Goal: Task Accomplishment & Management: Use online tool/utility

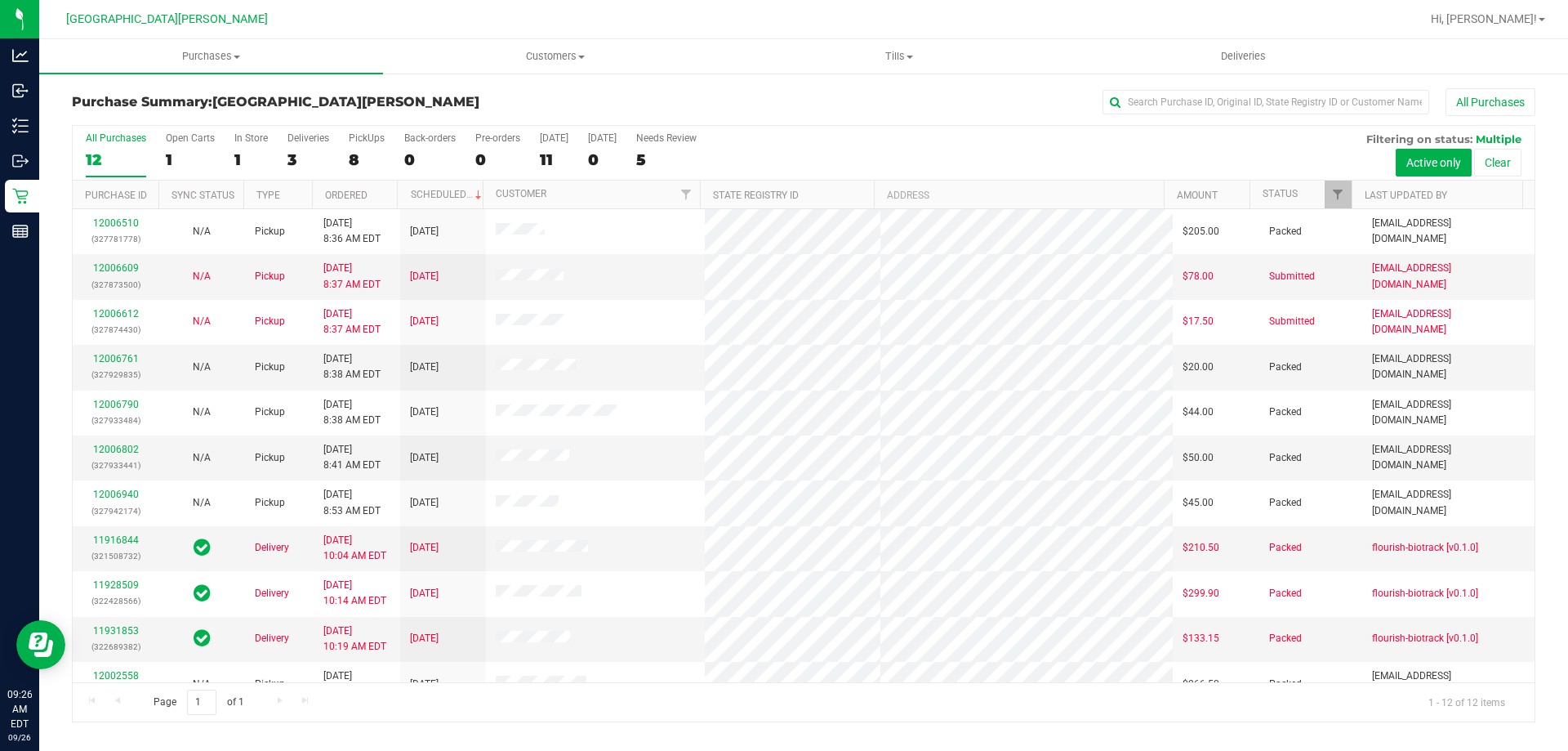
click at [179, 154] on div "1" at bounding box center [190, 159] width 49 height 19
click at [0, 0] on input "Open Carts 1" at bounding box center [0, 0] width 0 height 0
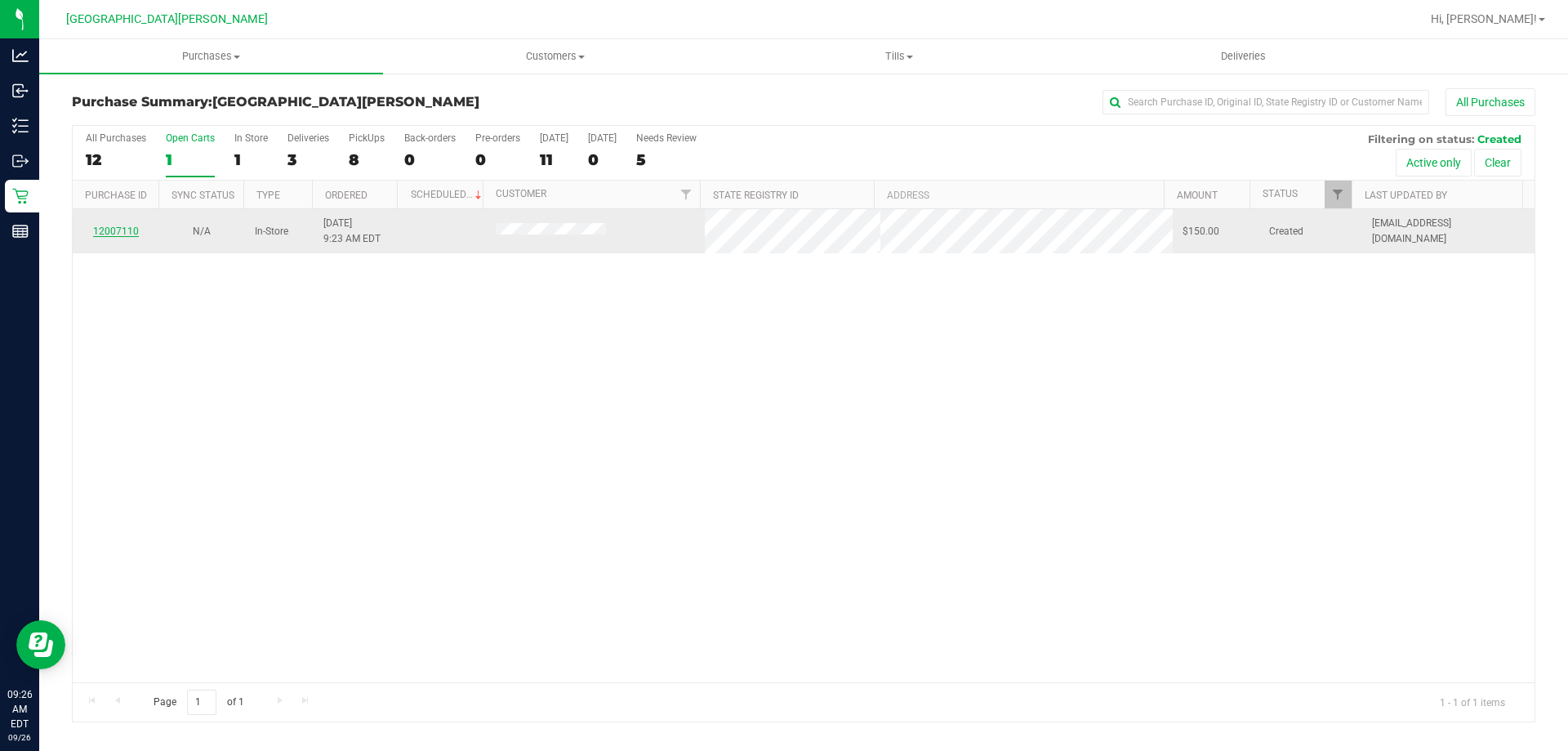
click at [114, 227] on link "12007110" at bounding box center [116, 231] width 46 height 12
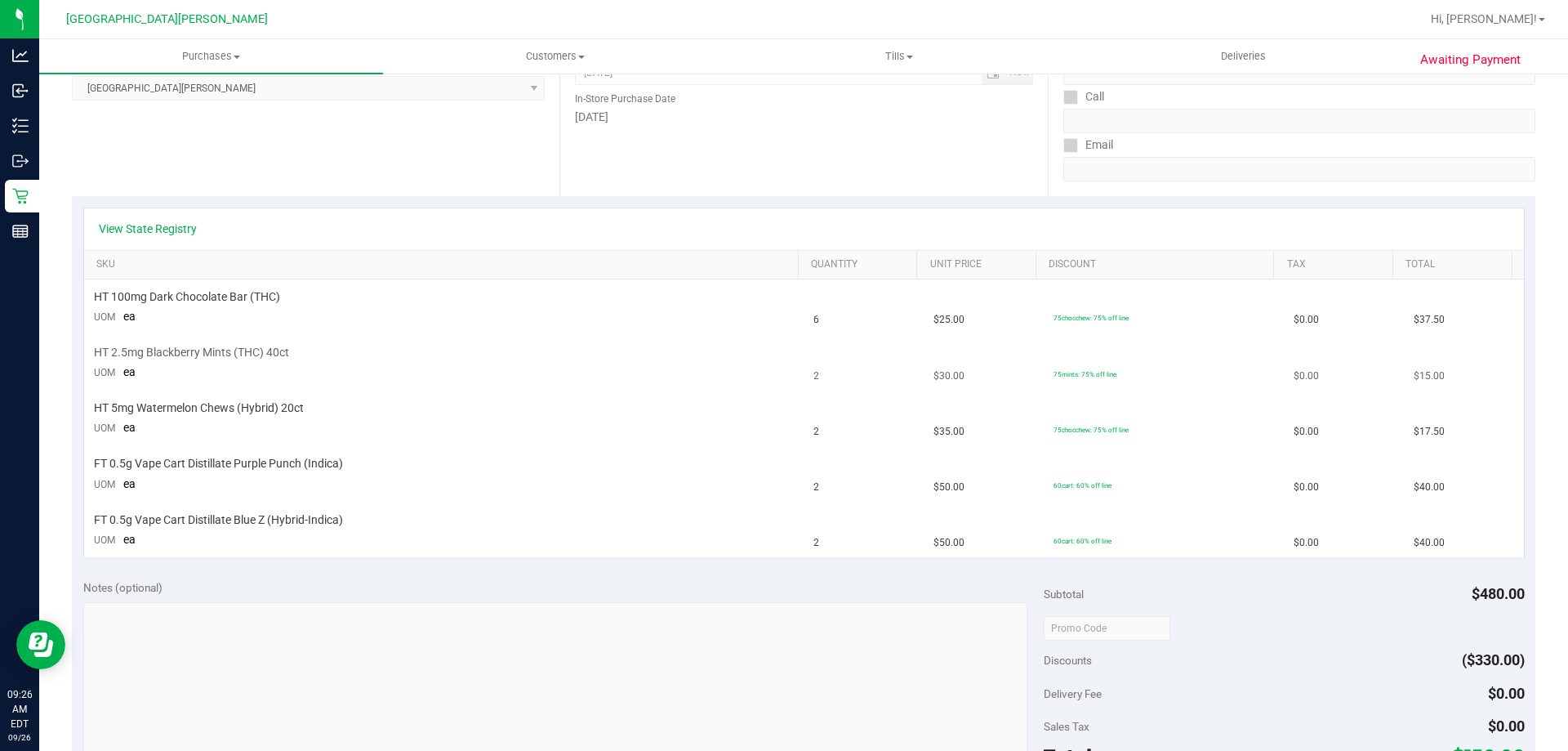
scroll to position [245, 0]
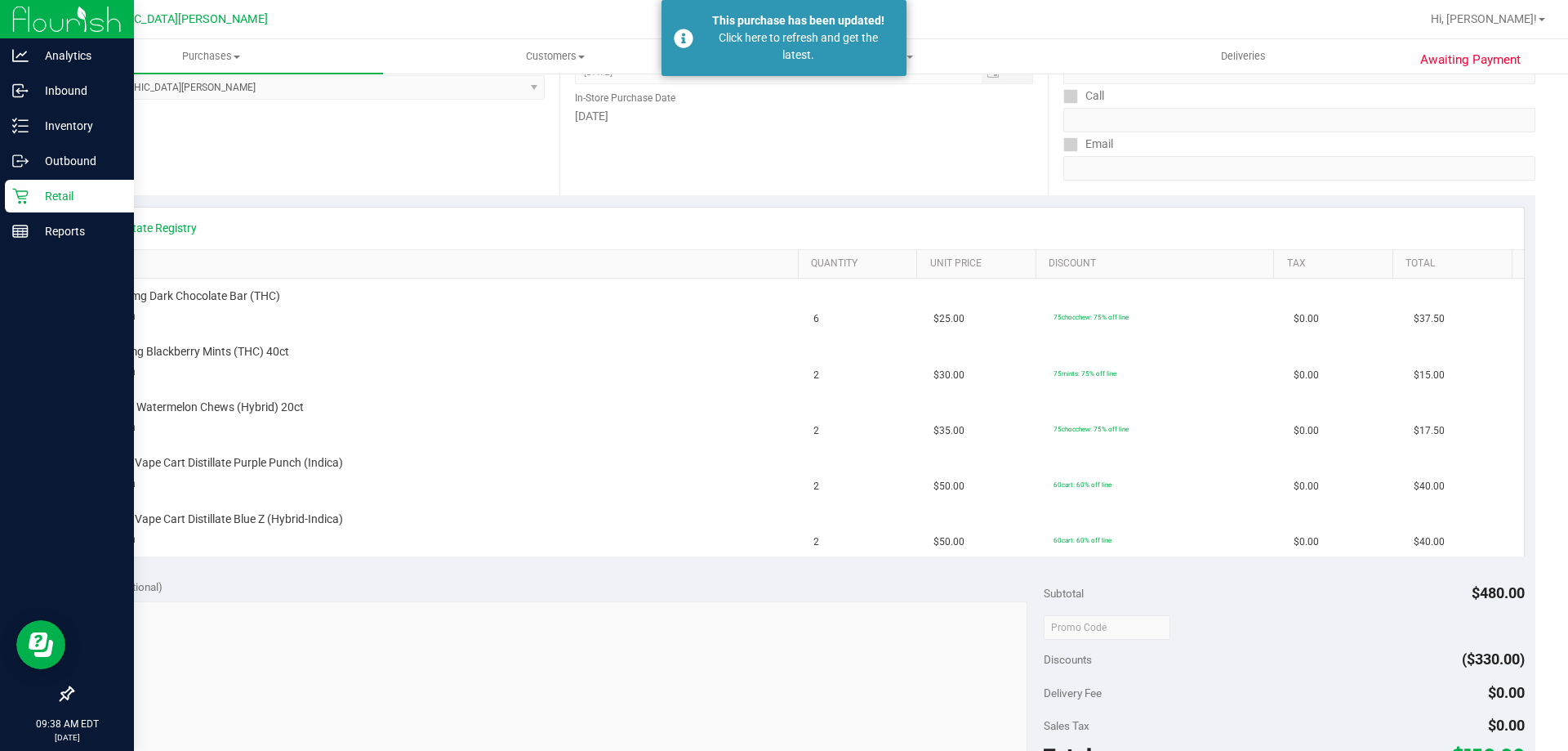
click at [12, 195] on icon at bounding box center [20, 196] width 16 height 16
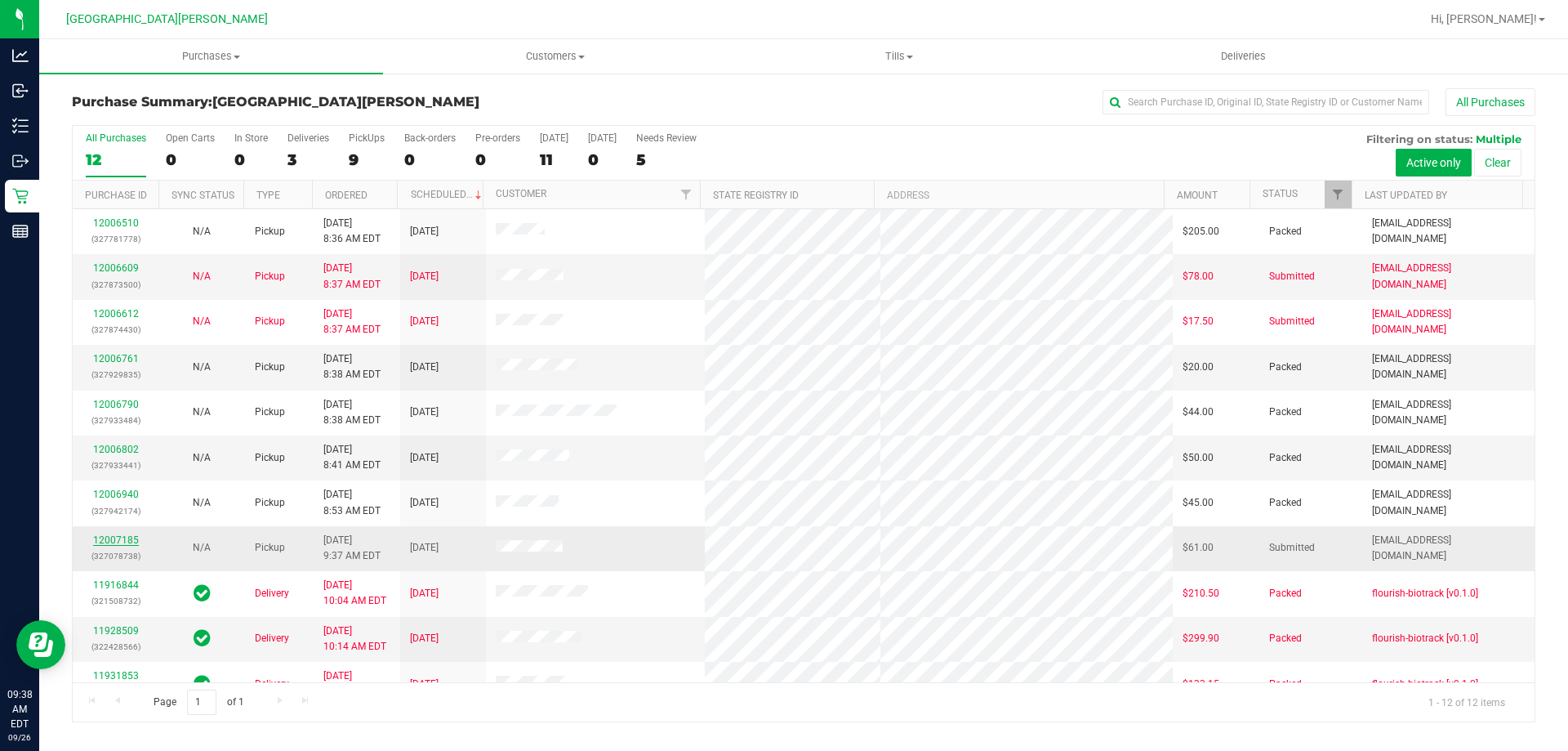
click at [112, 540] on link "12007185" at bounding box center [116, 540] width 46 height 12
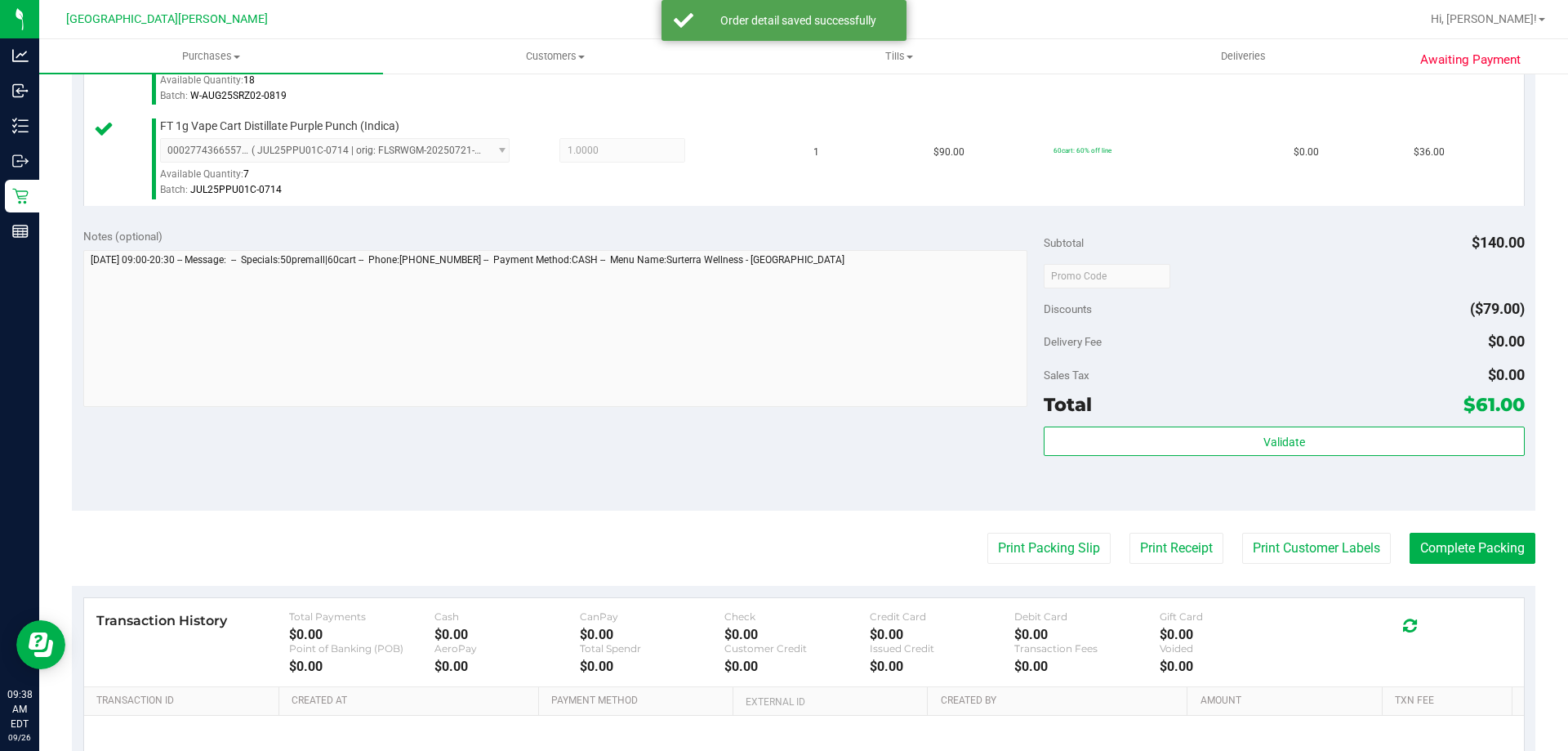
scroll to position [571, 0]
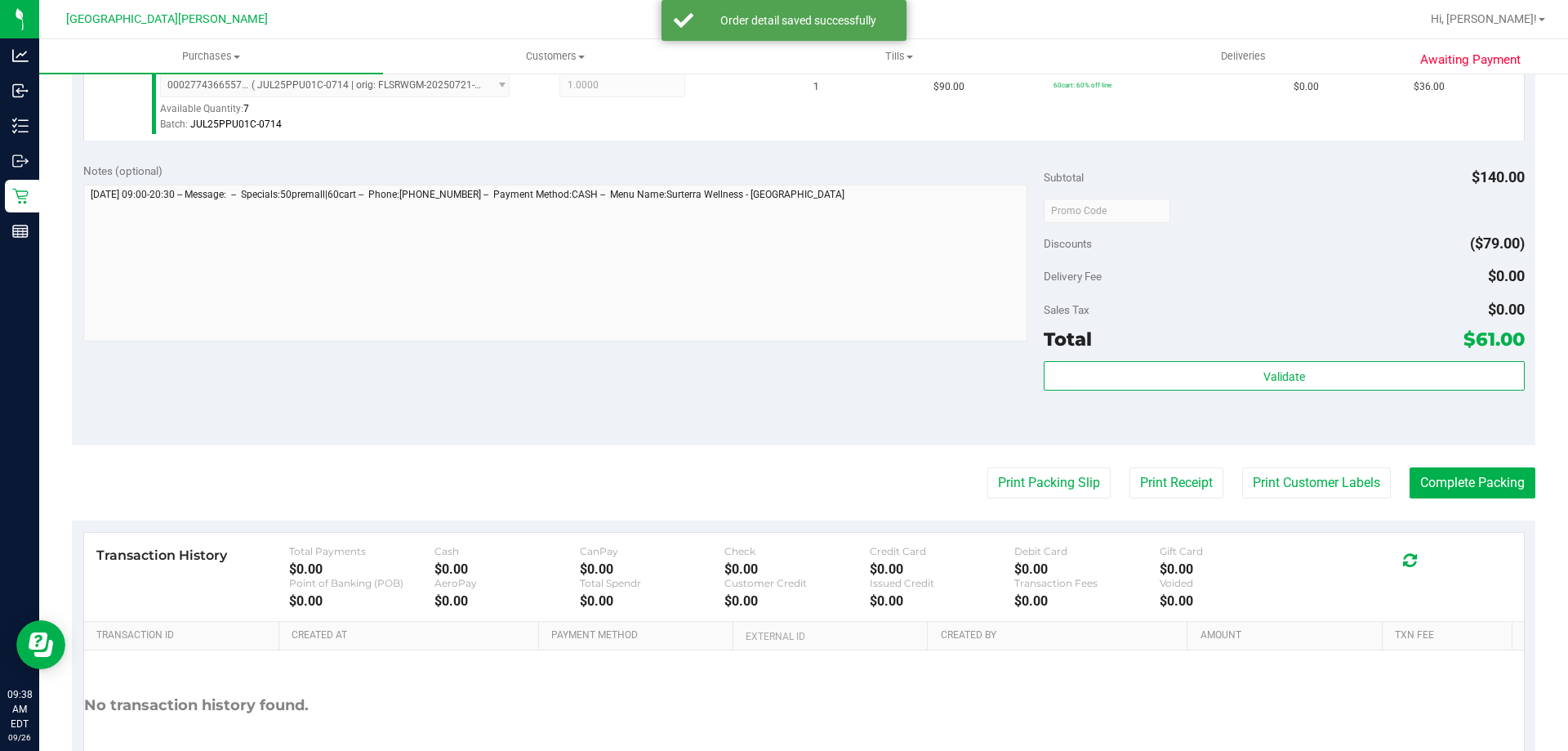
click at [1325, 351] on div "Total $61.00" at bounding box center [1284, 339] width 480 height 29
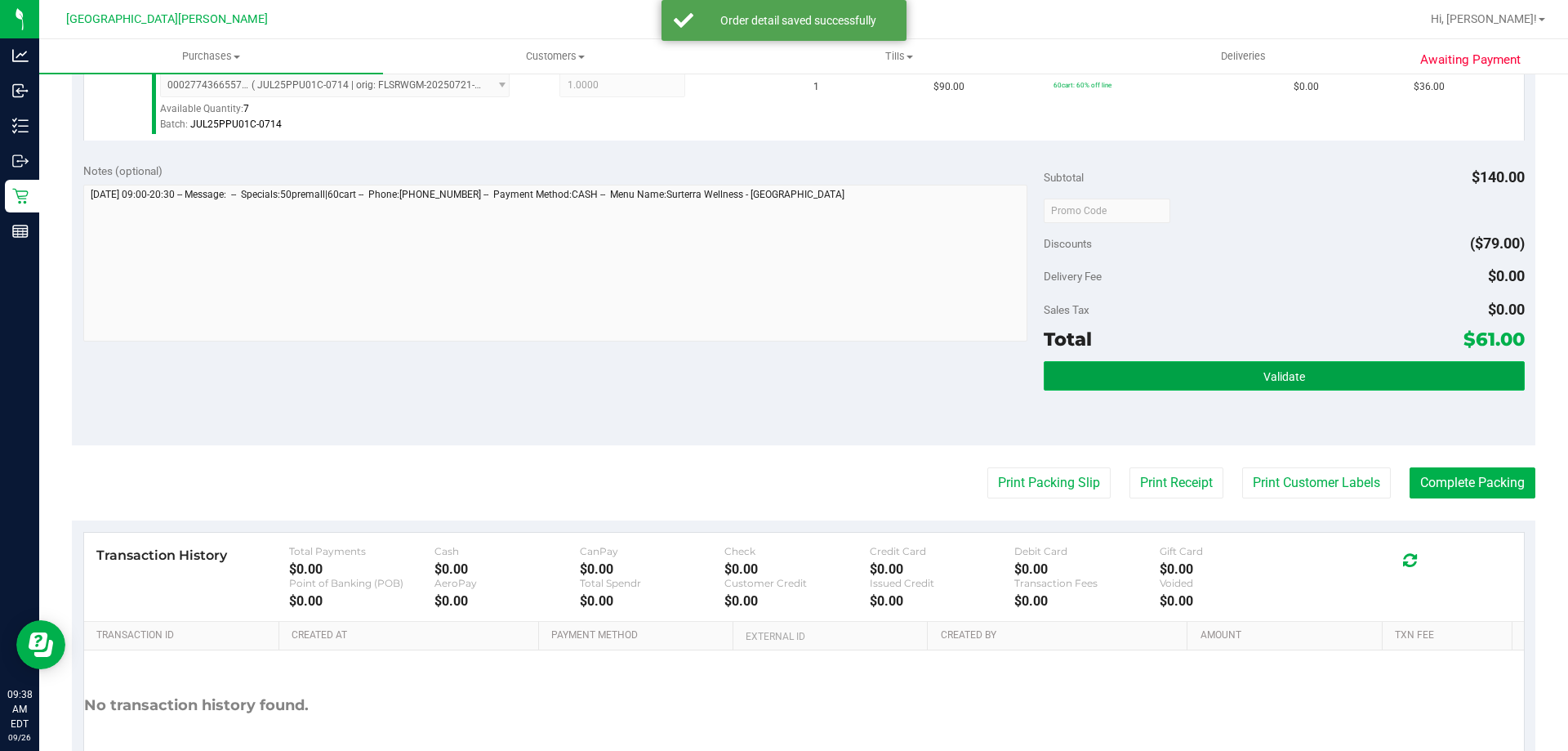
click at [1317, 376] on button "Validate" at bounding box center [1284, 376] width 480 height 29
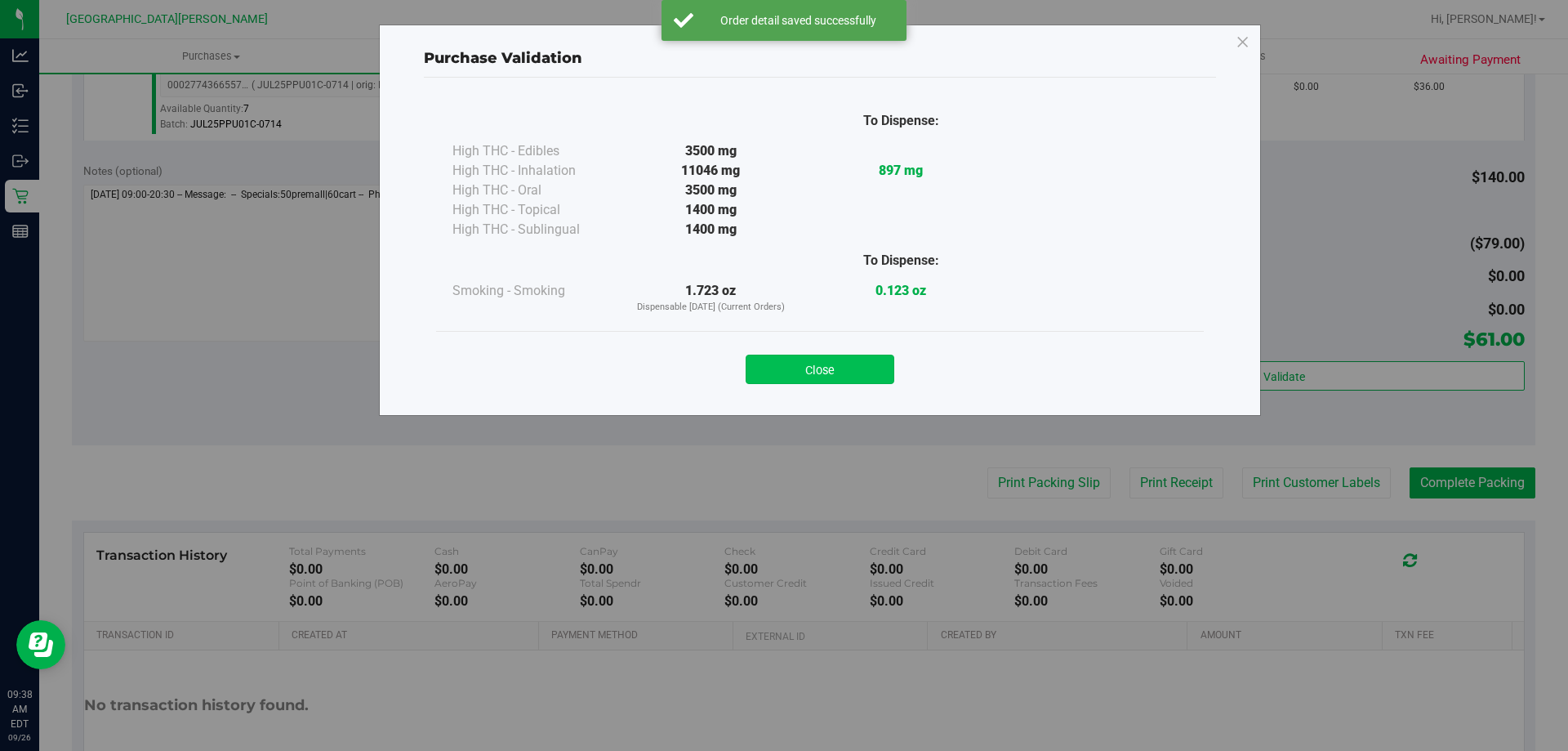
click at [841, 362] on button "Close" at bounding box center [819, 369] width 149 height 29
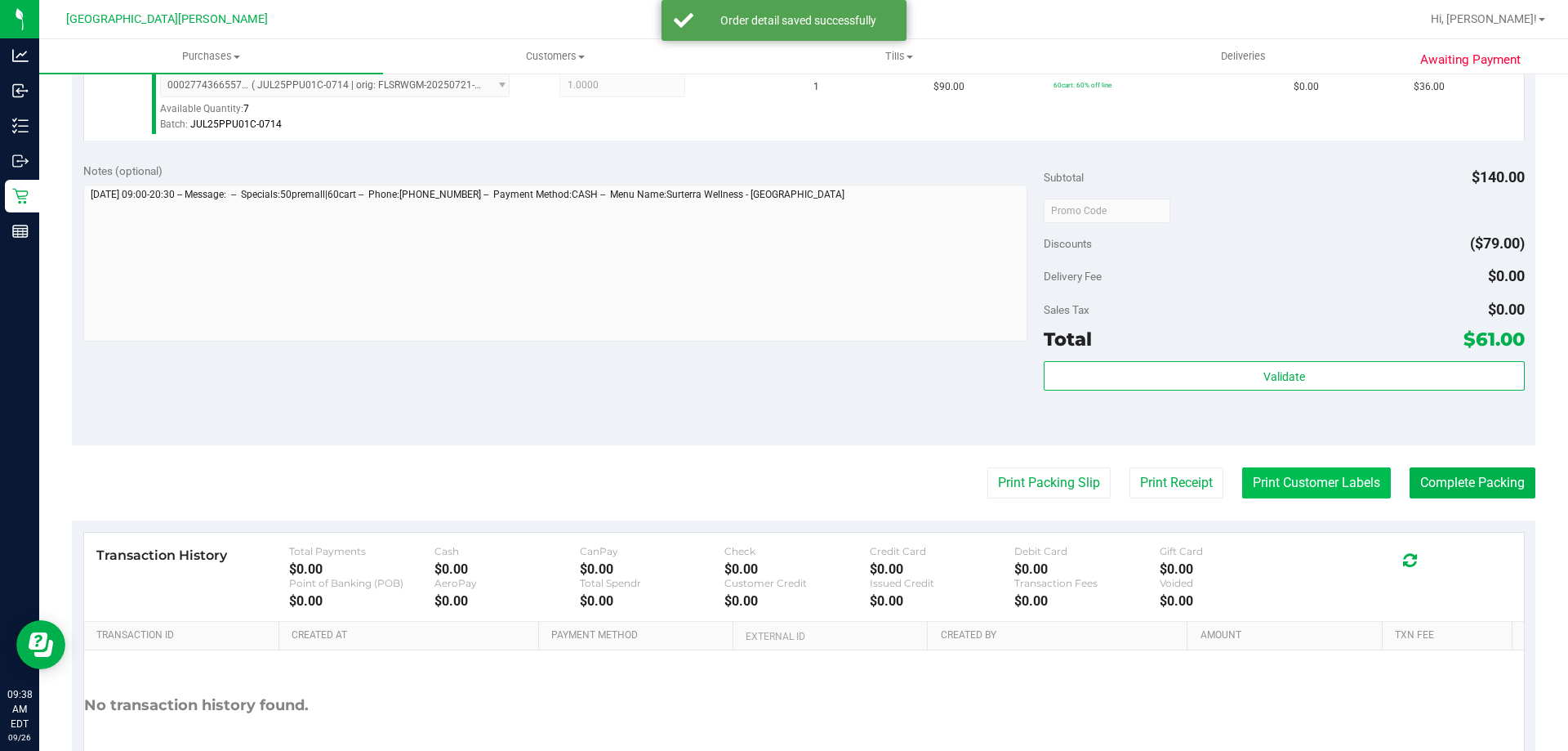
click at [1288, 487] on button "Print Customer Labels" at bounding box center [1316, 483] width 149 height 31
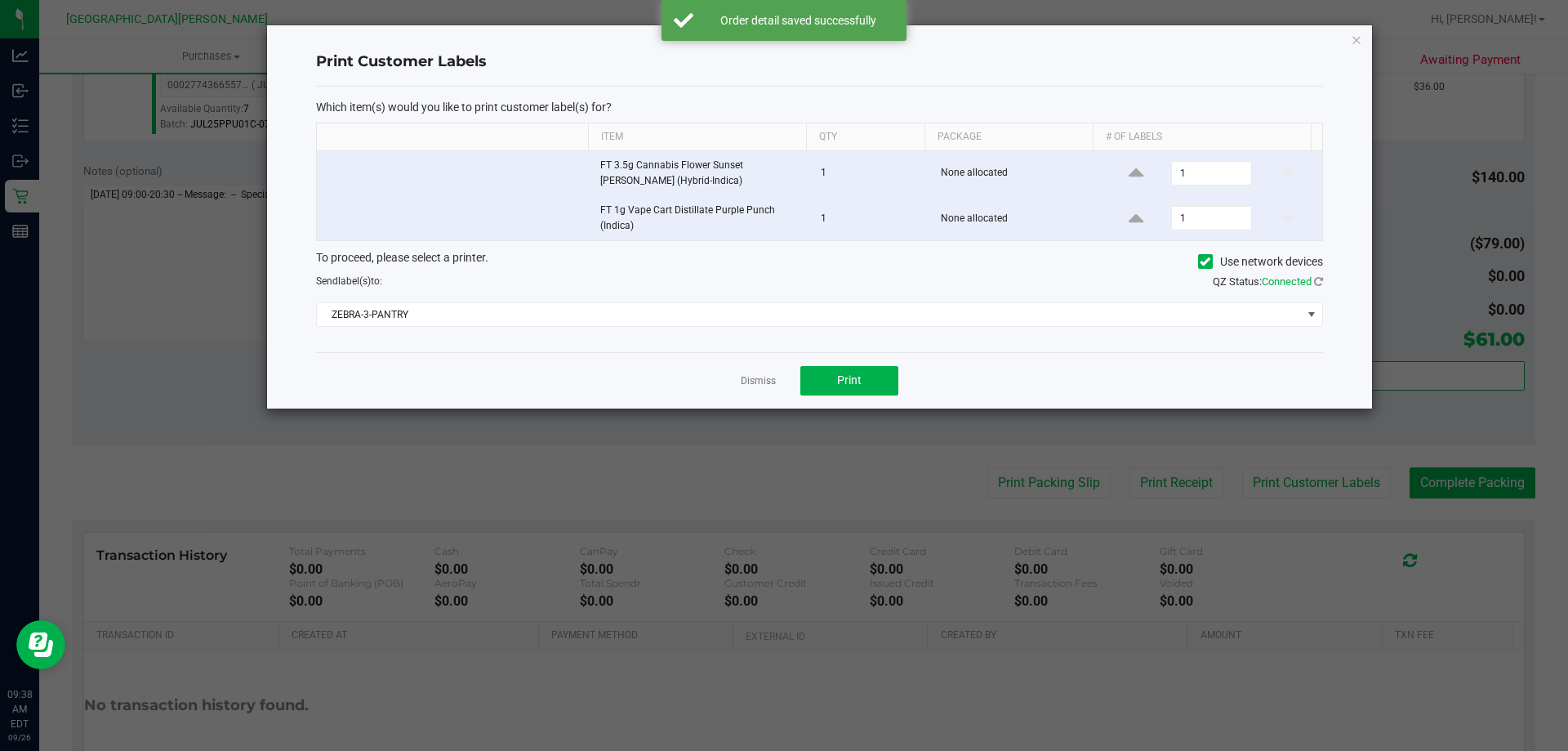
click at [864, 363] on div "Dismiss Print" at bounding box center [819, 380] width 1007 height 57
click at [815, 390] on button "Print" at bounding box center [849, 381] width 98 height 29
click at [761, 382] on link "Dismiss" at bounding box center [758, 381] width 36 height 14
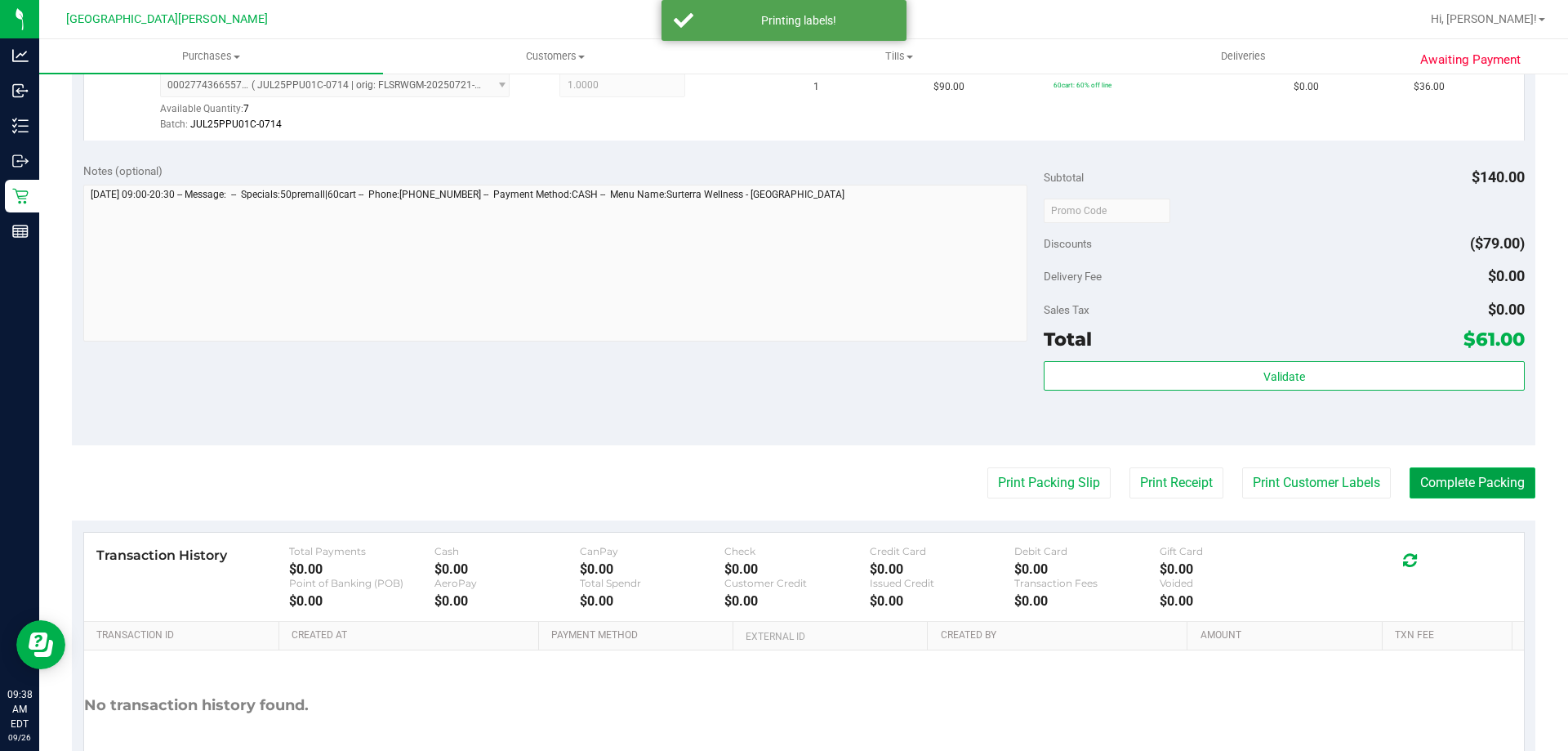
click at [1440, 480] on button "Complete Packing" at bounding box center [1472, 483] width 126 height 31
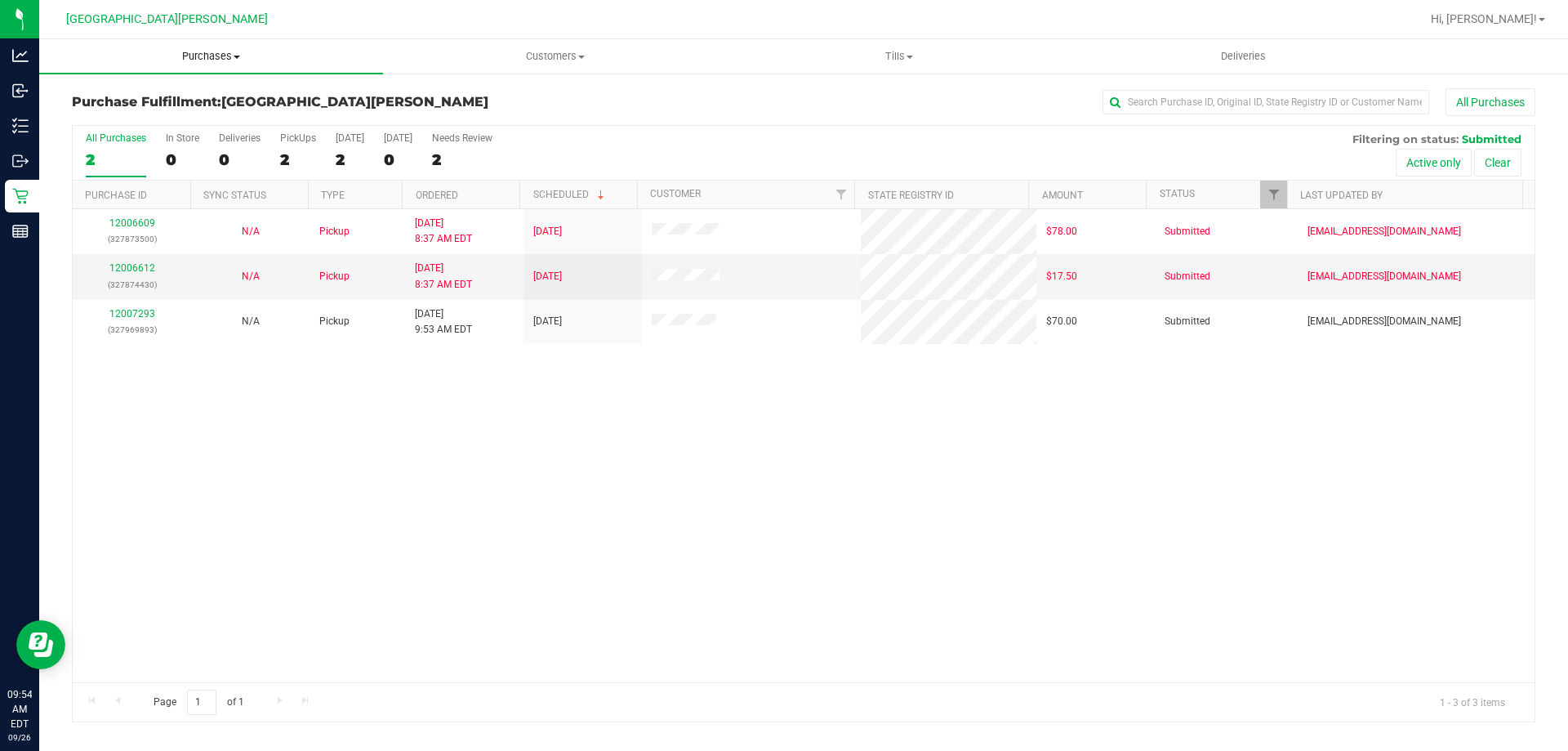
click at [214, 56] on span "Purchases" at bounding box center [210, 57] width 343 height 15
click at [236, 104] on li "Summary of purchases" at bounding box center [210, 99] width 343 height 20
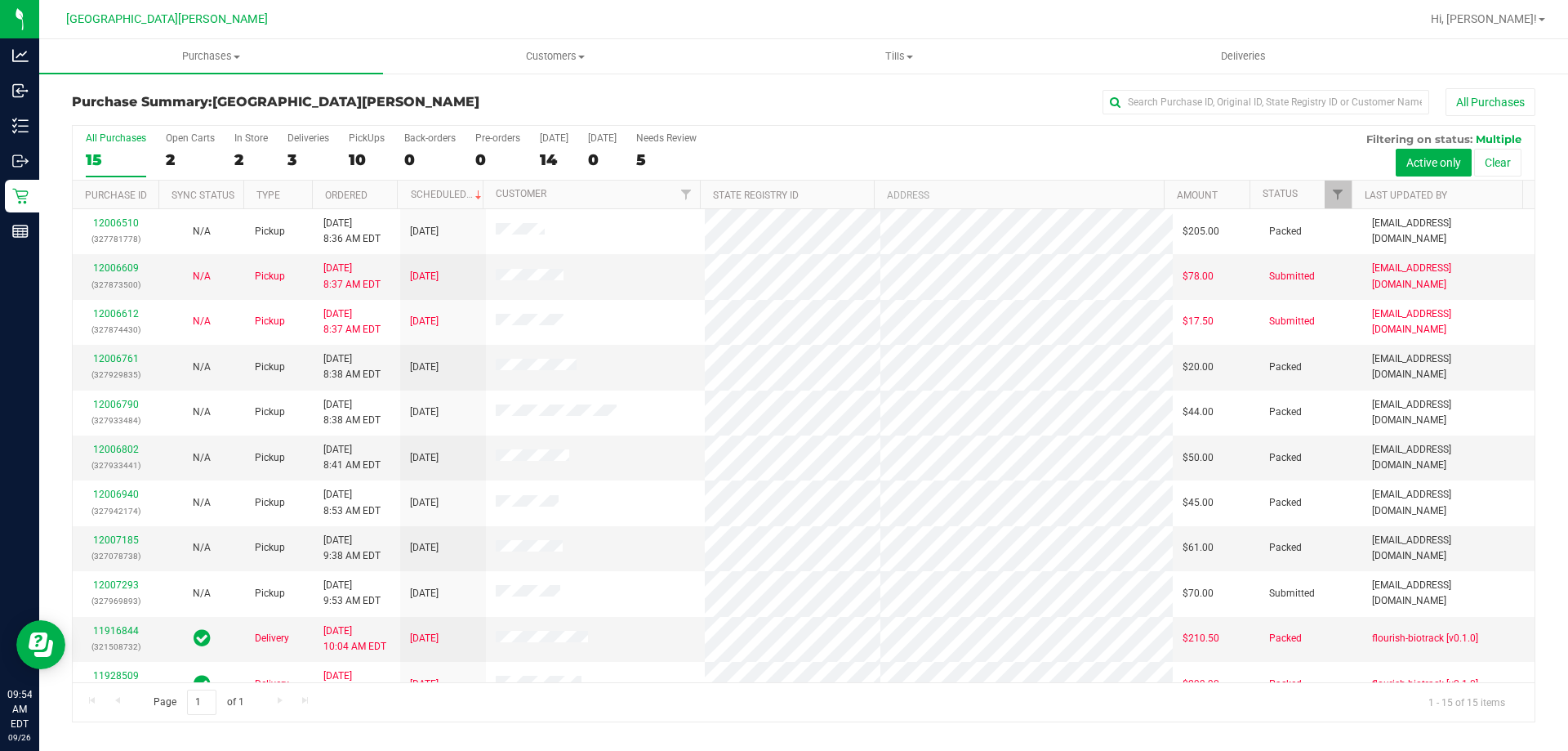
click at [238, 162] on div "2" at bounding box center [251, 159] width 34 height 19
click at [0, 0] on input "In Store 2" at bounding box center [0, 0] width 0 height 0
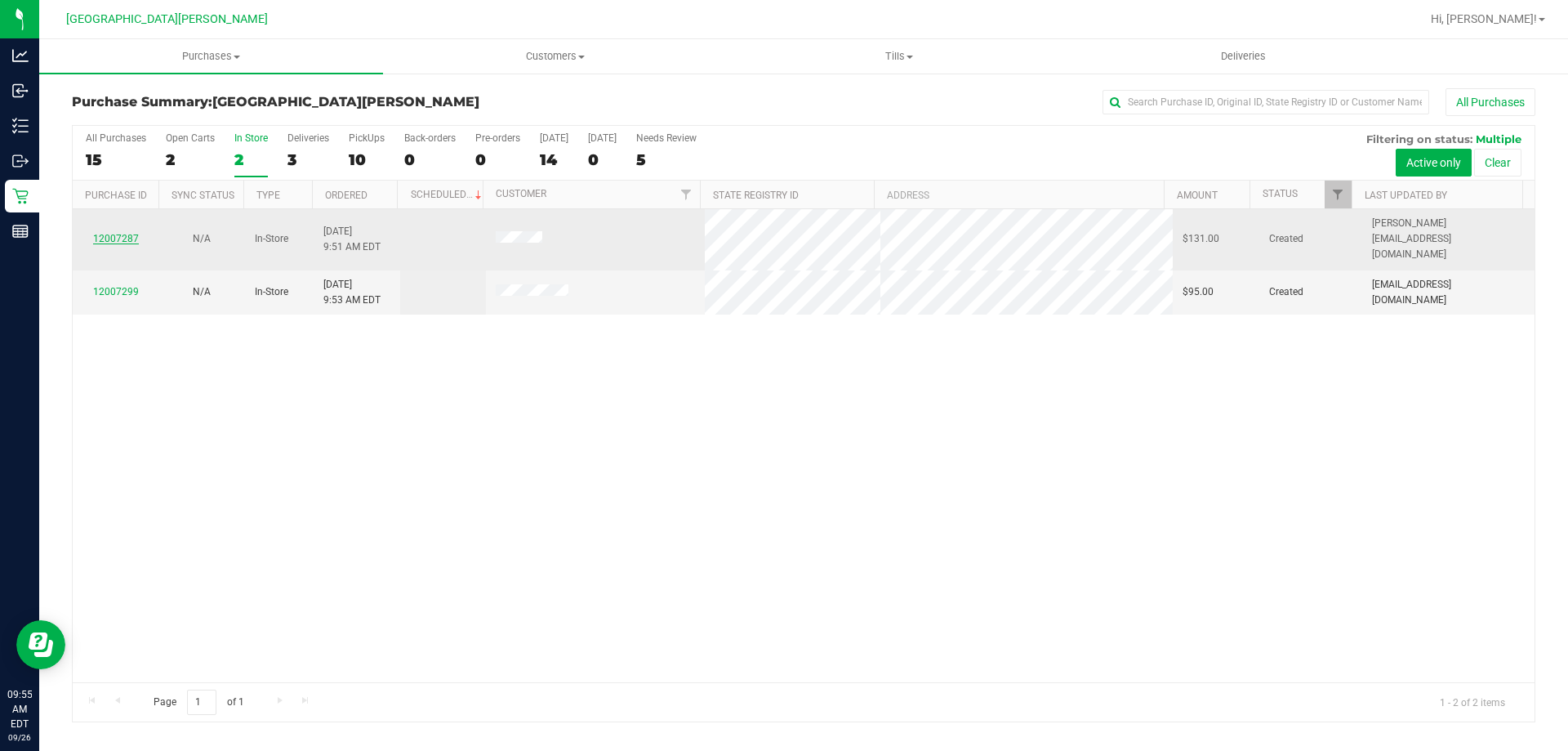
click at [120, 232] on link "12007287" at bounding box center [116, 238] width 46 height 12
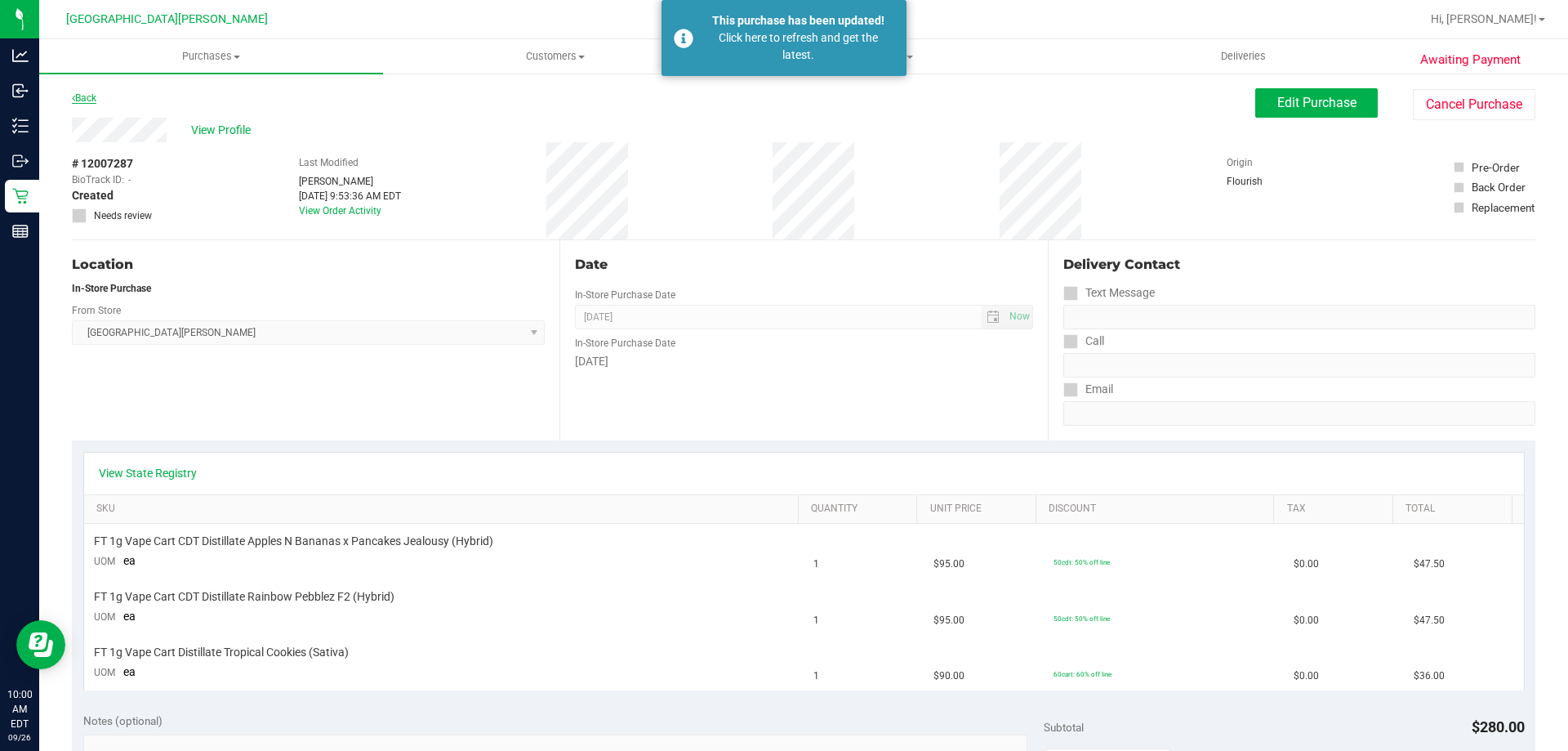
click at [87, 101] on link "Back" at bounding box center [84, 98] width 25 height 12
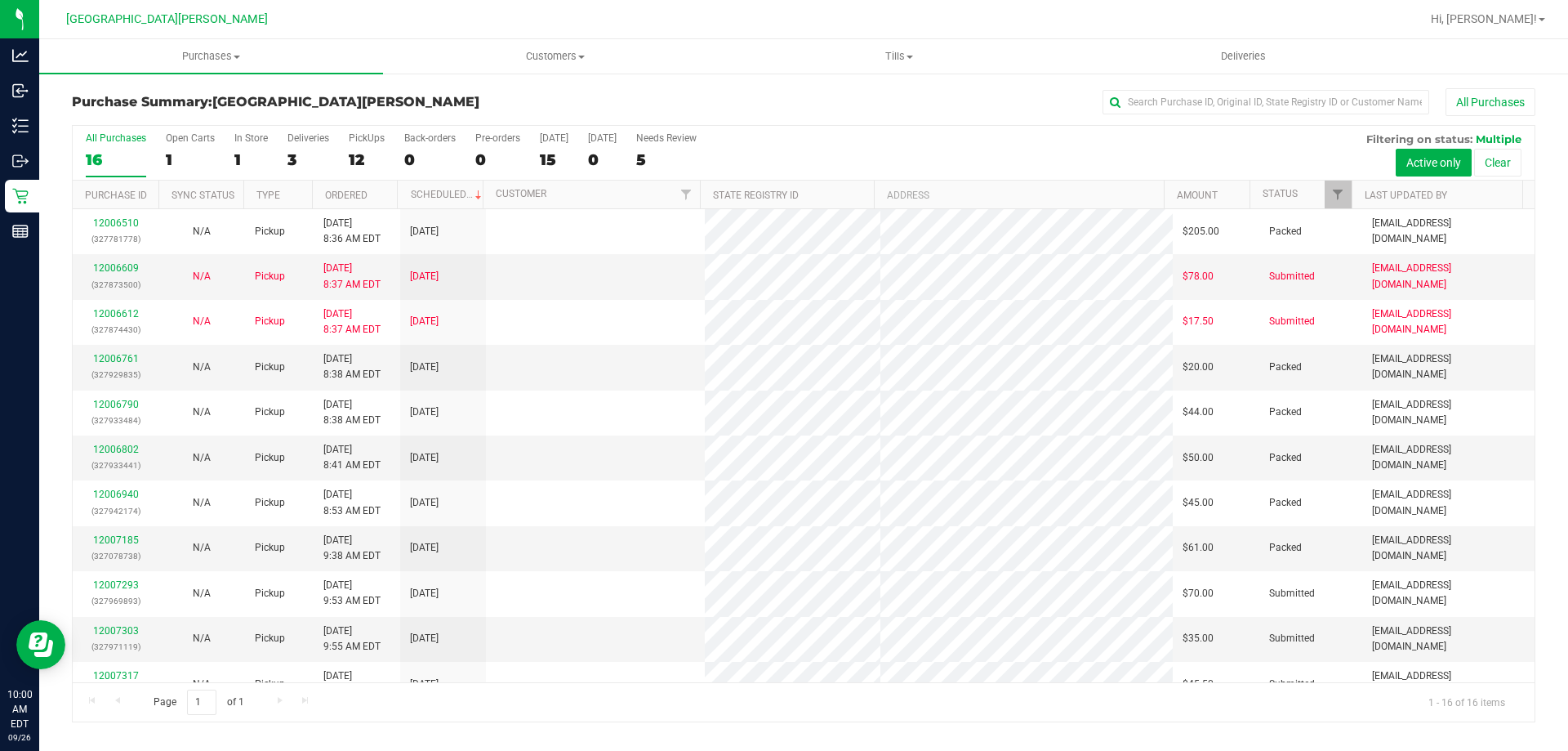
click at [224, 77] on div "Purchase Summary: Key West WC All Purchases All Purchases 16 Open Carts 1 In St…" at bounding box center [804, 405] width 1529 height 666
click at [223, 50] on span "Purchases" at bounding box center [210, 57] width 343 height 15
click at [207, 112] on li "Fulfillment" at bounding box center [210, 118] width 343 height 20
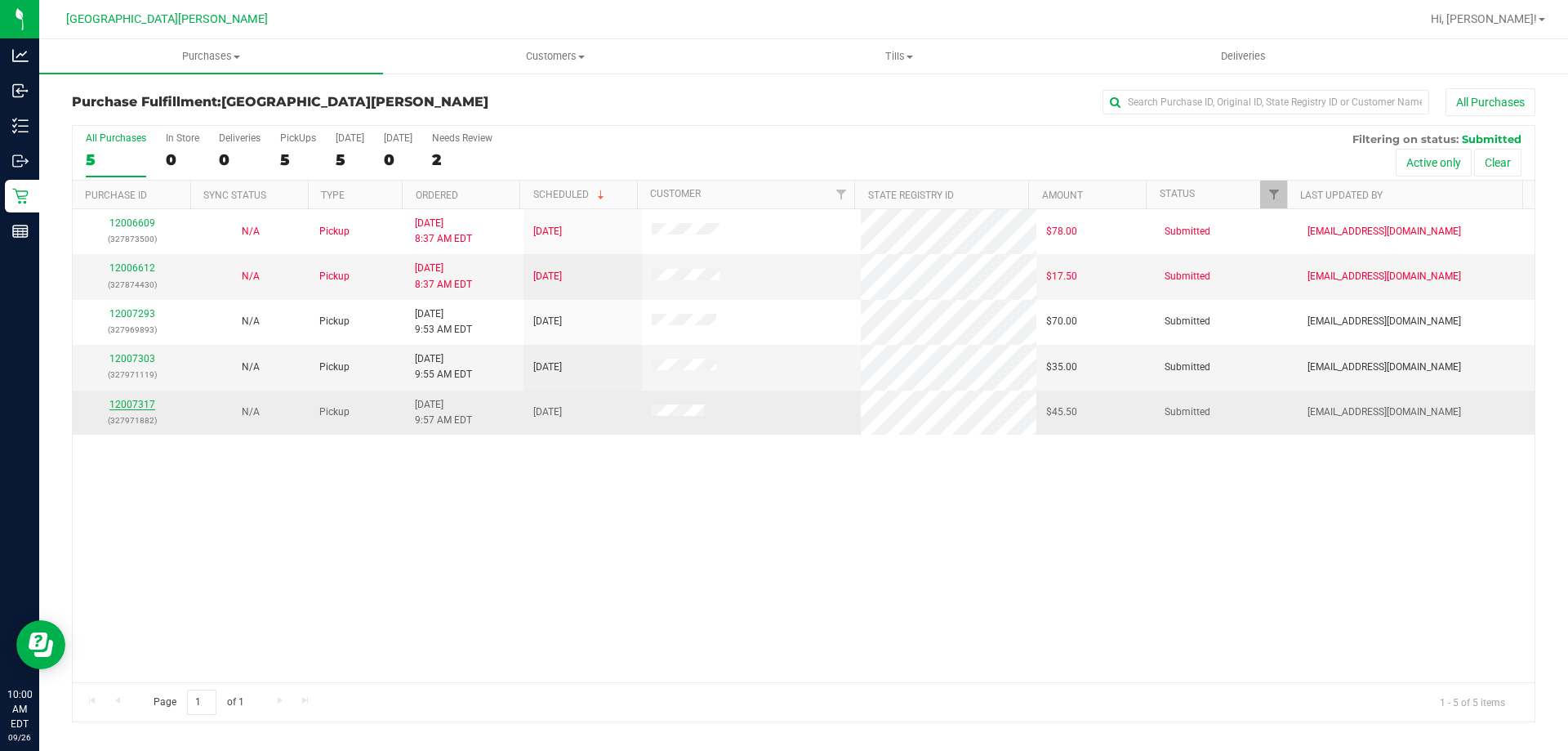
click at [122, 406] on link "12007317" at bounding box center [132, 404] width 46 height 12
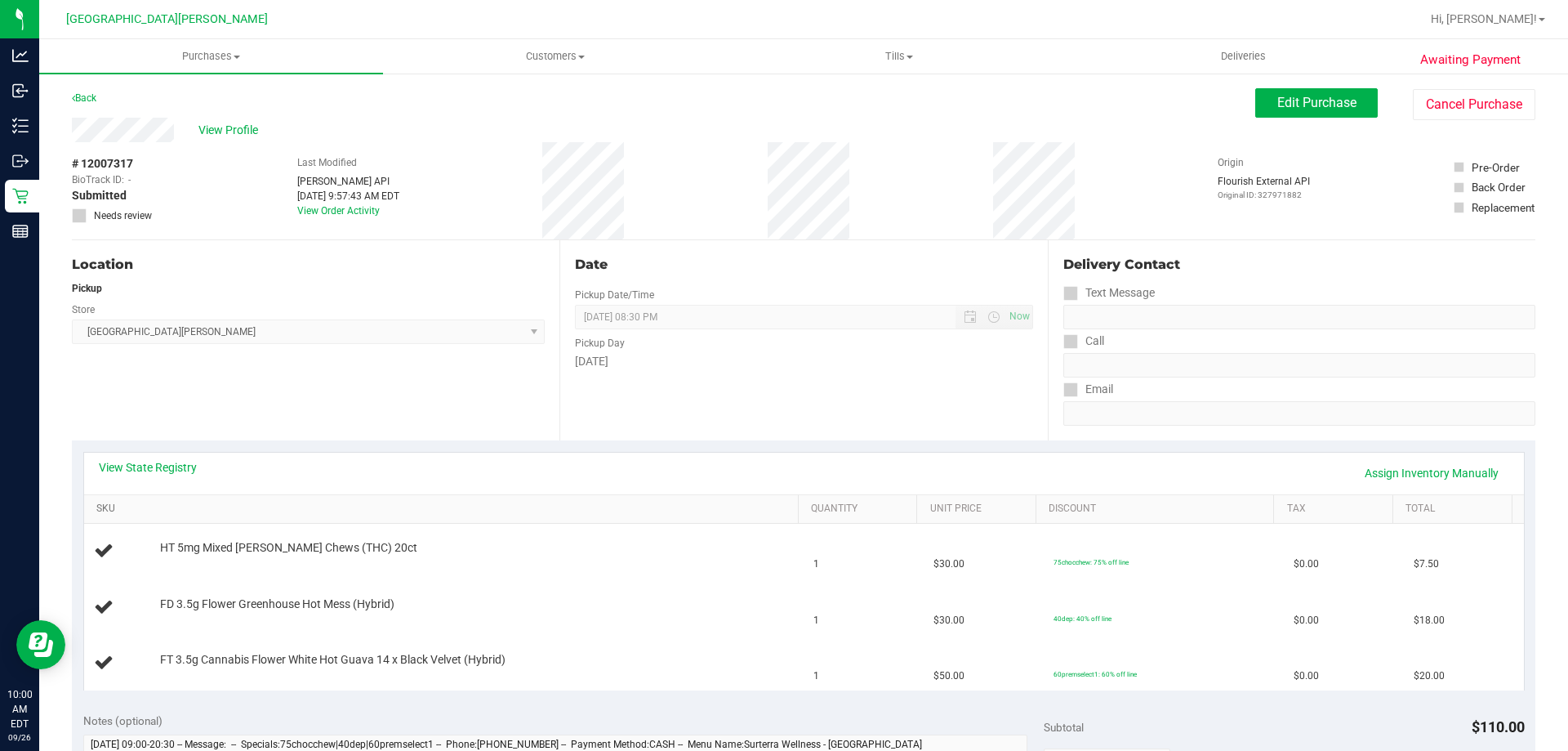
click at [376, 504] on link "SKU" at bounding box center [444, 509] width 695 height 13
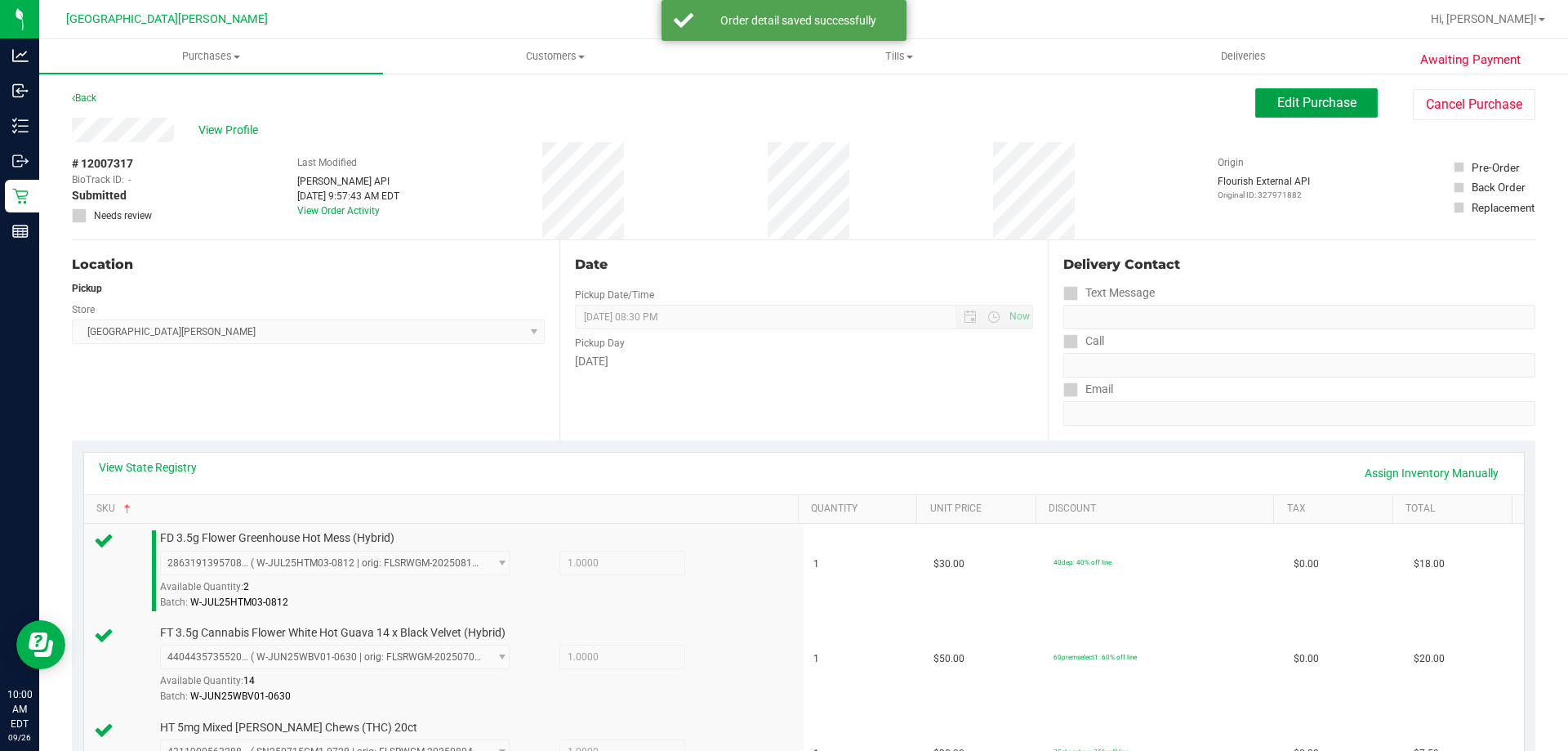
click at [1277, 101] on span "Edit Purchase" at bounding box center [1317, 102] width 79 height 15
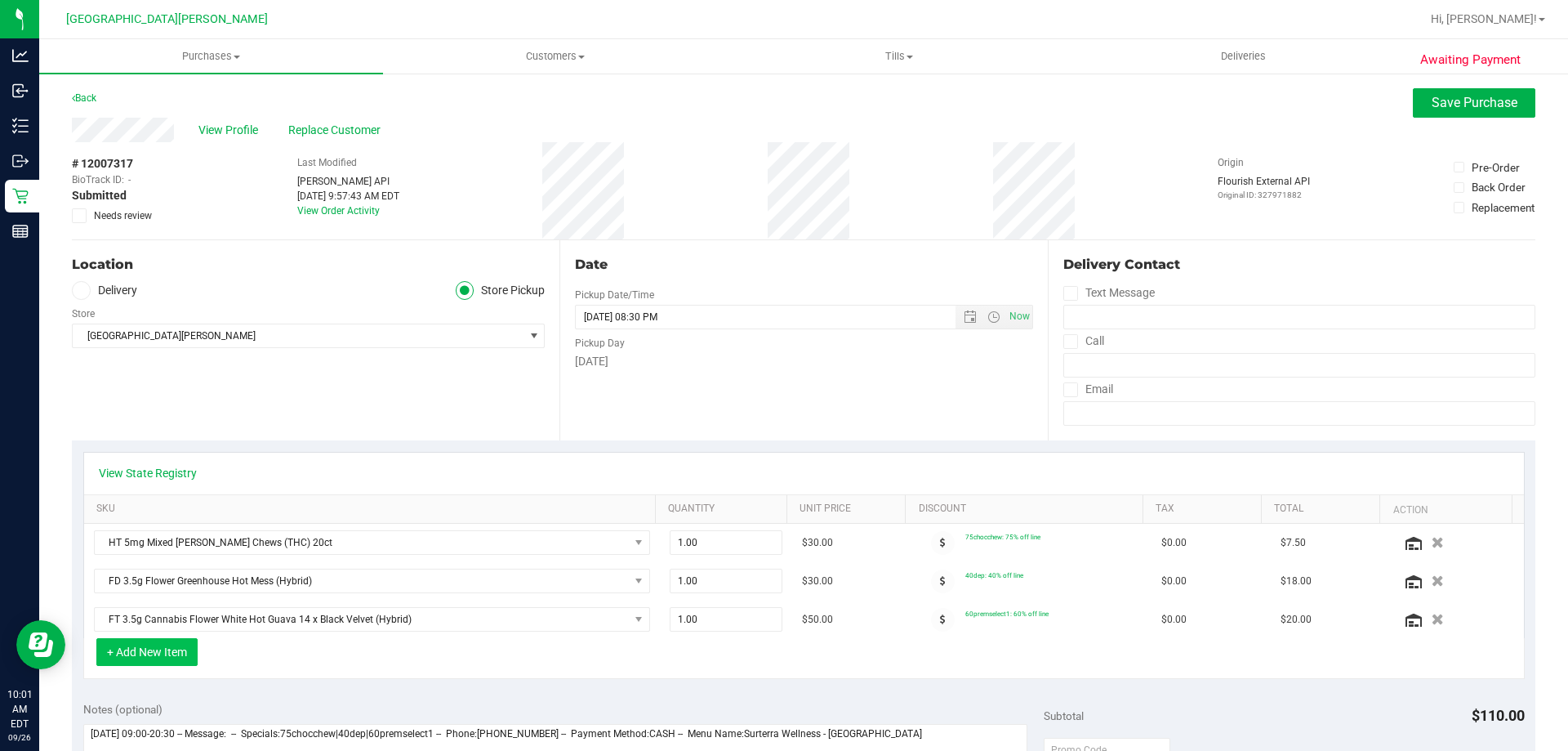
click at [107, 656] on button "+ Add New Item" at bounding box center [147, 652] width 101 height 27
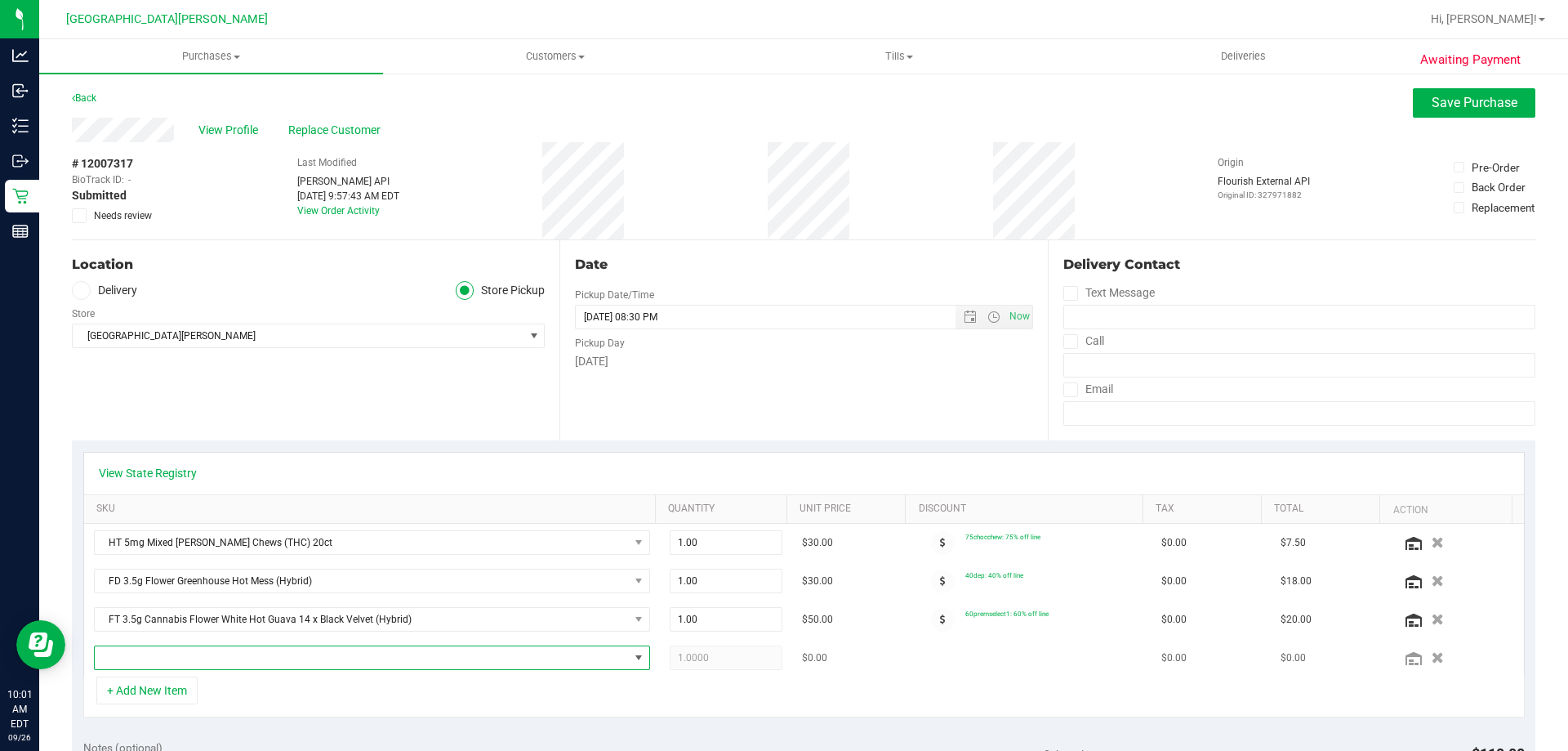
click at [243, 651] on span "NO DATA FOUND" at bounding box center [362, 657] width 534 height 23
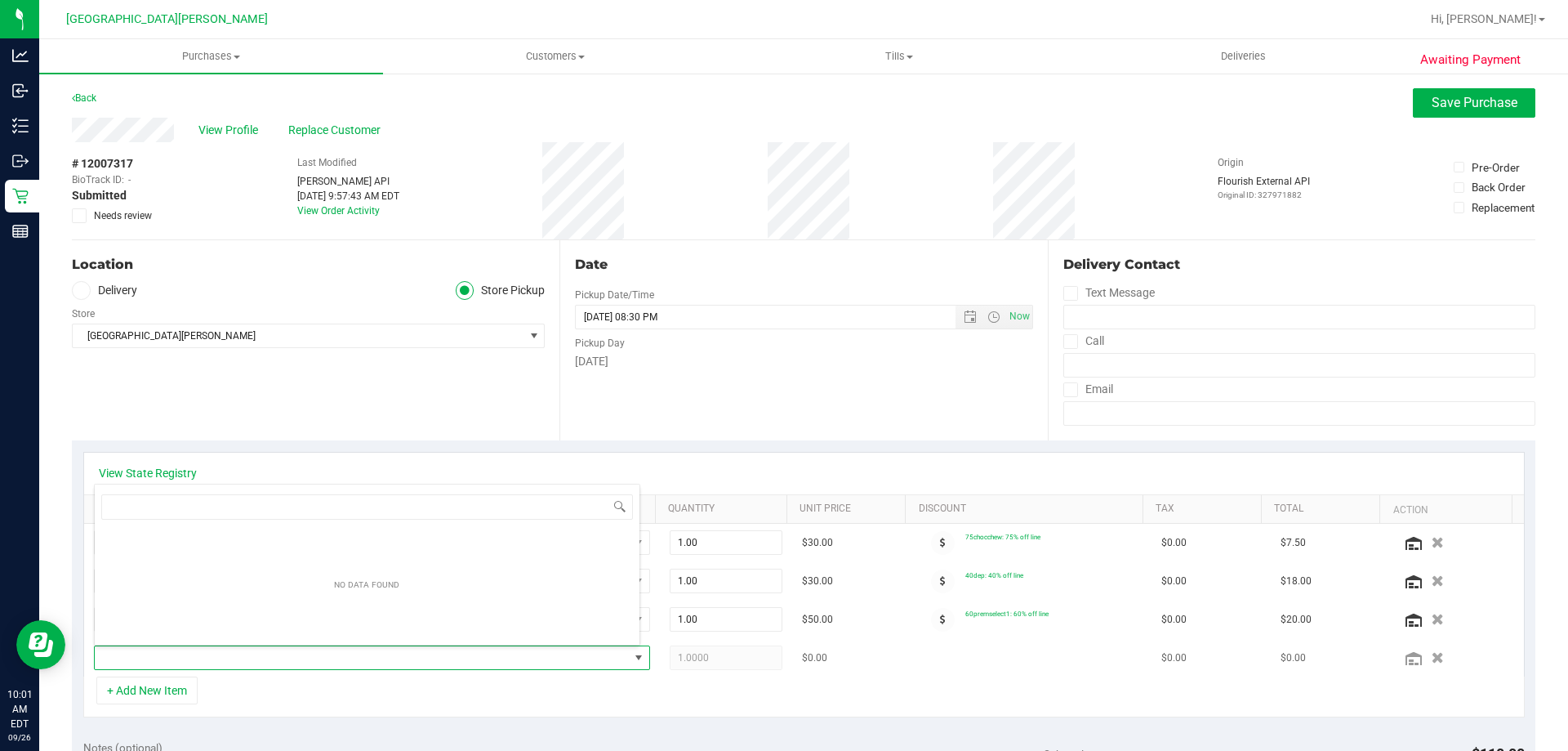
scroll to position [25, 541]
type input "mt"
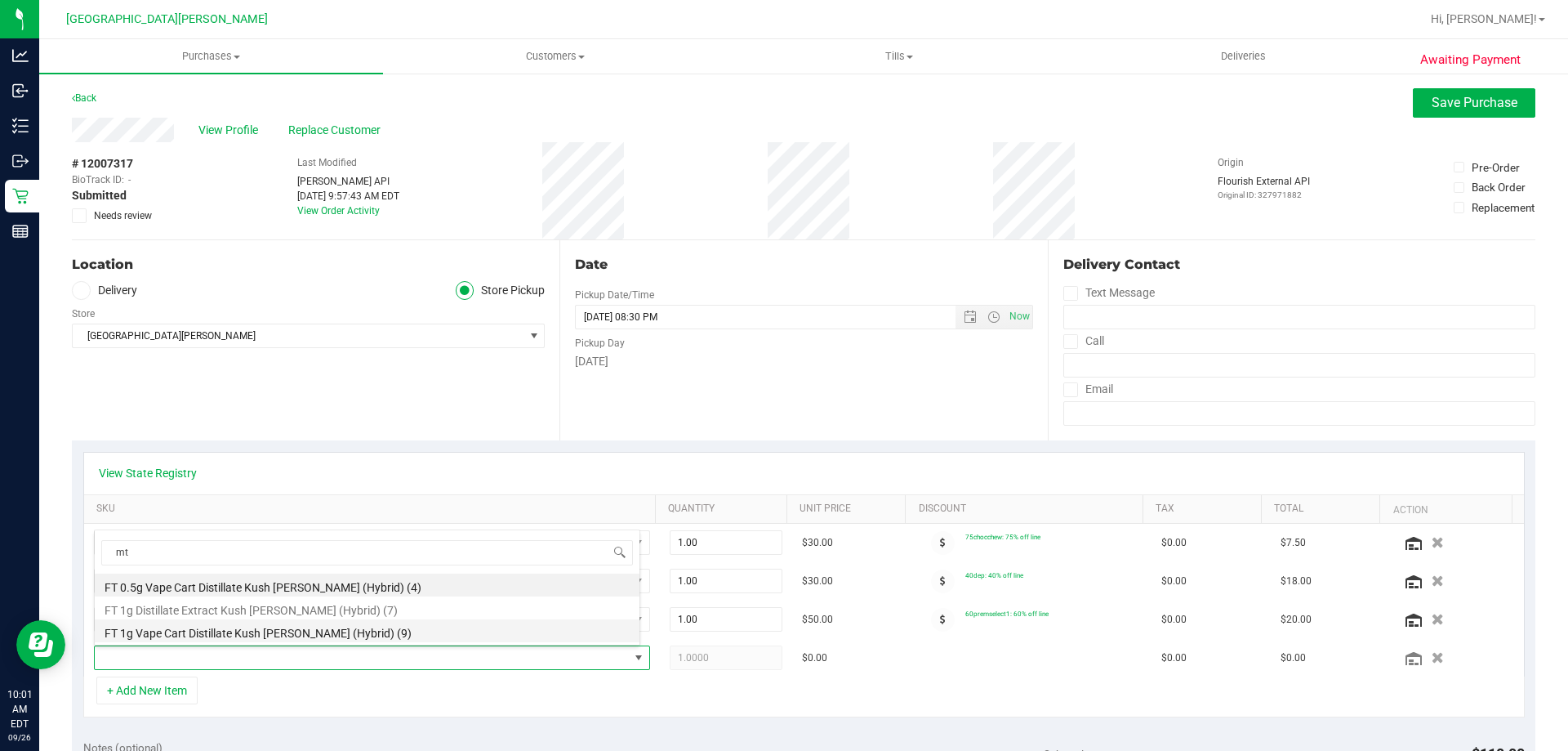
click at [626, 632] on li "FT 1g Vape Cart Distillate Kush Mintz (Hybrid) (9)" at bounding box center [367, 630] width 545 height 23
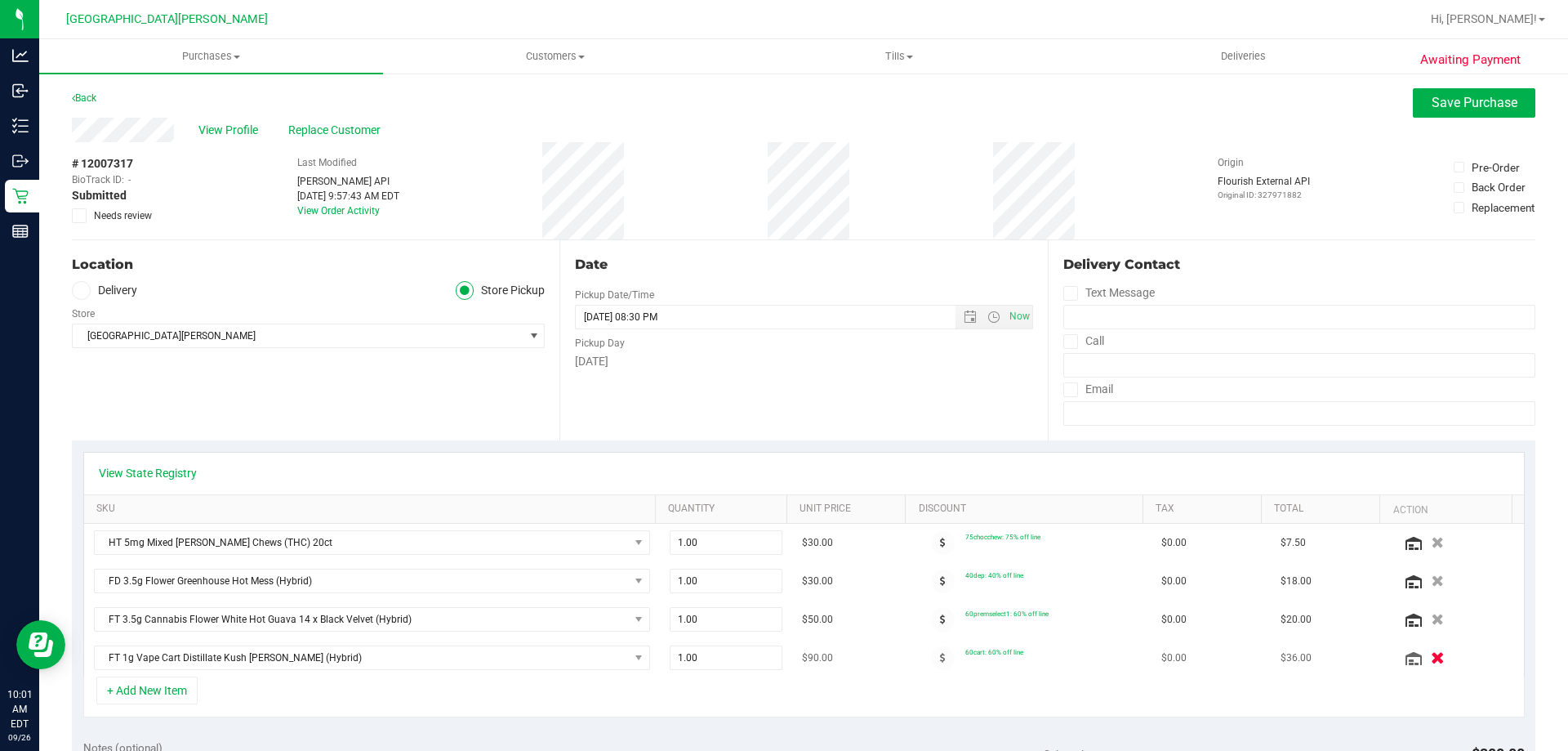
click at [1430, 660] on icon "button" at bounding box center [1437, 657] width 14 height 12
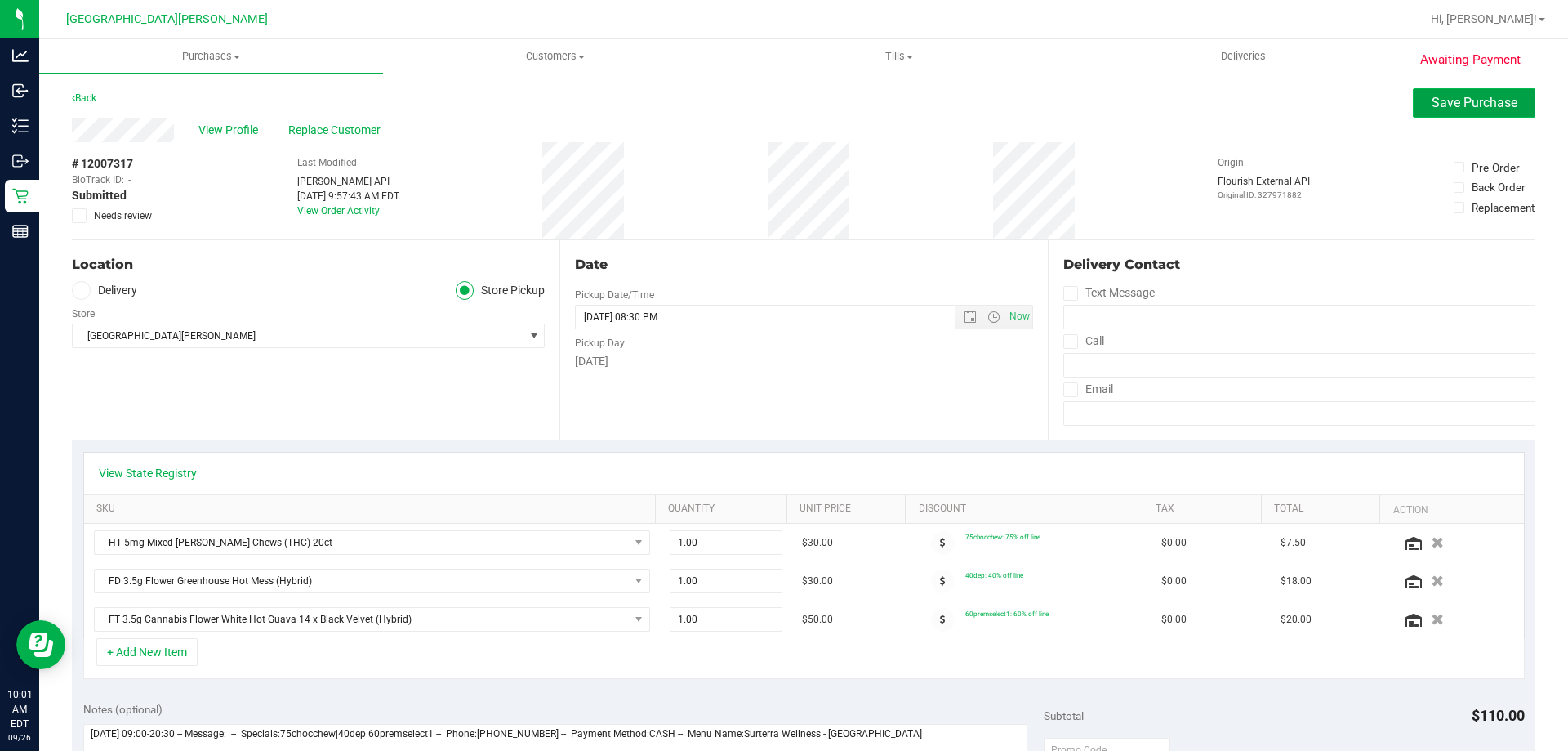
click at [1453, 107] on span "Save Purchase" at bounding box center [1474, 102] width 86 height 15
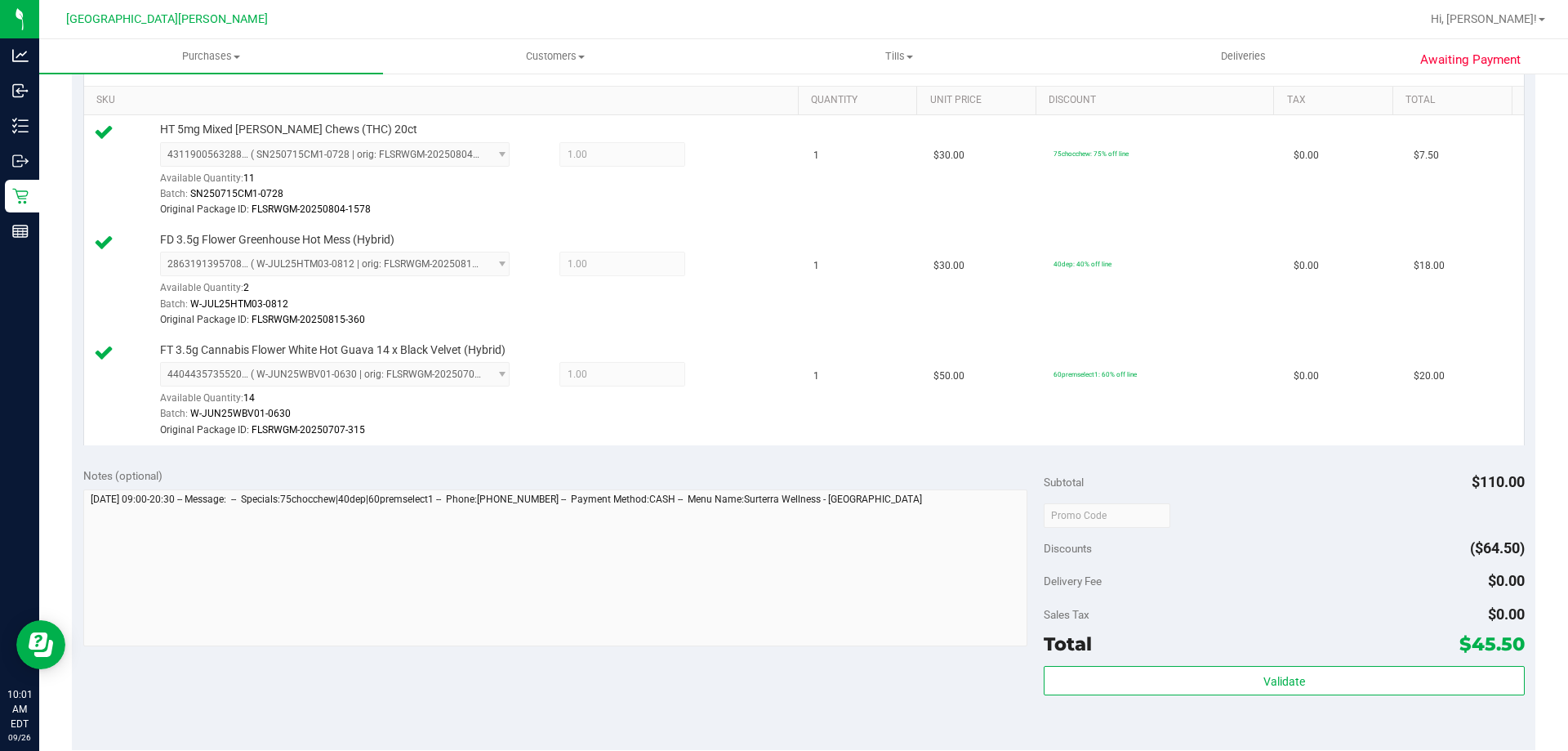
scroll to position [736, 0]
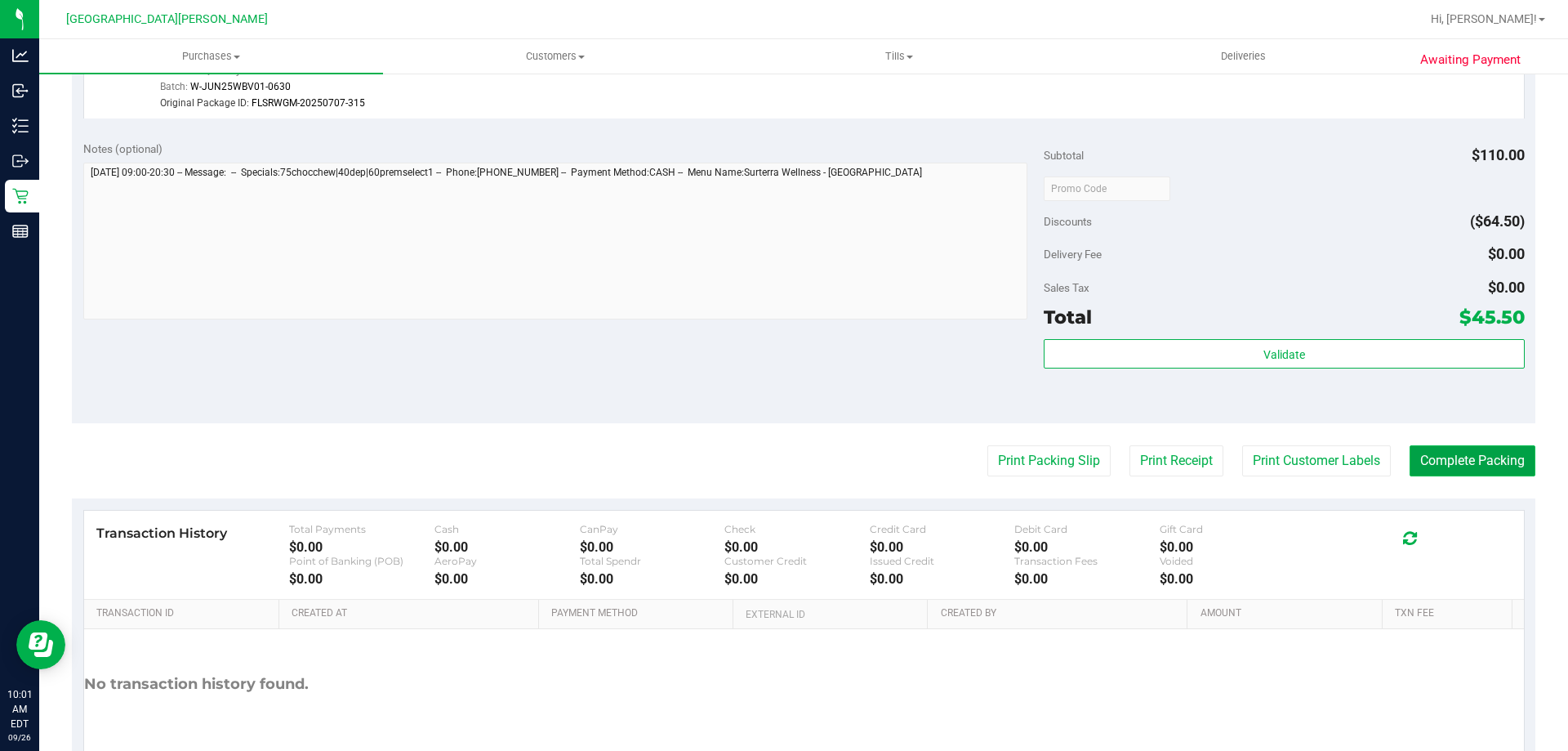
click at [1450, 468] on button "Complete Packing" at bounding box center [1472, 461] width 126 height 31
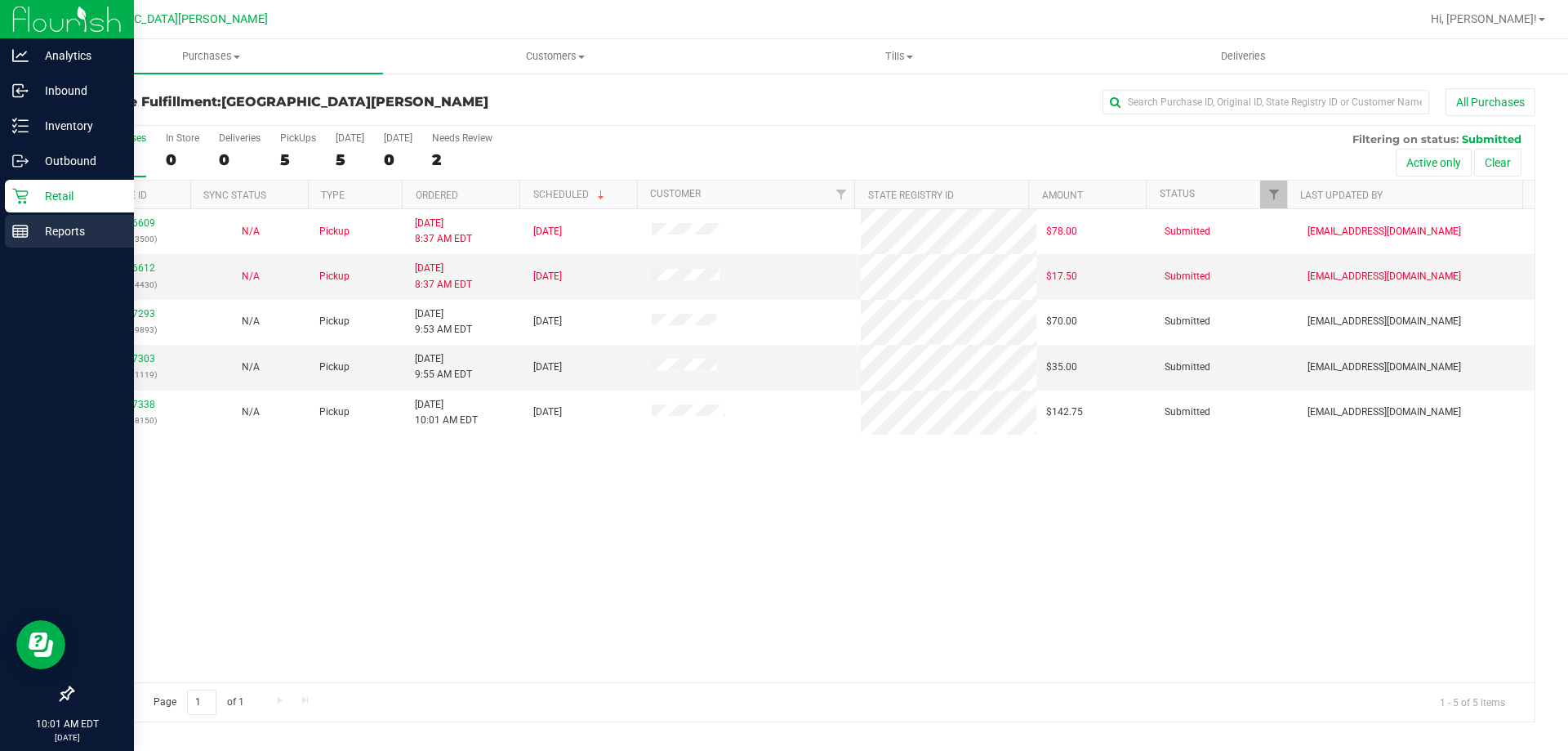
click at [14, 215] on div "Reports" at bounding box center [69, 231] width 129 height 33
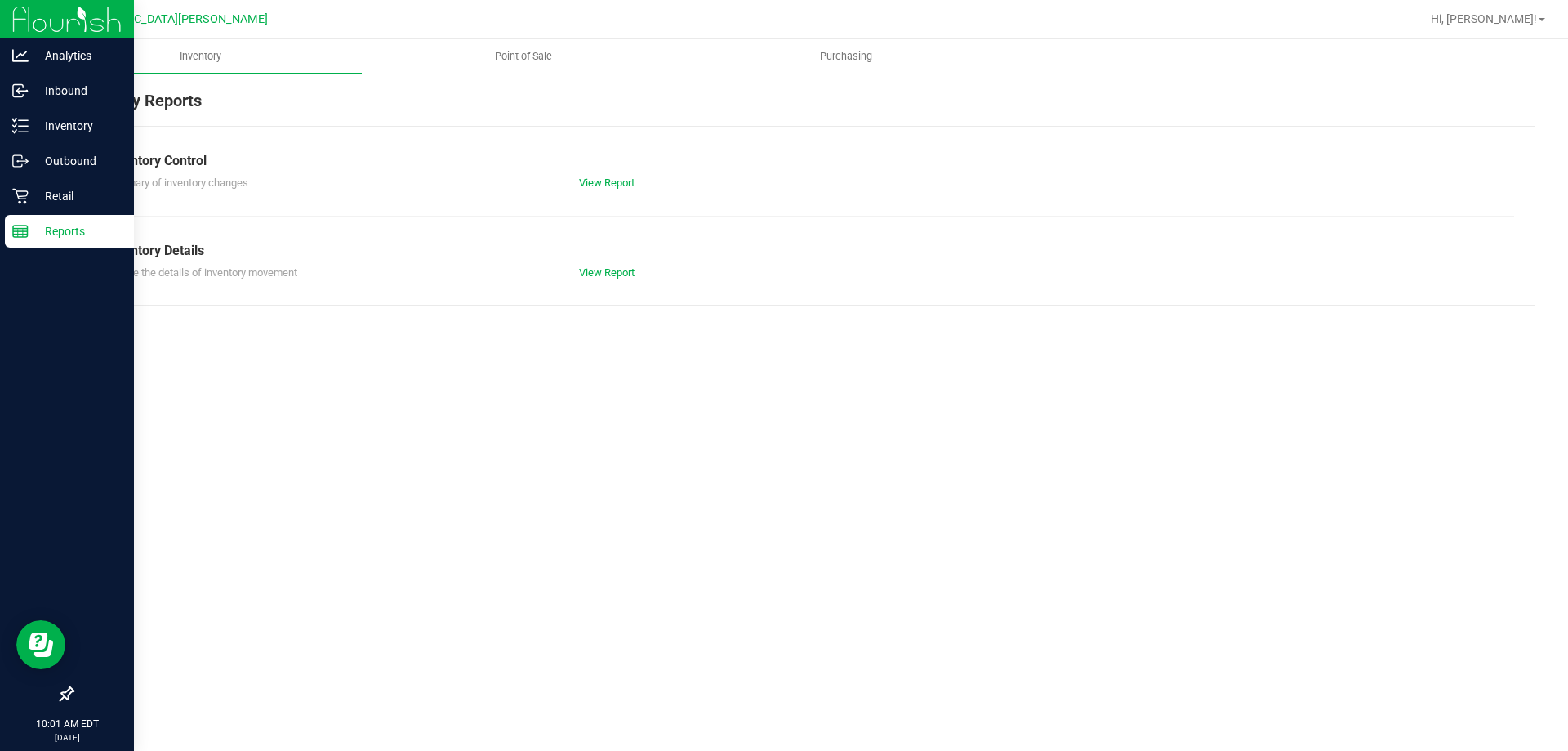
click at [36, 209] on div "Retail" at bounding box center [69, 196] width 129 height 33
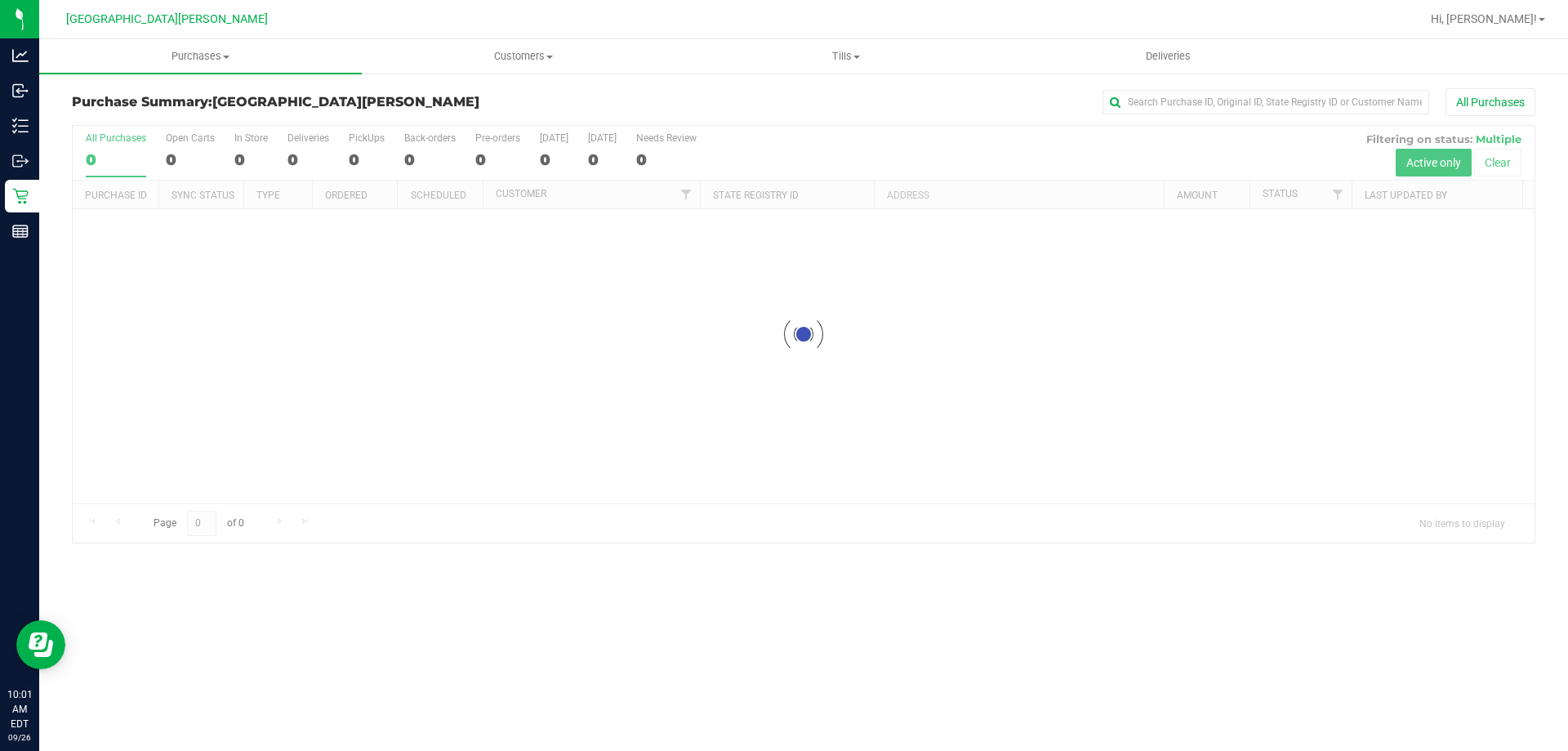
click at [187, 151] on div at bounding box center [804, 334] width 1461 height 417
click at [172, 167] on div at bounding box center [804, 334] width 1461 height 417
click at [172, 154] on div at bounding box center [804, 334] width 1461 height 417
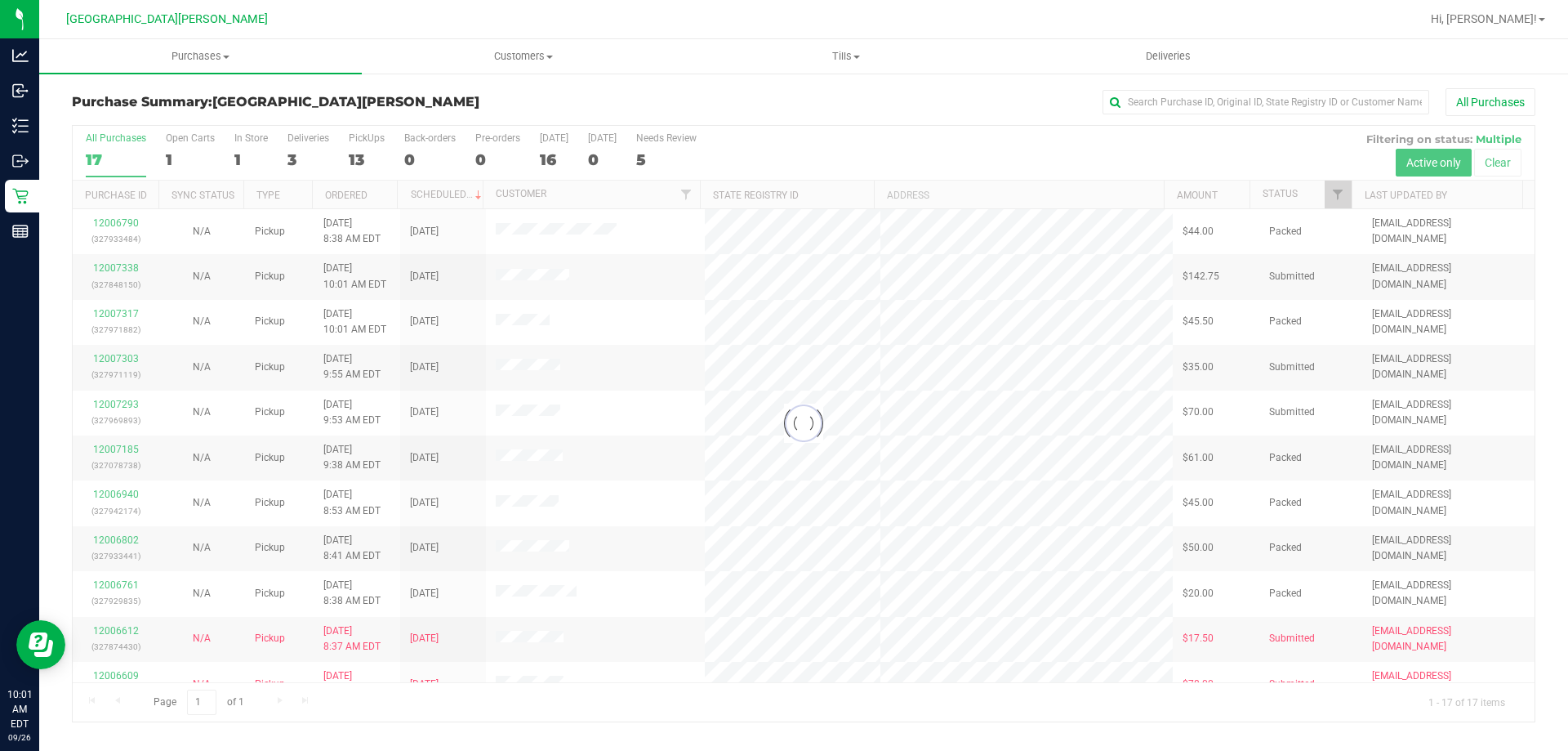
click at [177, 148] on div at bounding box center [804, 423] width 1461 height 595
click at [170, 158] on div at bounding box center [804, 423] width 1461 height 595
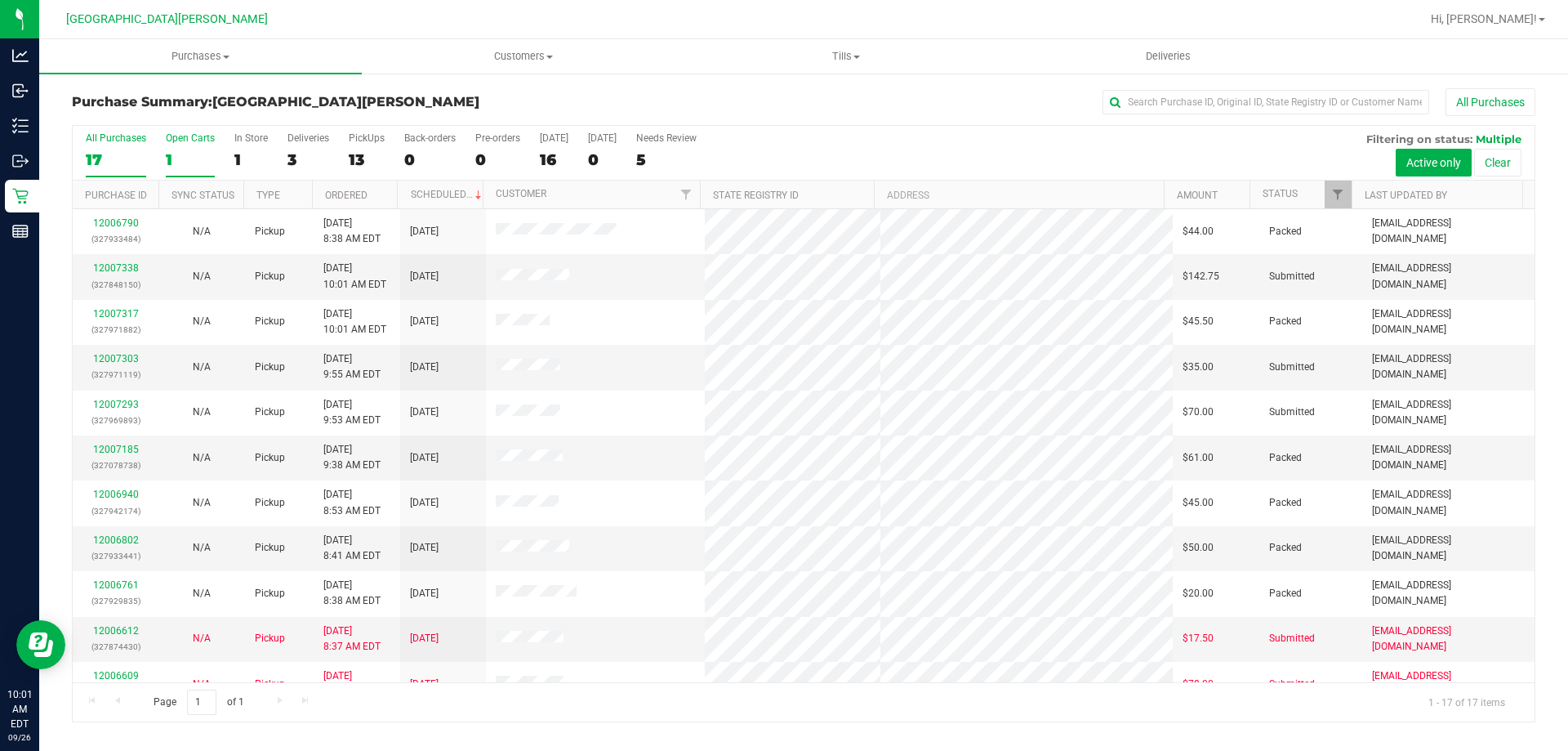
click at [184, 158] on div "1" at bounding box center [190, 159] width 49 height 19
click at [0, 0] on input "Open Carts 1" at bounding box center [0, 0] width 0 height 0
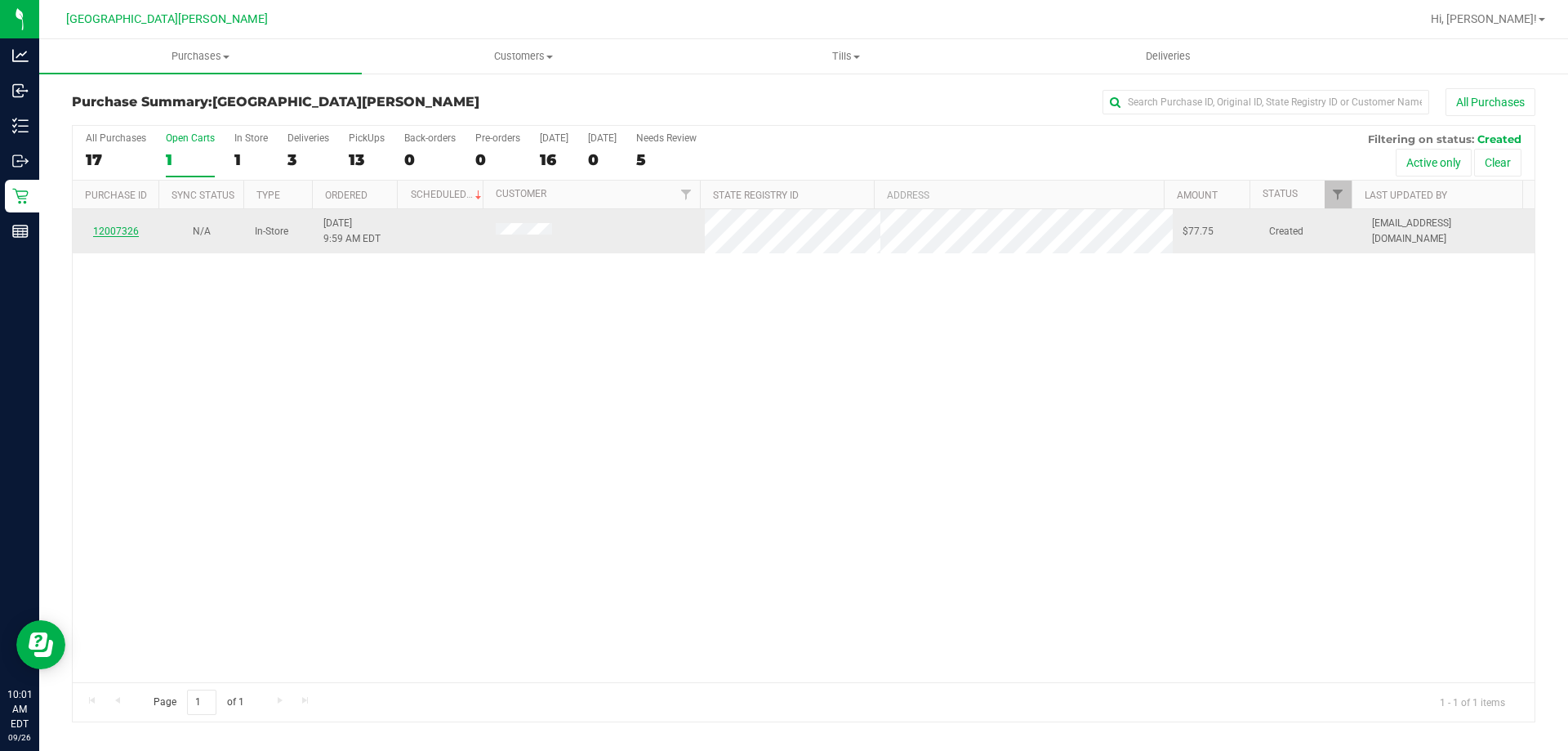
click at [108, 230] on link "12007326" at bounding box center [116, 231] width 46 height 12
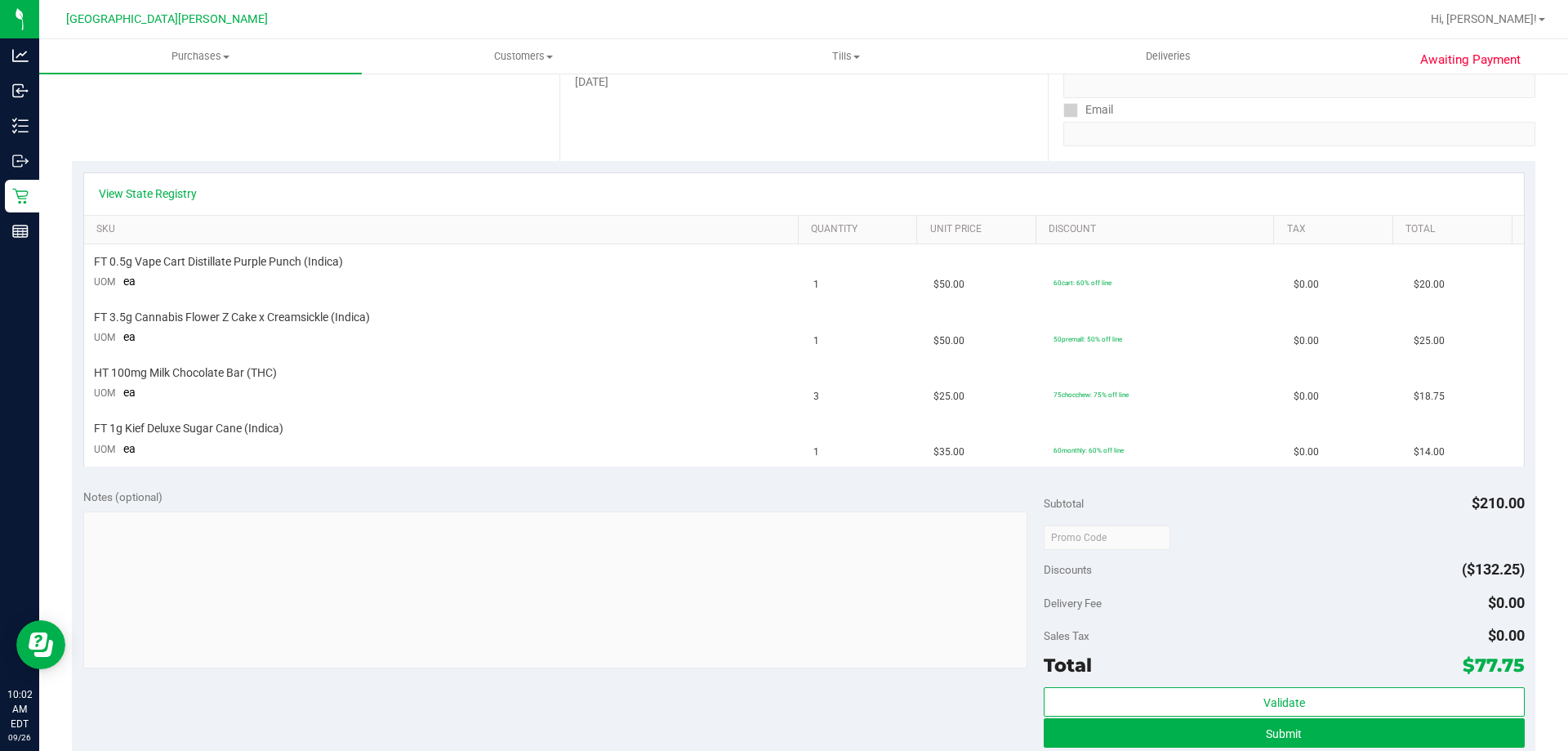
scroll to position [279, 0]
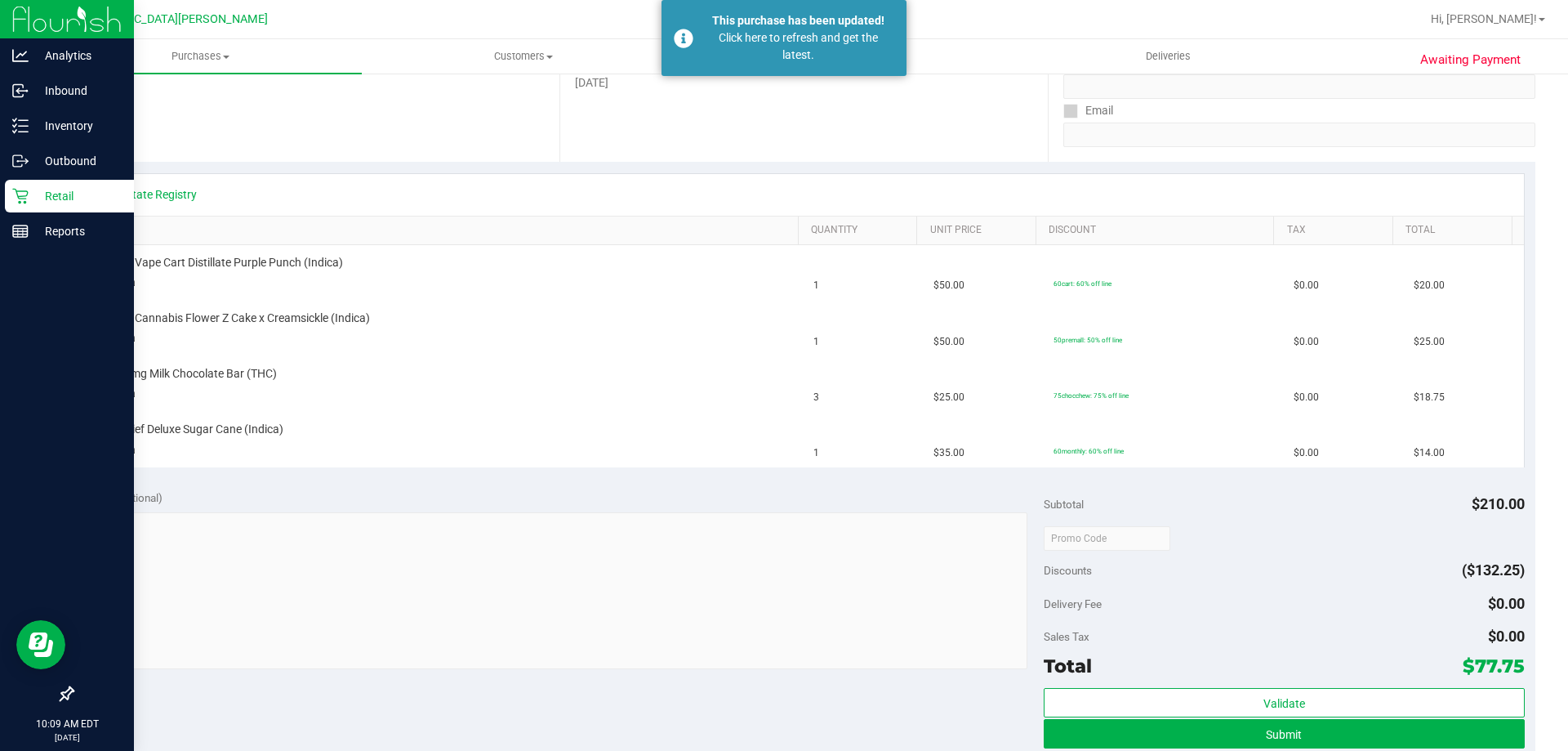
click at [33, 201] on p "Retail" at bounding box center [77, 196] width 98 height 20
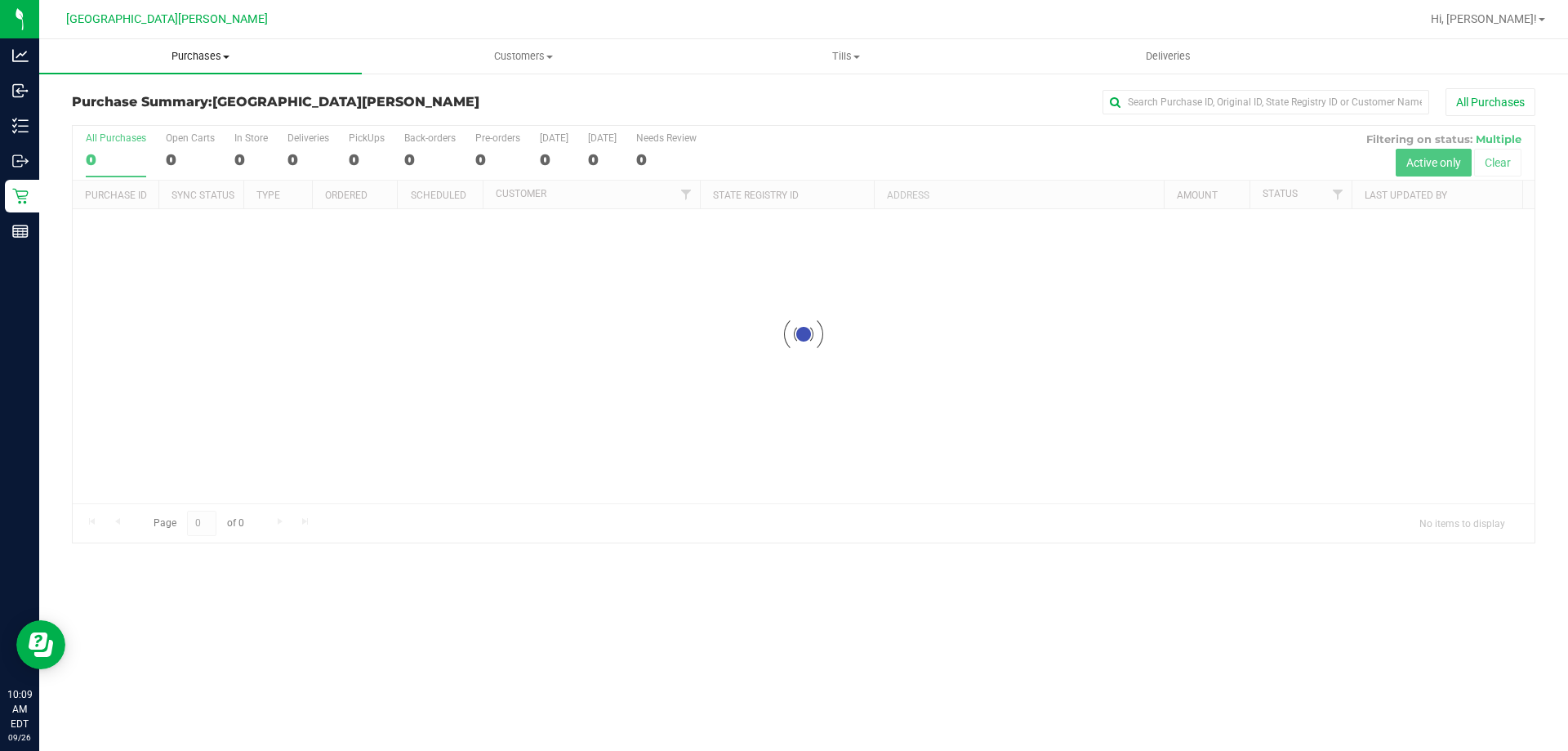
click at [222, 61] on span "Purchases" at bounding box center [200, 57] width 323 height 15
click at [195, 120] on li "Fulfillment" at bounding box center [200, 118] width 323 height 20
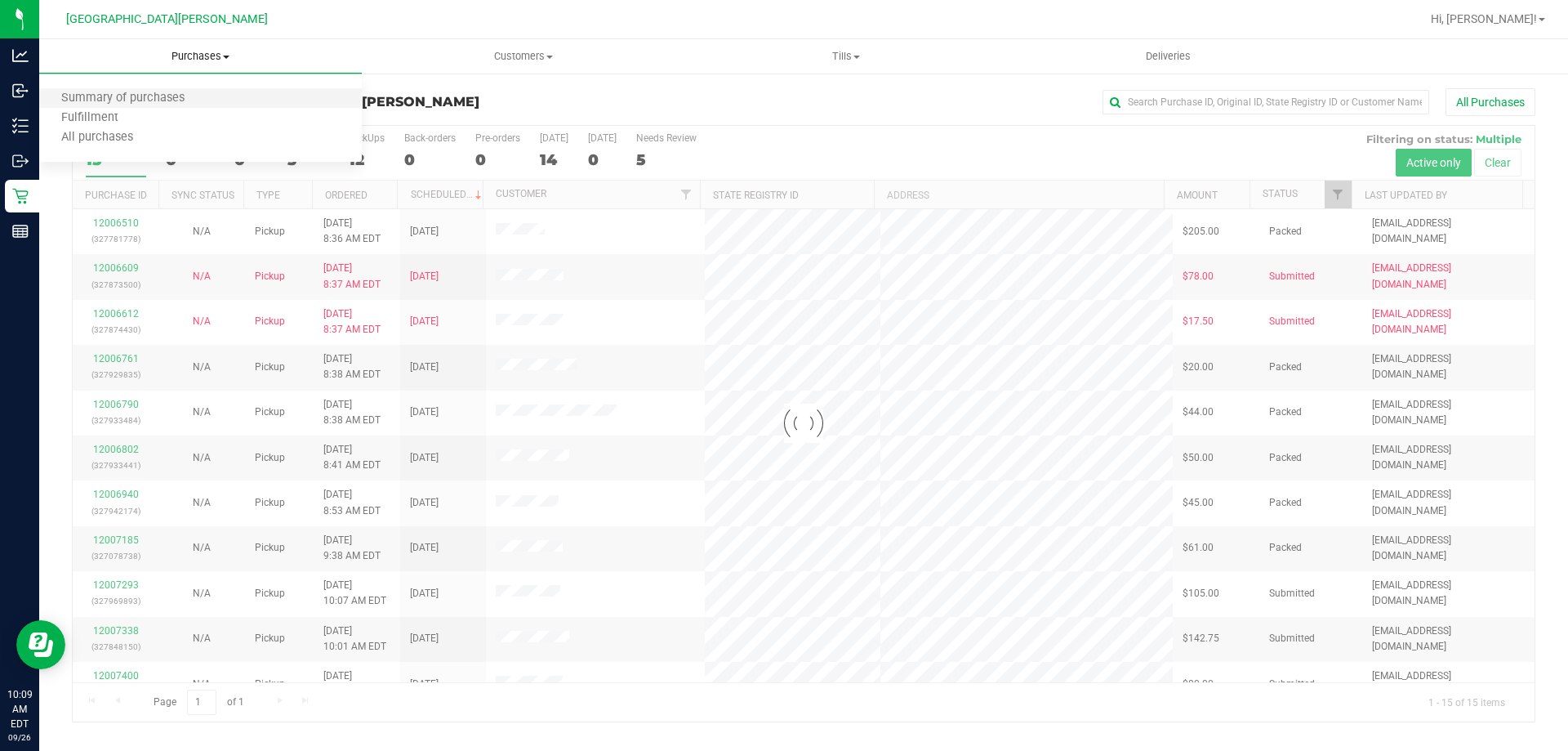
click at [193, 107] on li "Summary of purchases" at bounding box center [200, 99] width 323 height 20
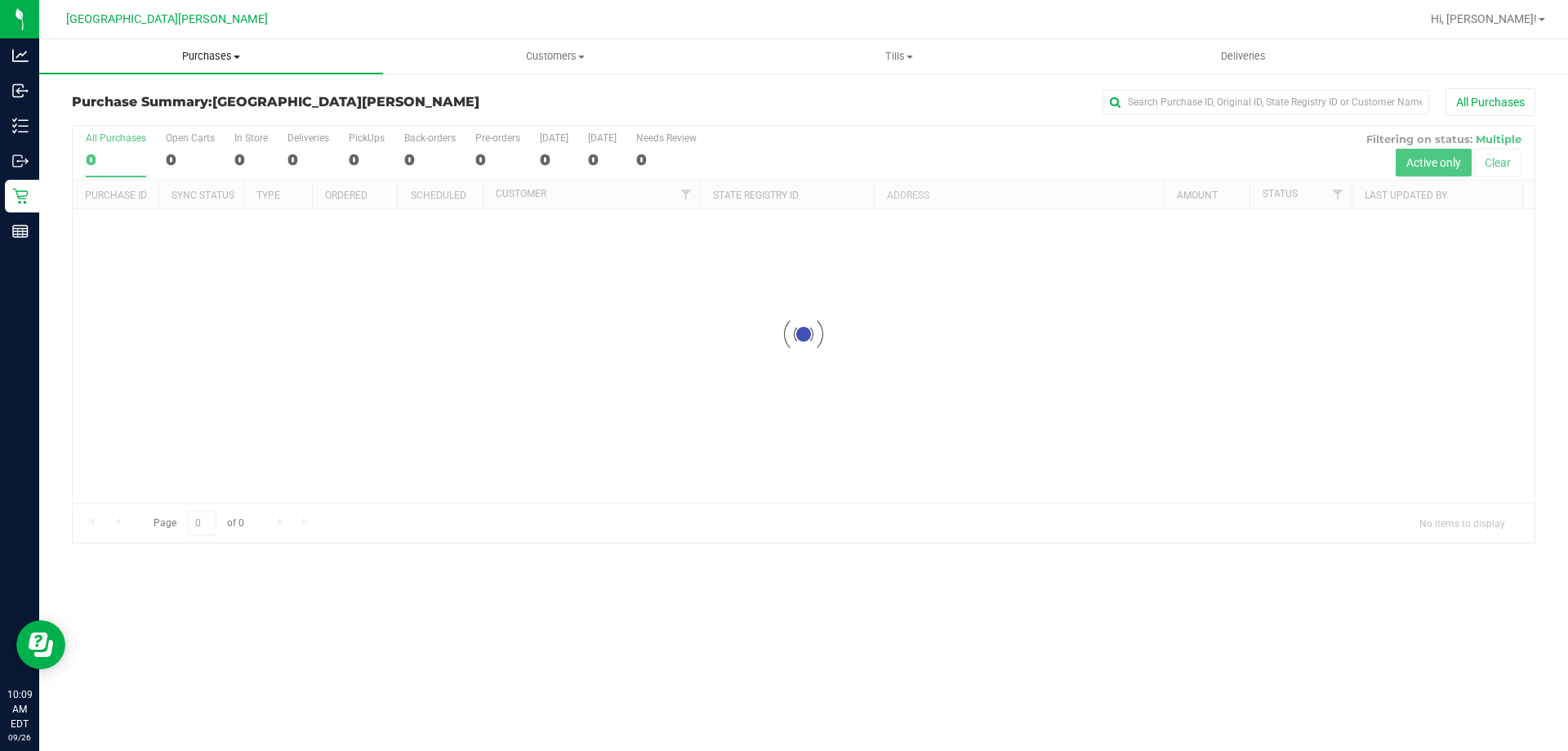
click at [209, 63] on span "Purchases" at bounding box center [210, 57] width 343 height 15
click at [194, 119] on li "Fulfillment" at bounding box center [210, 118] width 343 height 20
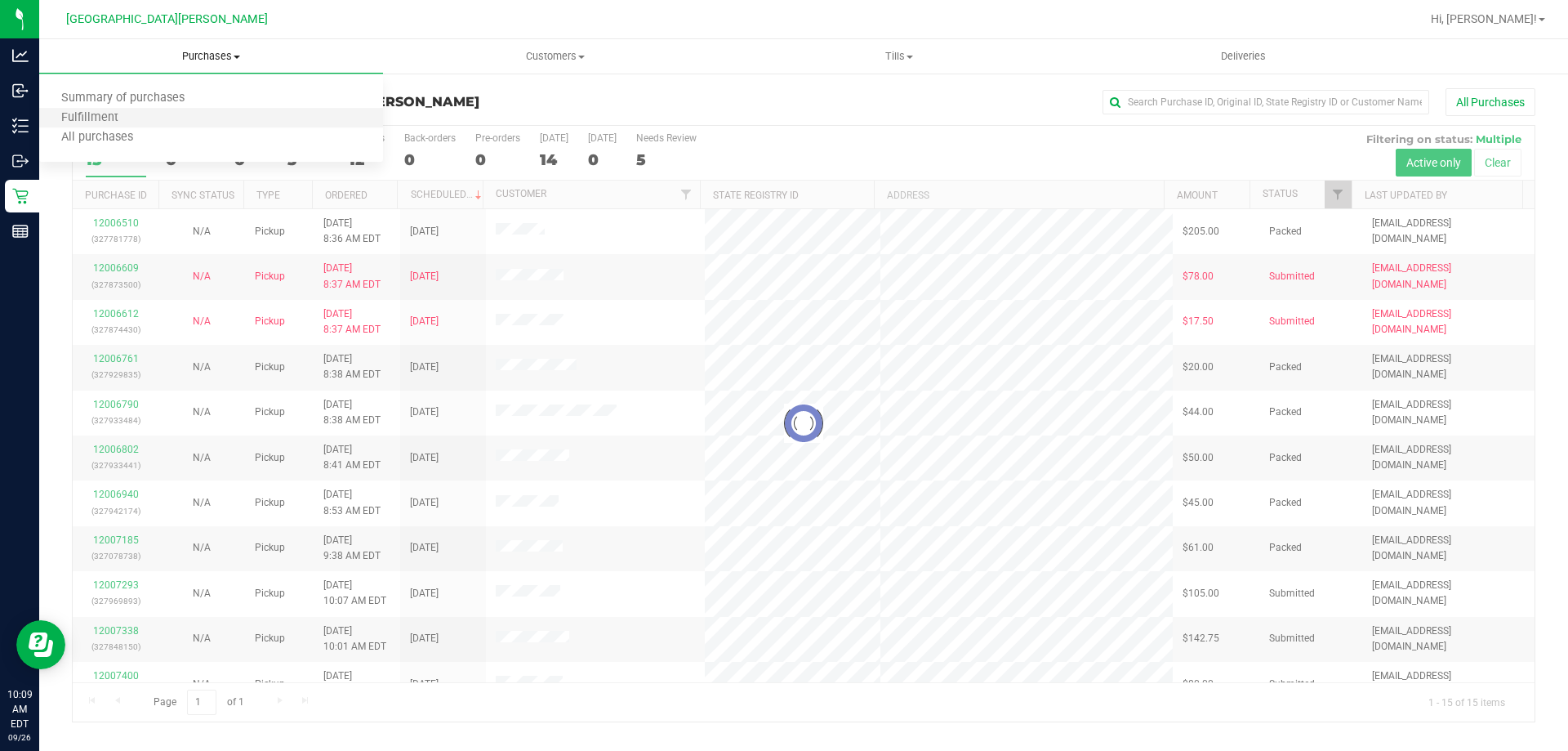
click at [194, 120] on li "Fulfillment" at bounding box center [210, 118] width 343 height 20
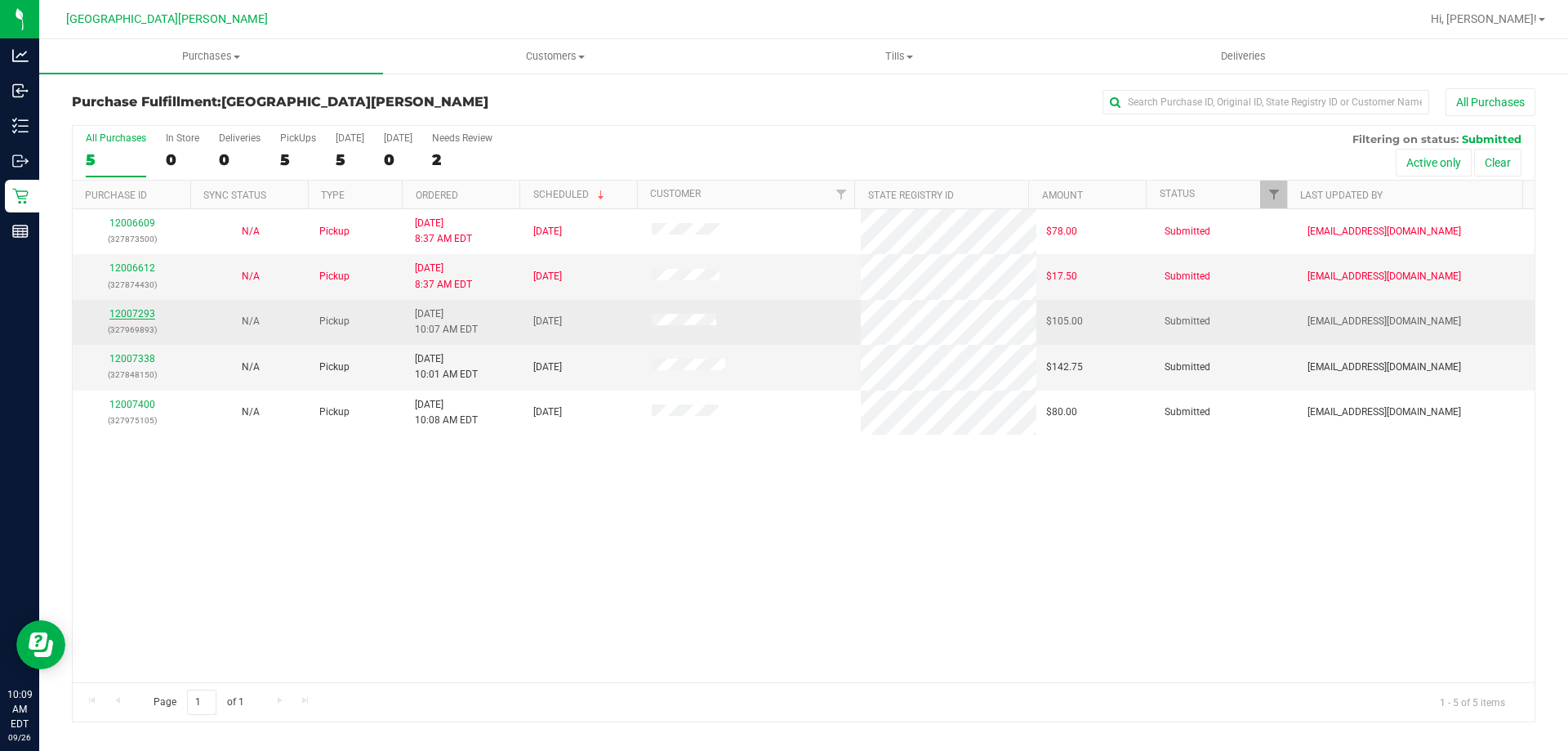
click at [138, 308] on link "12007293" at bounding box center [132, 314] width 46 height 12
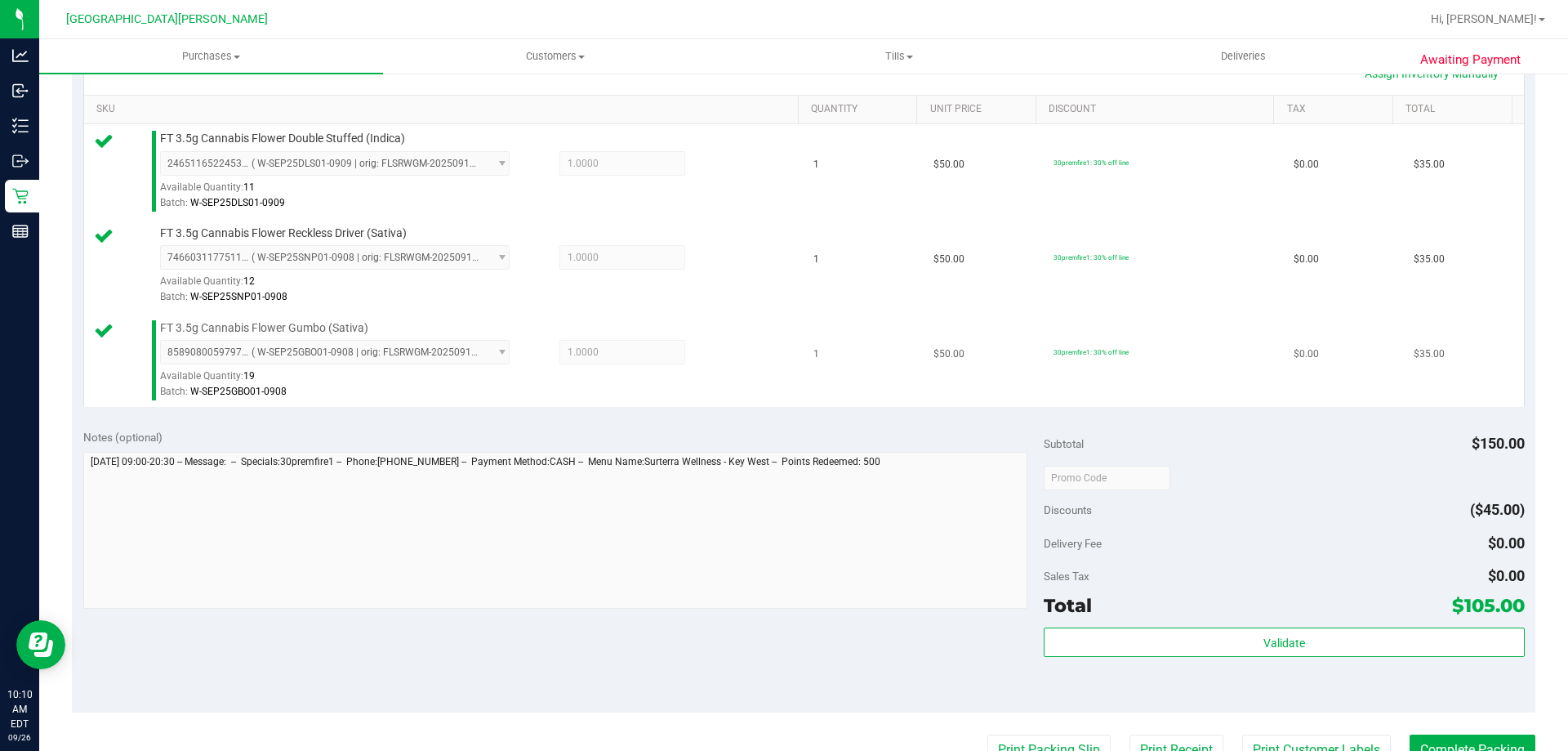
scroll to position [408, 0]
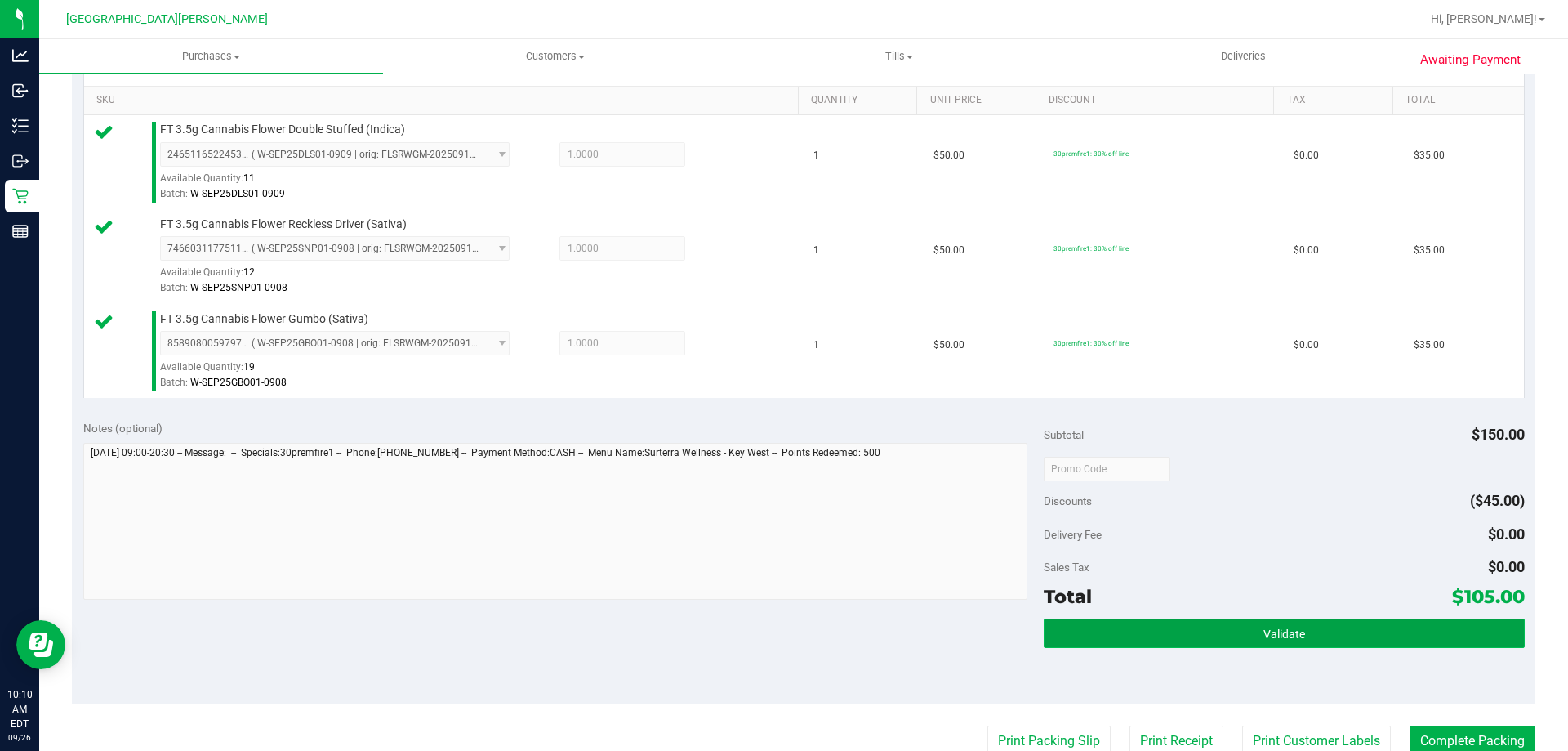
click at [1182, 633] on button "Validate" at bounding box center [1284, 633] width 480 height 29
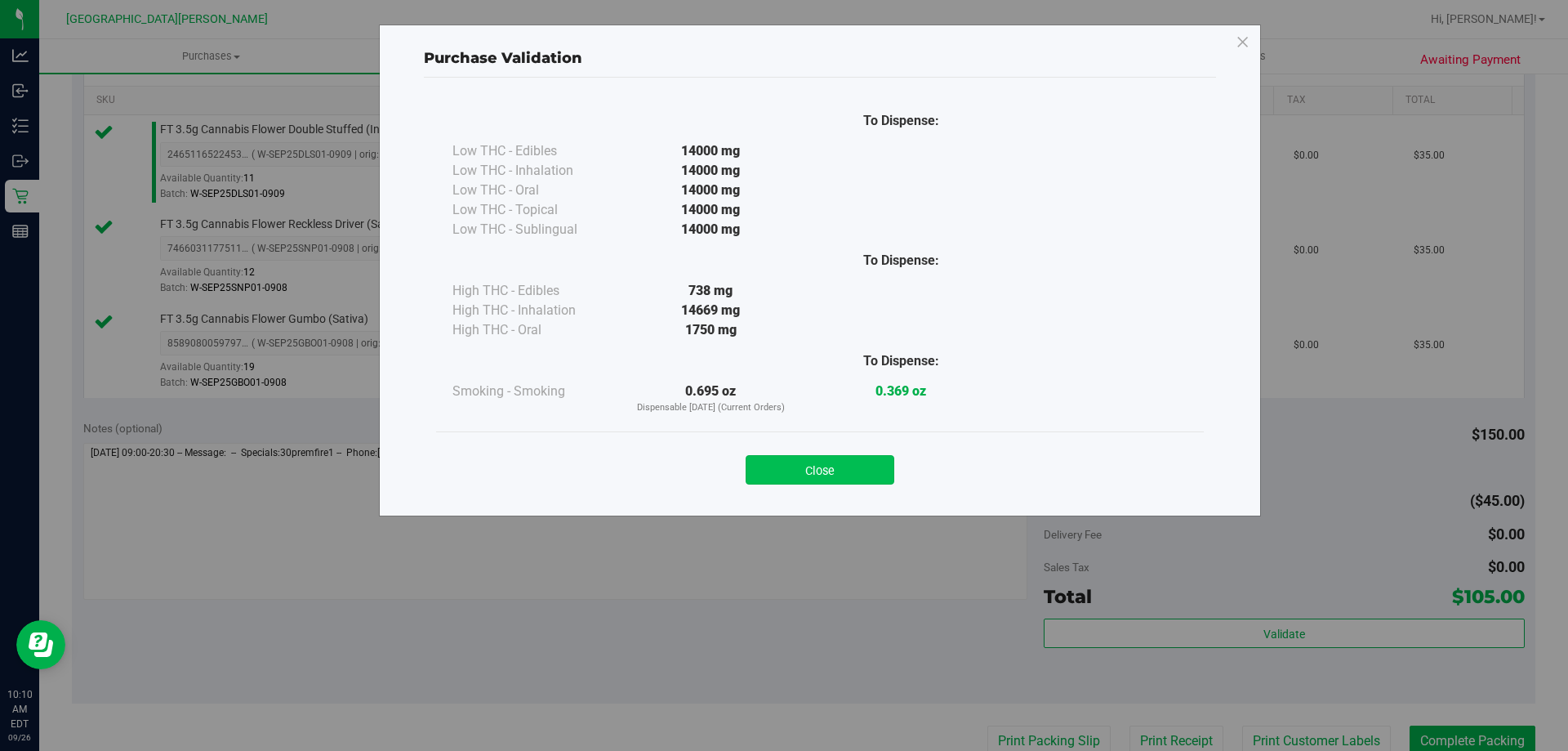
click at [867, 457] on button "Close" at bounding box center [819, 469] width 149 height 29
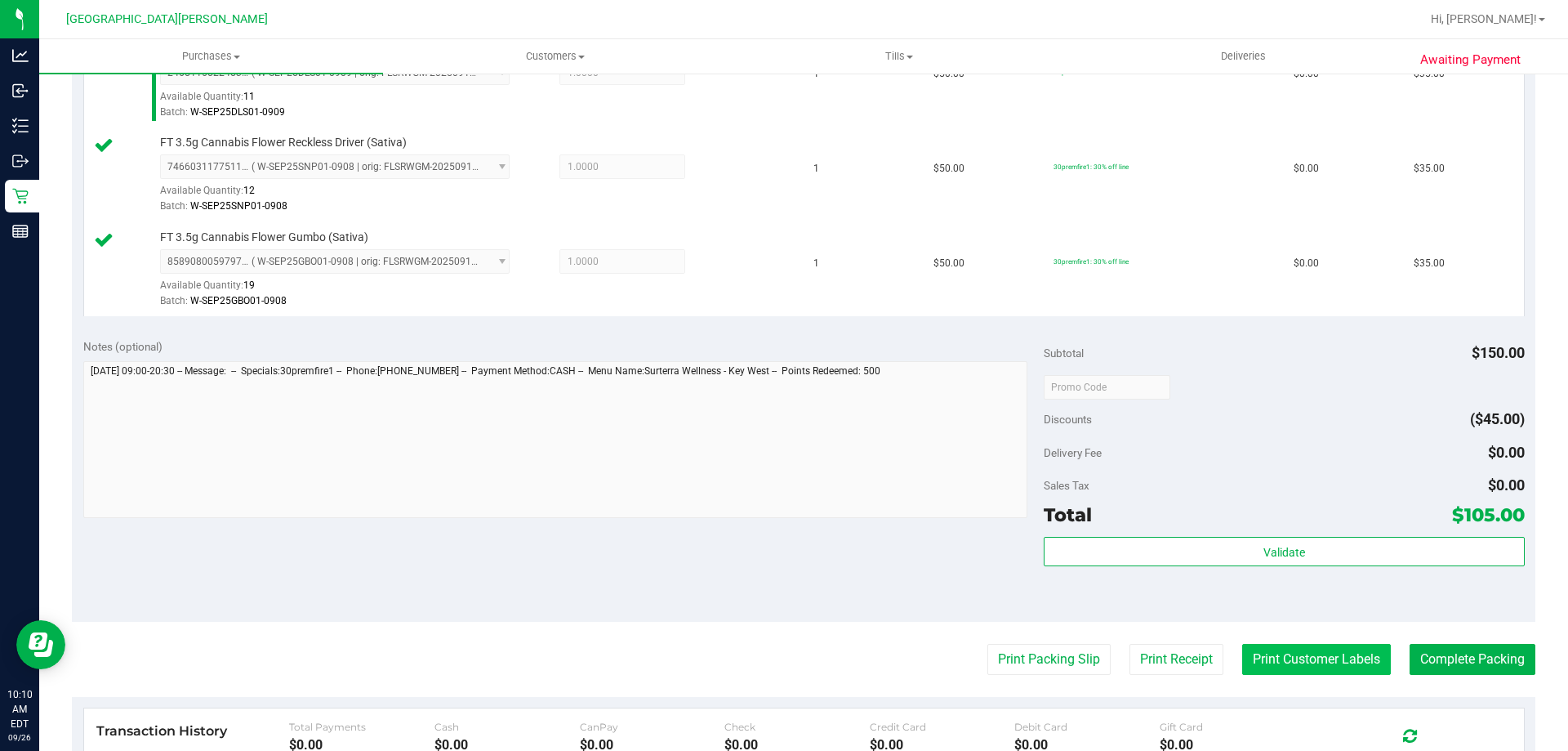
scroll to position [653, 0]
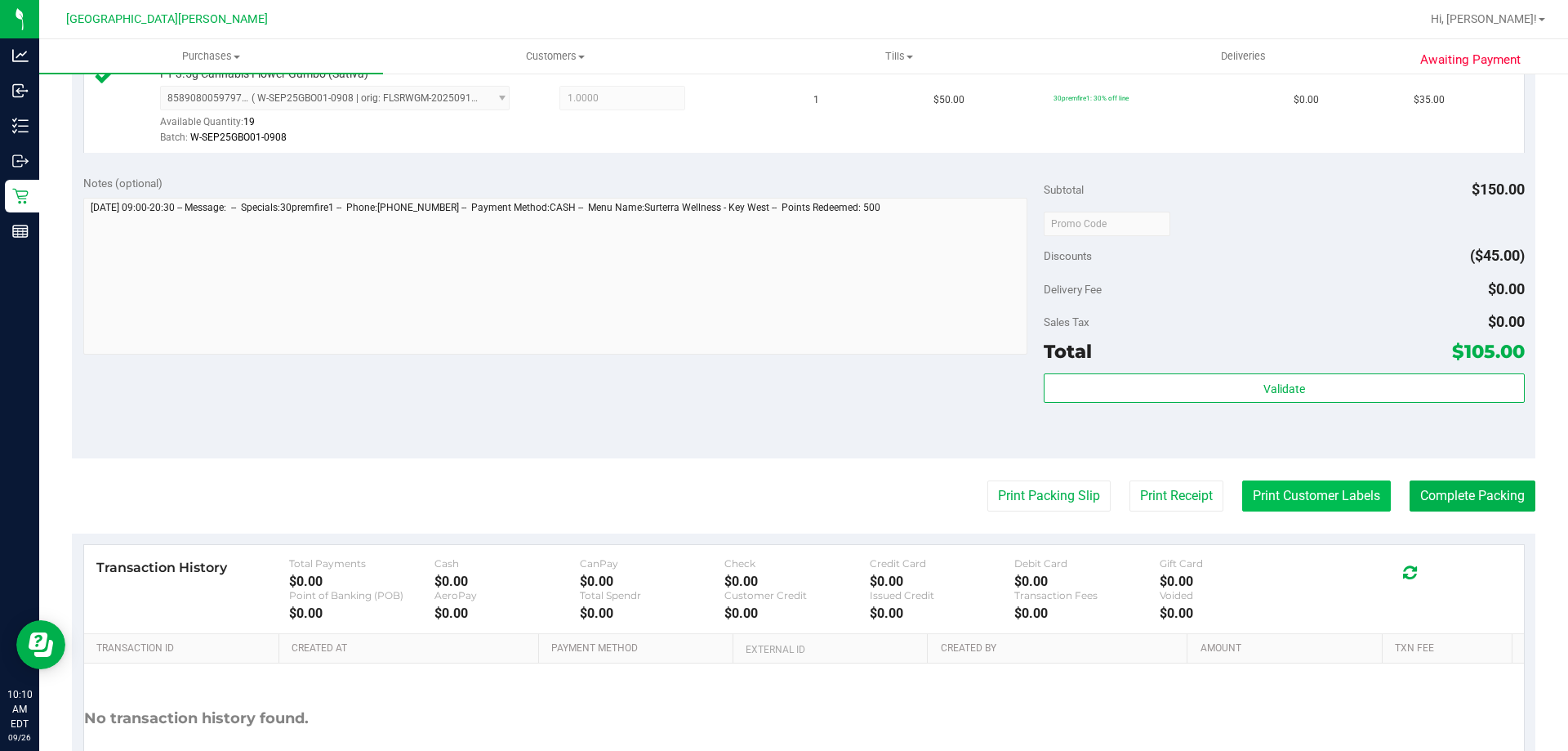
click at [1312, 485] on button "Print Customer Labels" at bounding box center [1316, 496] width 149 height 31
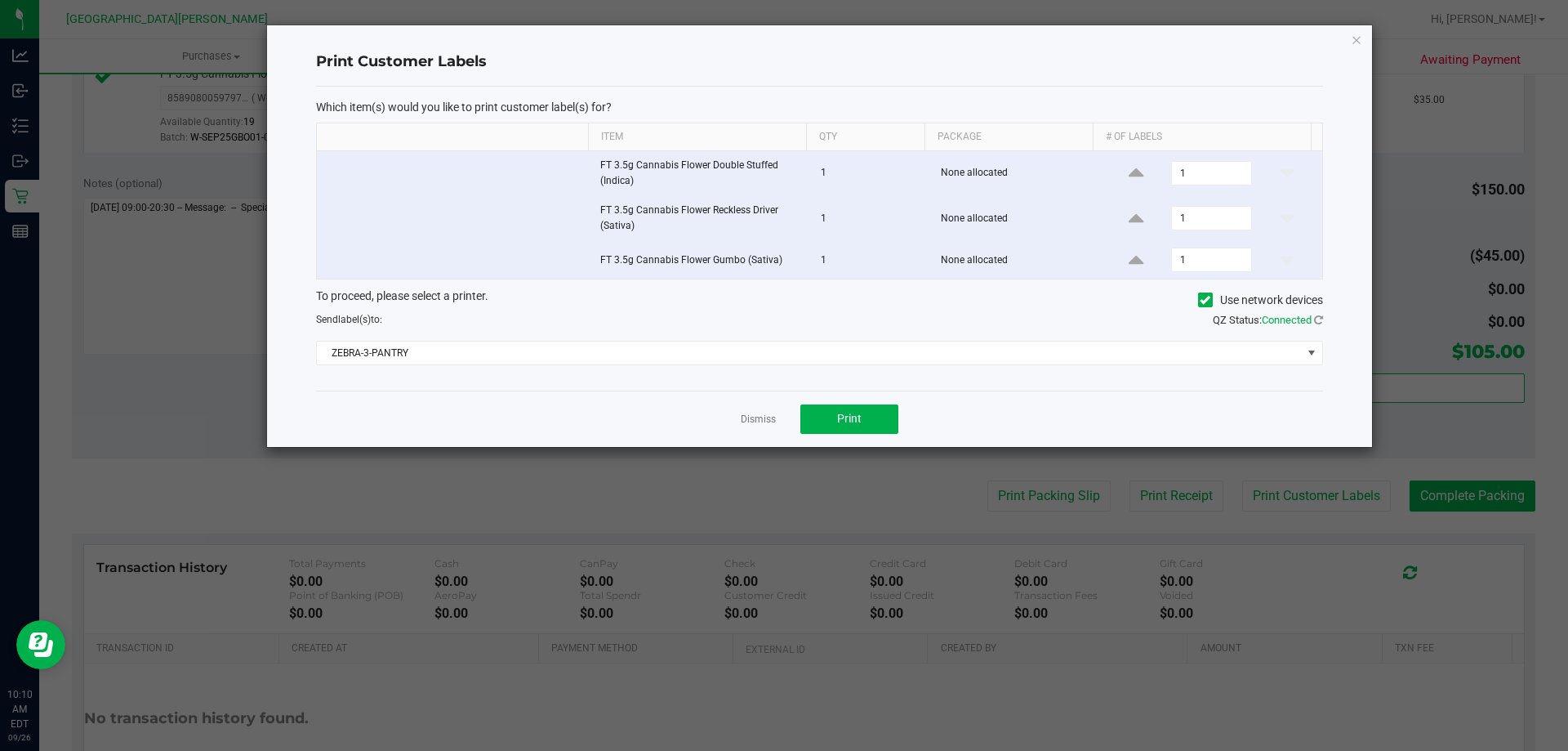
click at [888, 437] on div "Dismiss Print" at bounding box center [819, 418] width 1007 height 57
click at [873, 432] on button "Print" at bounding box center [849, 419] width 98 height 29
click at [764, 418] on link "Dismiss" at bounding box center [758, 419] width 36 height 14
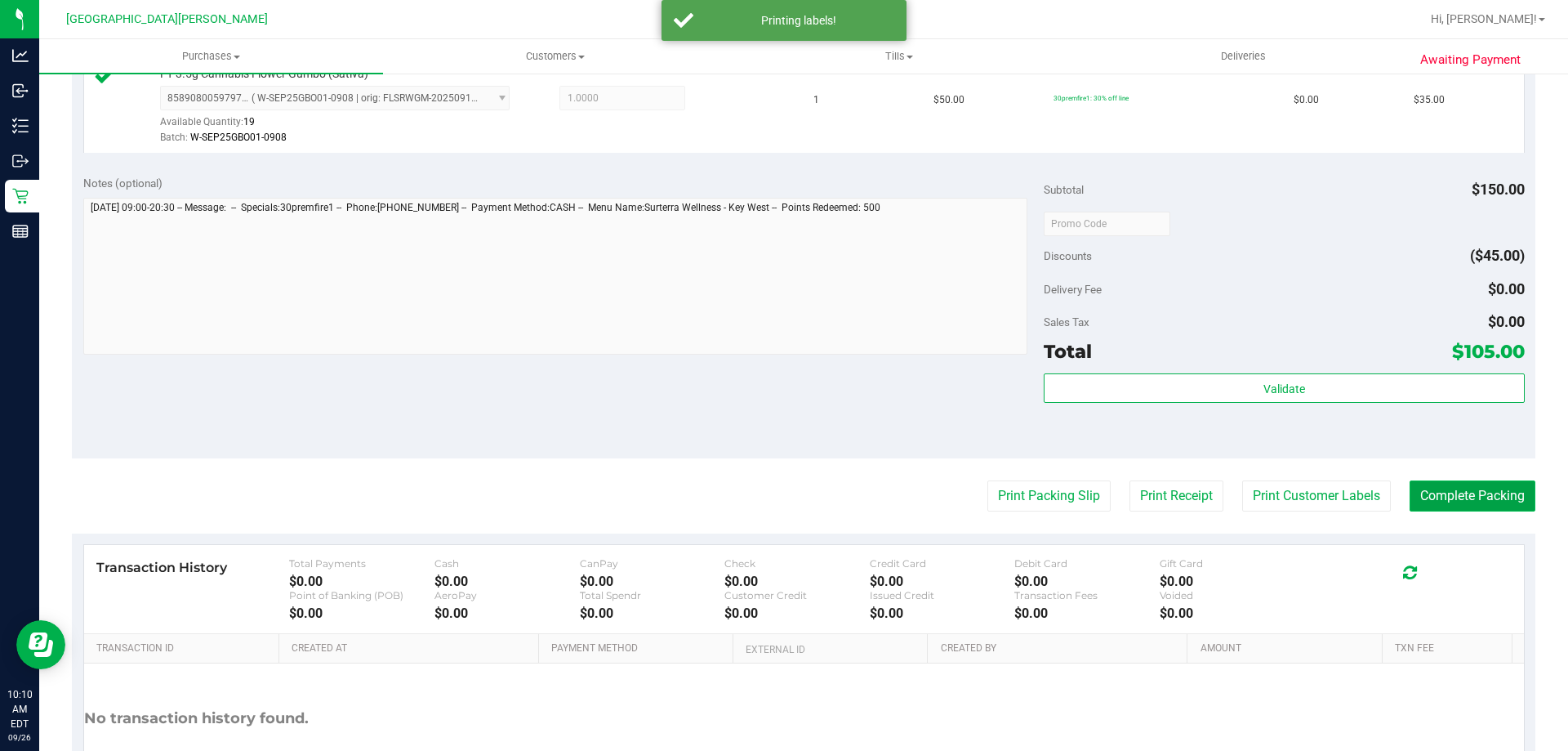
click at [1409, 489] on button "Complete Packing" at bounding box center [1472, 496] width 126 height 31
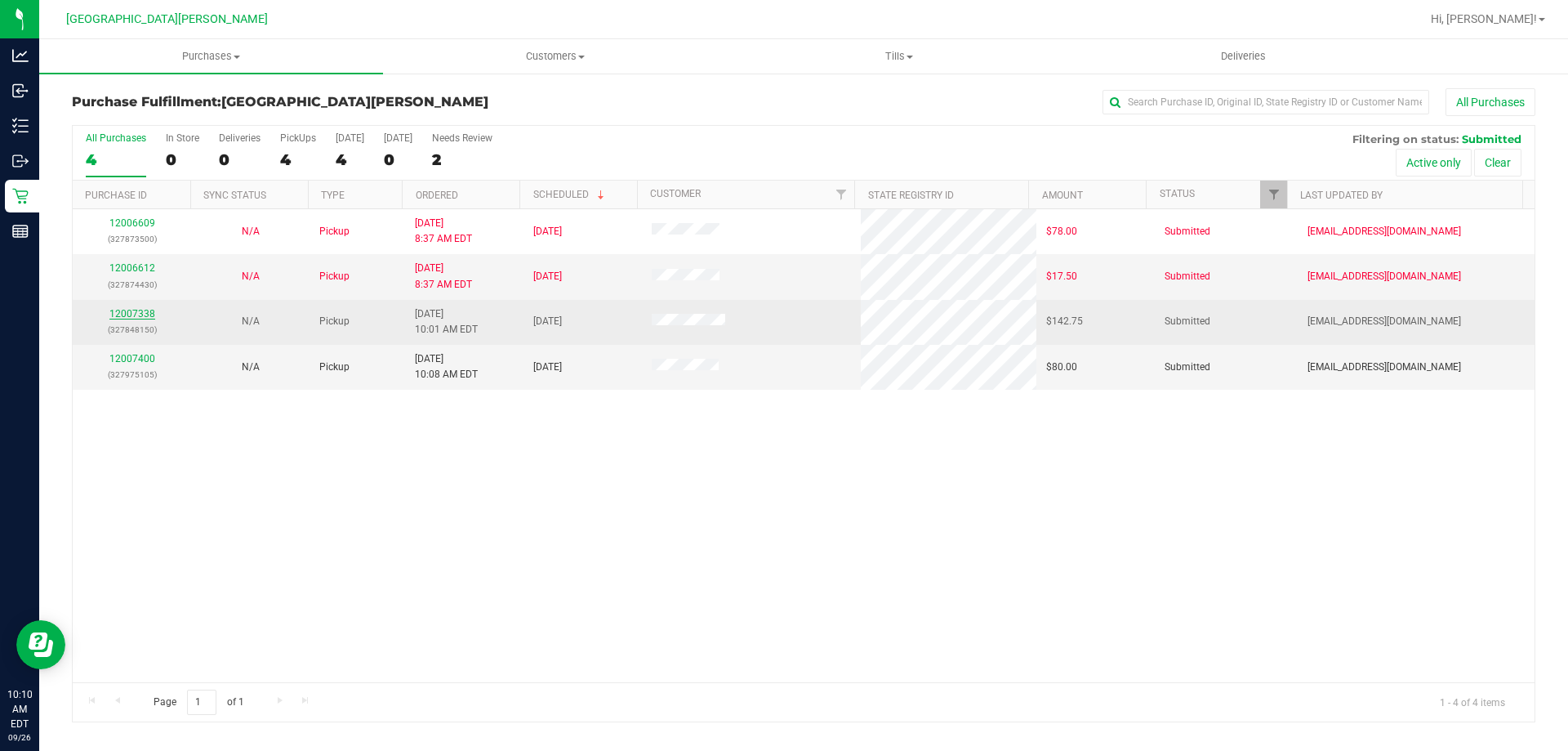
click at [137, 308] on link "12007338" at bounding box center [132, 314] width 46 height 12
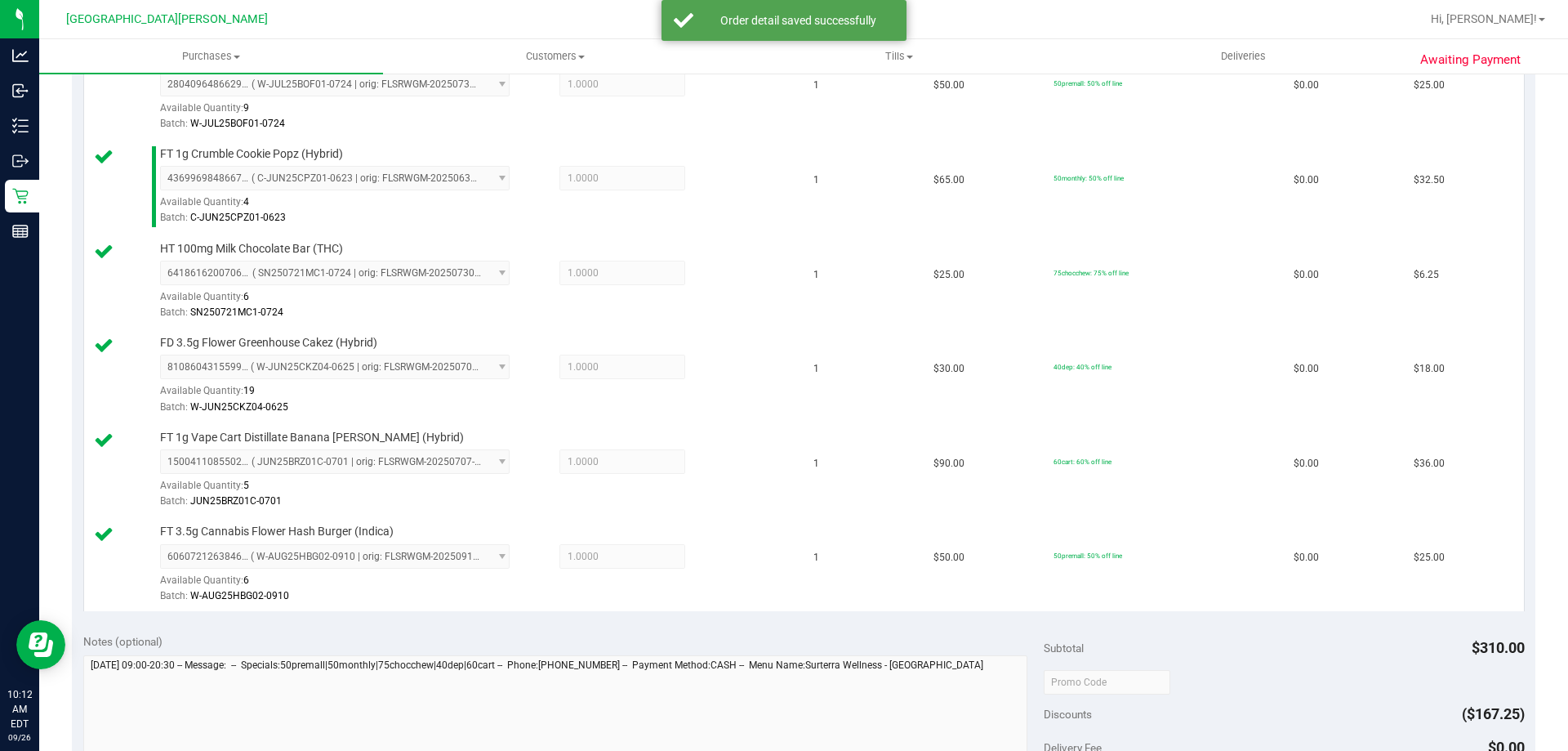
scroll to position [736, 0]
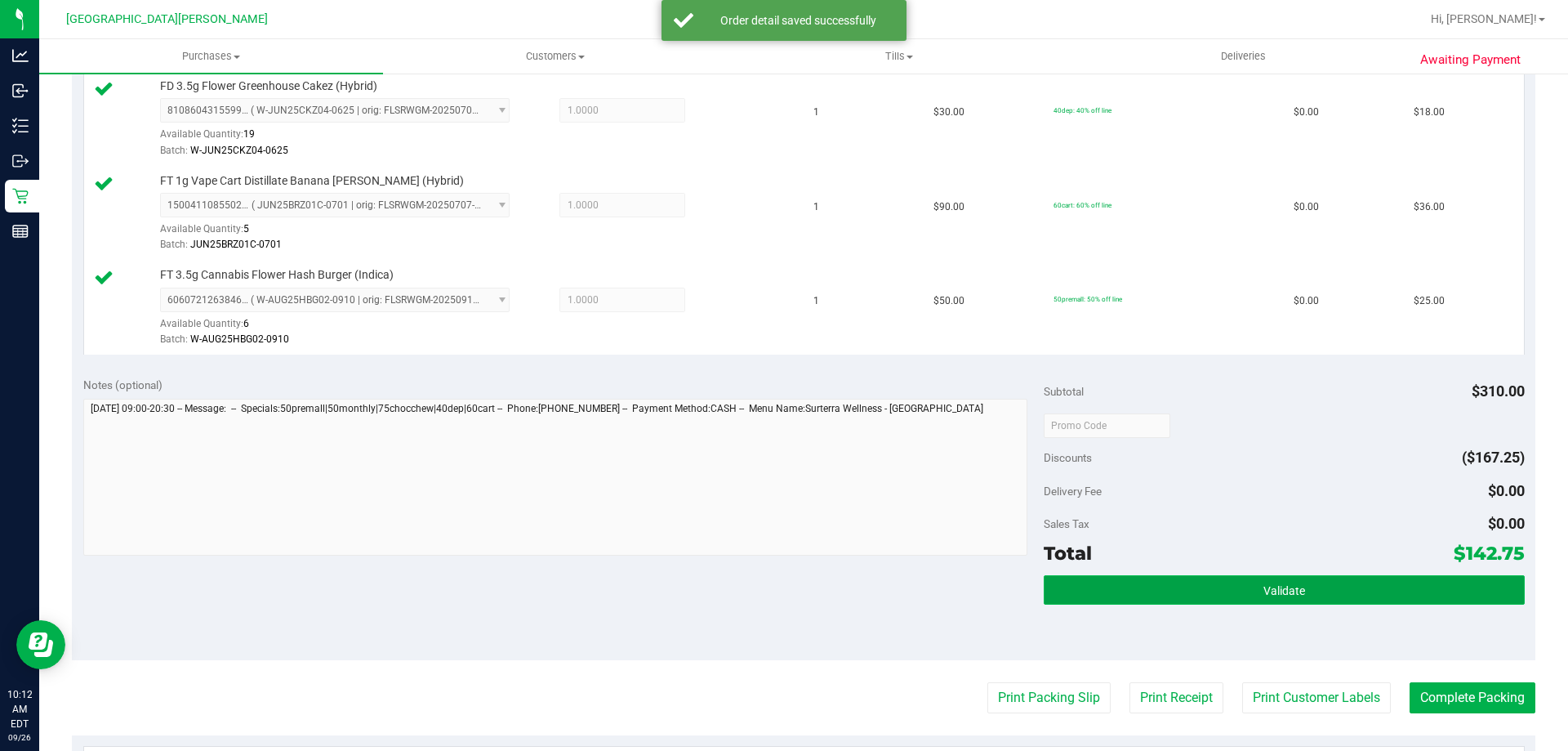
click at [1146, 587] on button "Validate" at bounding box center [1284, 590] width 480 height 29
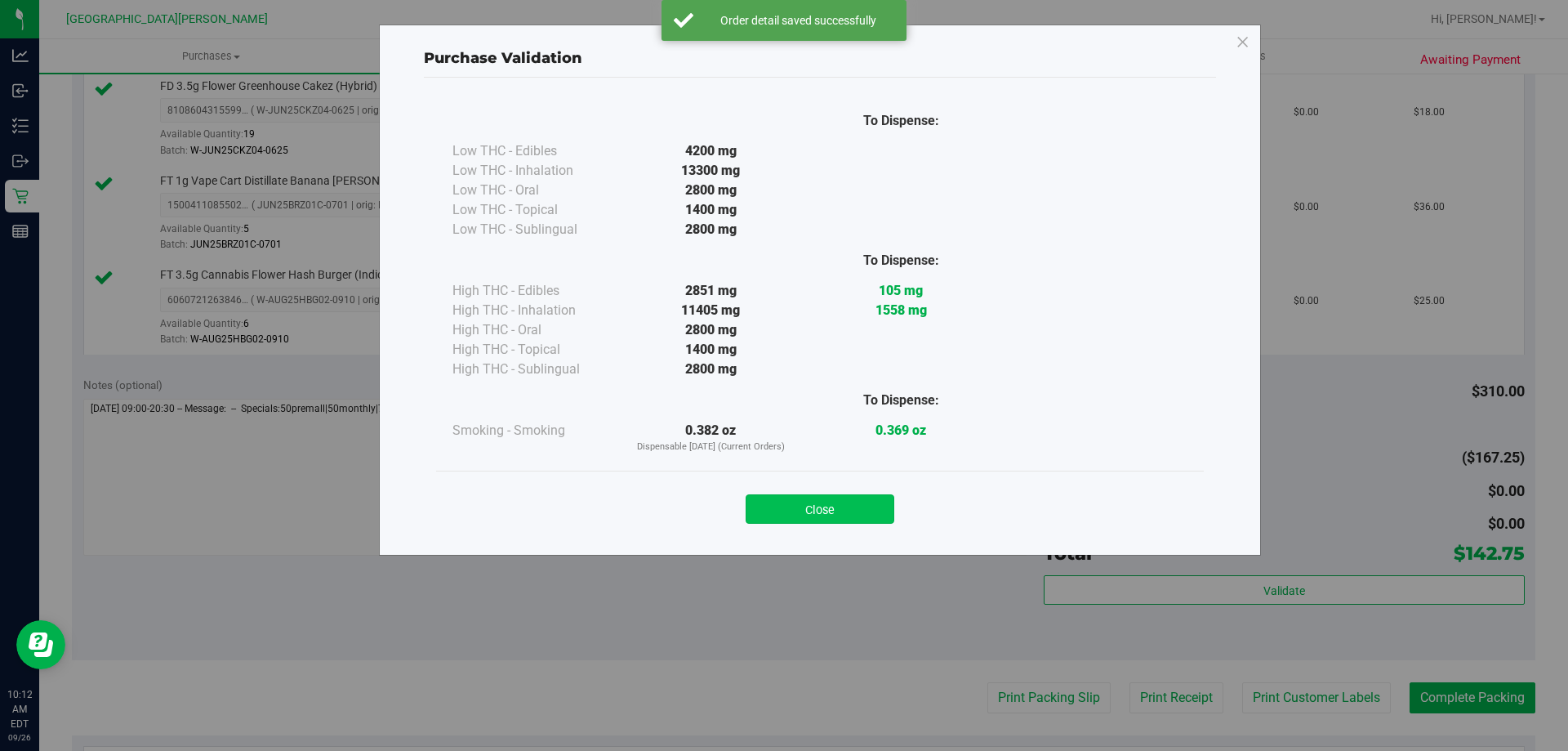
click at [861, 509] on button "Close" at bounding box center [819, 509] width 149 height 29
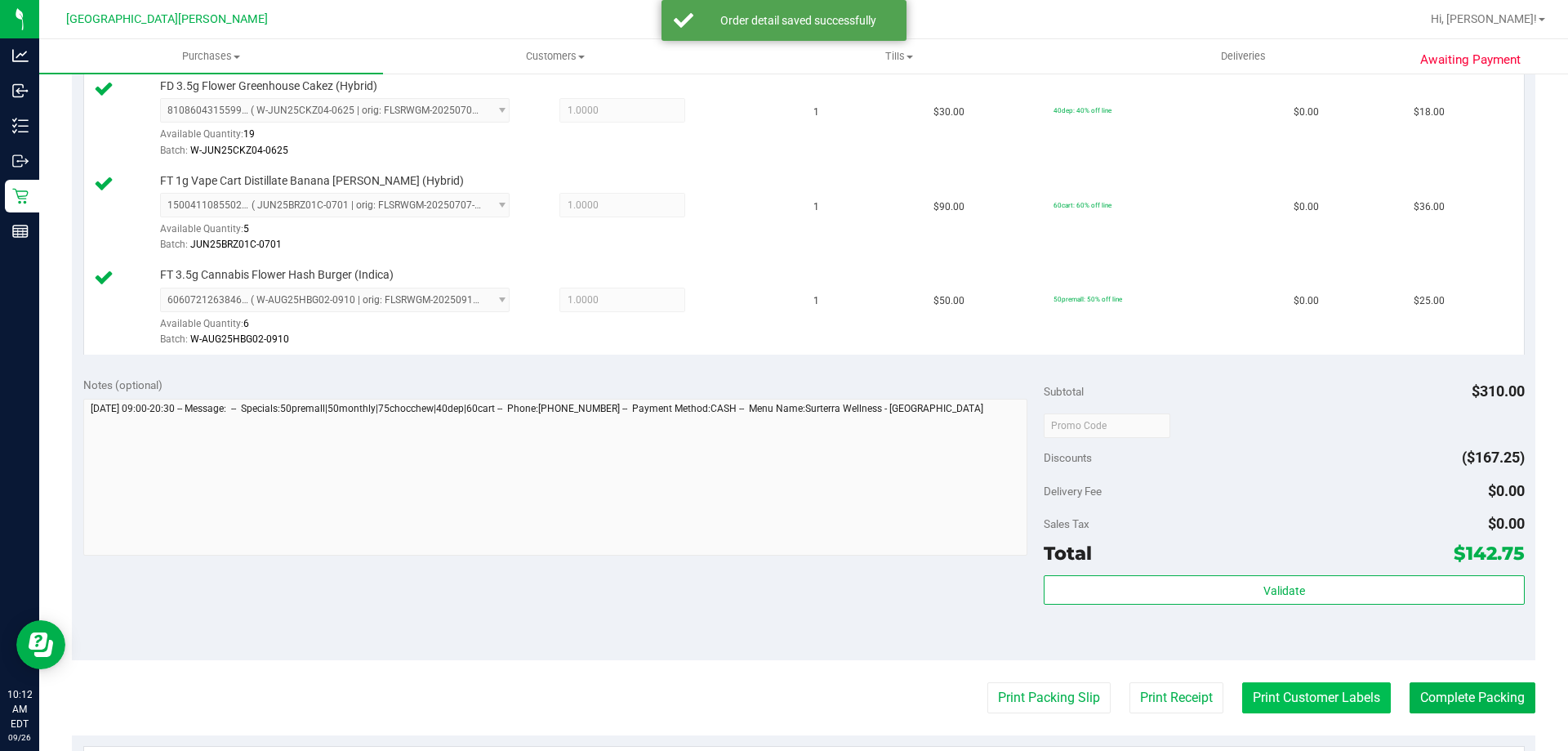
click at [1253, 695] on button "Print Customer Labels" at bounding box center [1316, 697] width 149 height 31
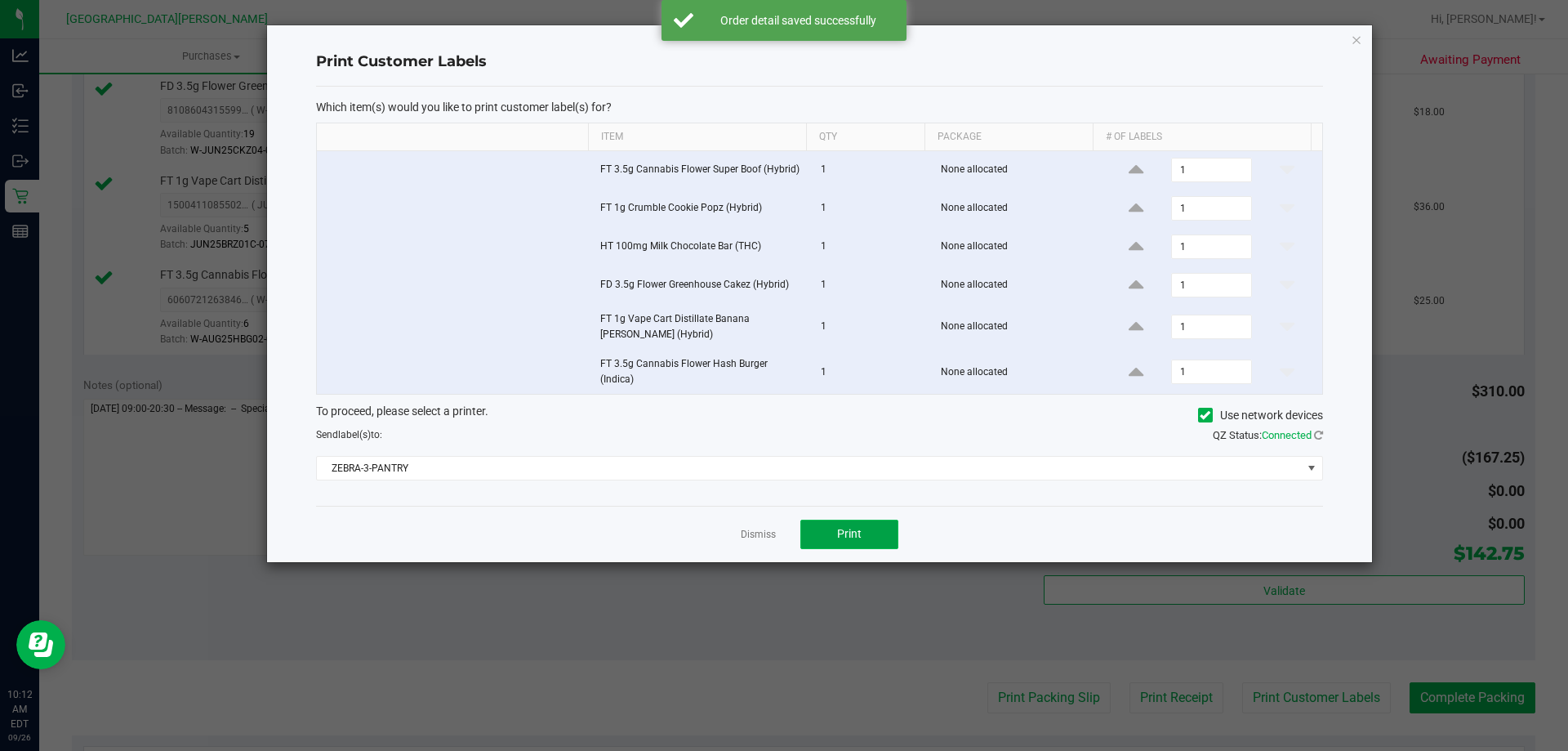
click at [858, 534] on span "Print" at bounding box center [849, 533] width 25 height 13
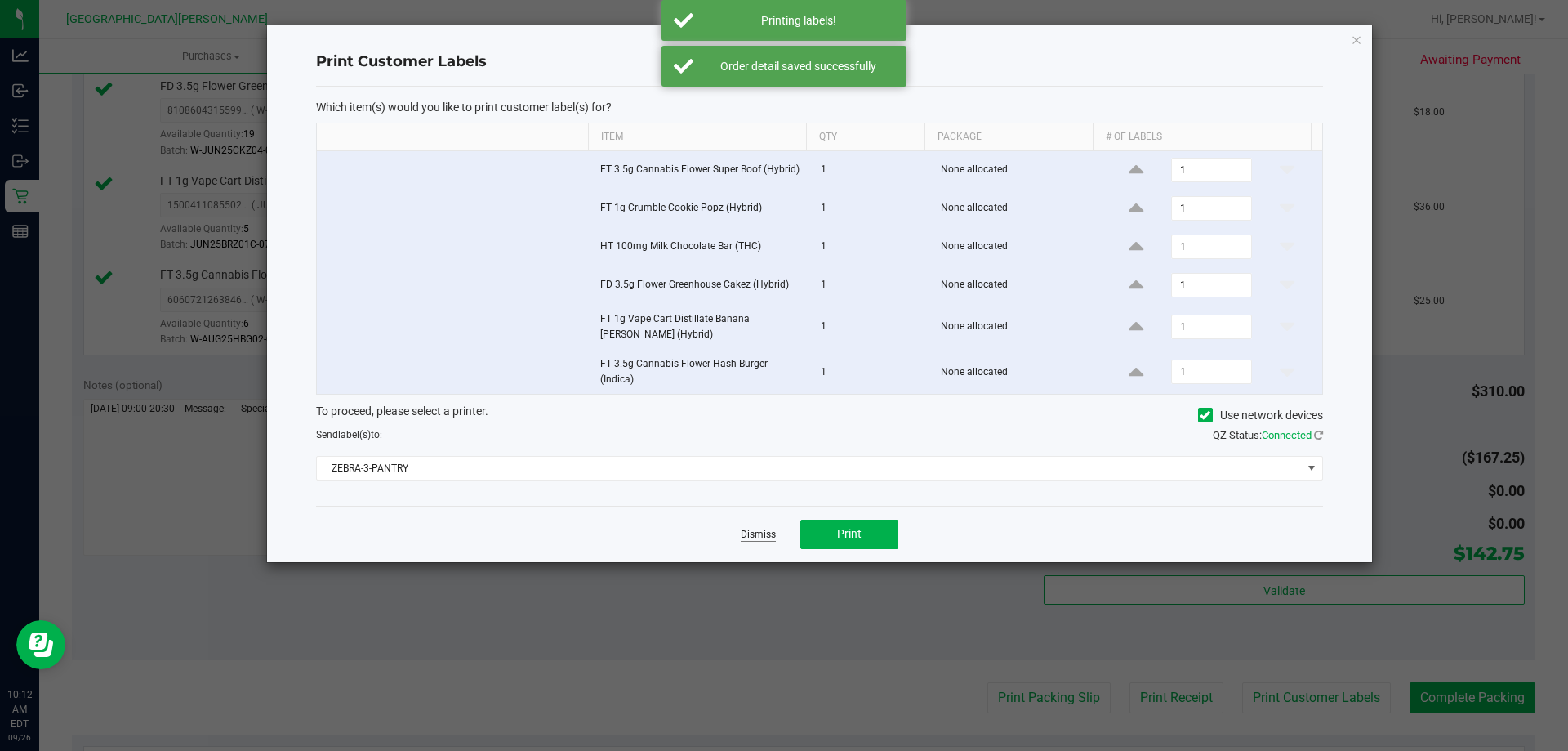
click at [757, 530] on link "Dismiss" at bounding box center [758, 534] width 36 height 14
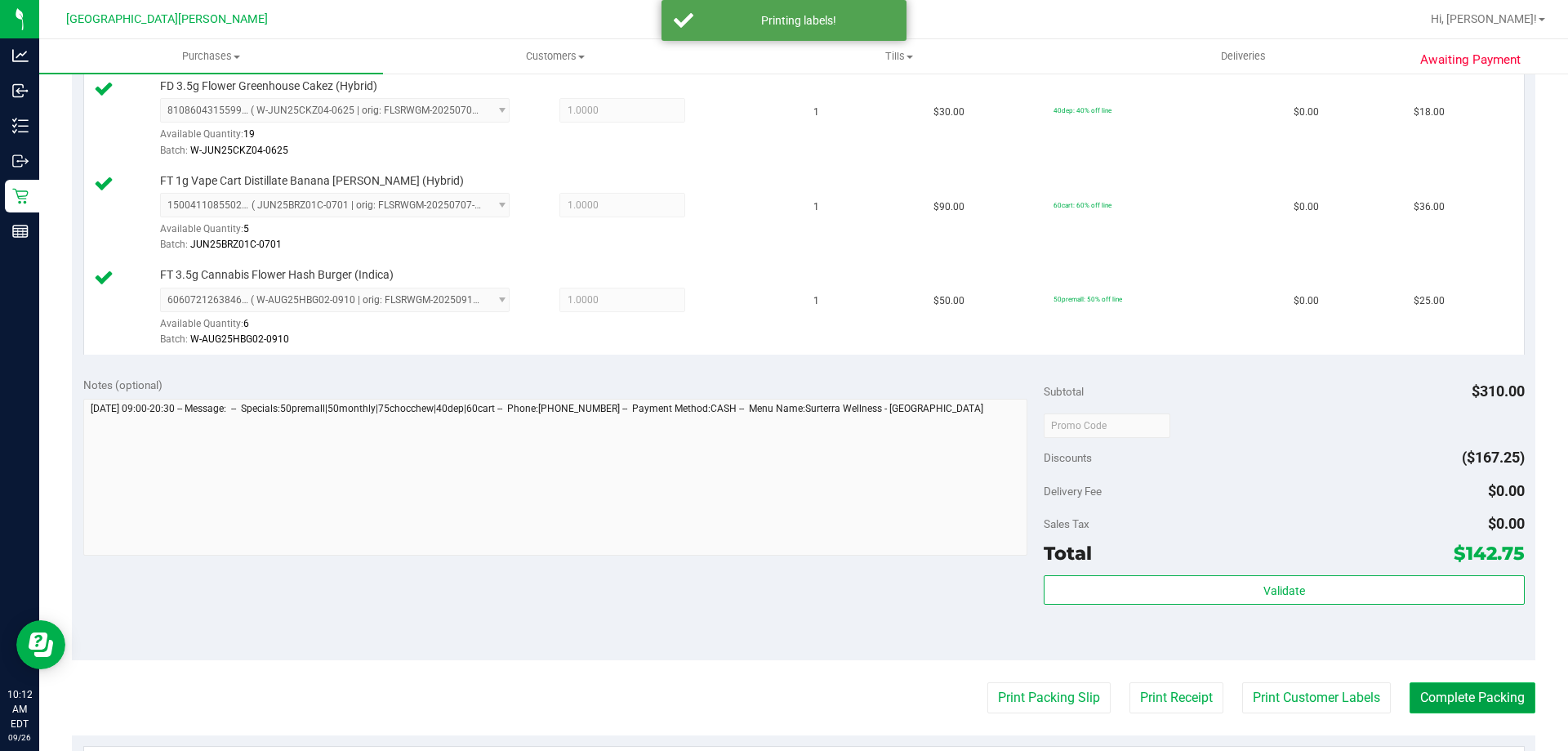
click at [1419, 687] on button "Complete Packing" at bounding box center [1472, 697] width 126 height 31
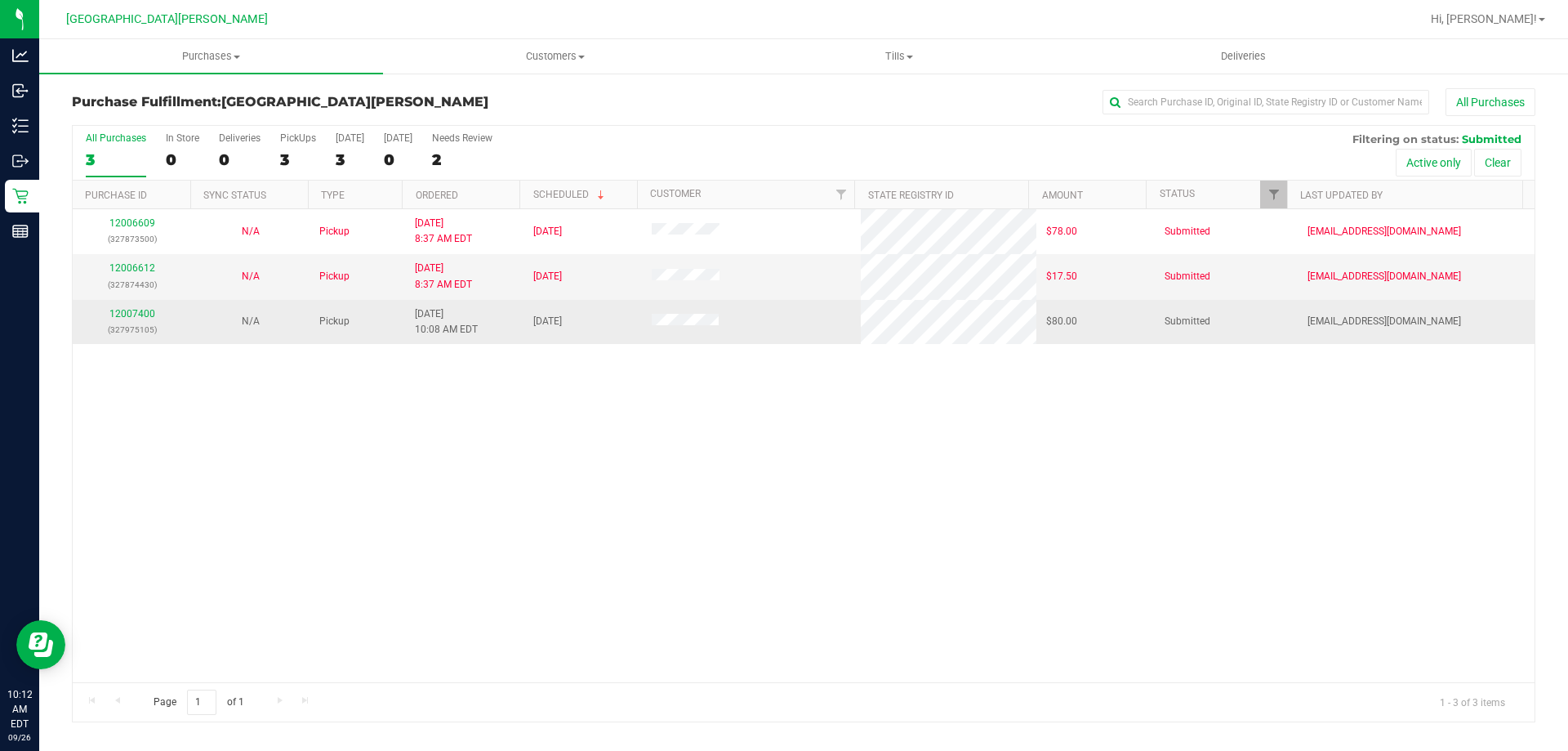
click at [137, 306] on div "12007400 (327975105)" at bounding box center [132, 322] width 98 height 31
click at [137, 309] on link "12007400" at bounding box center [132, 314] width 46 height 12
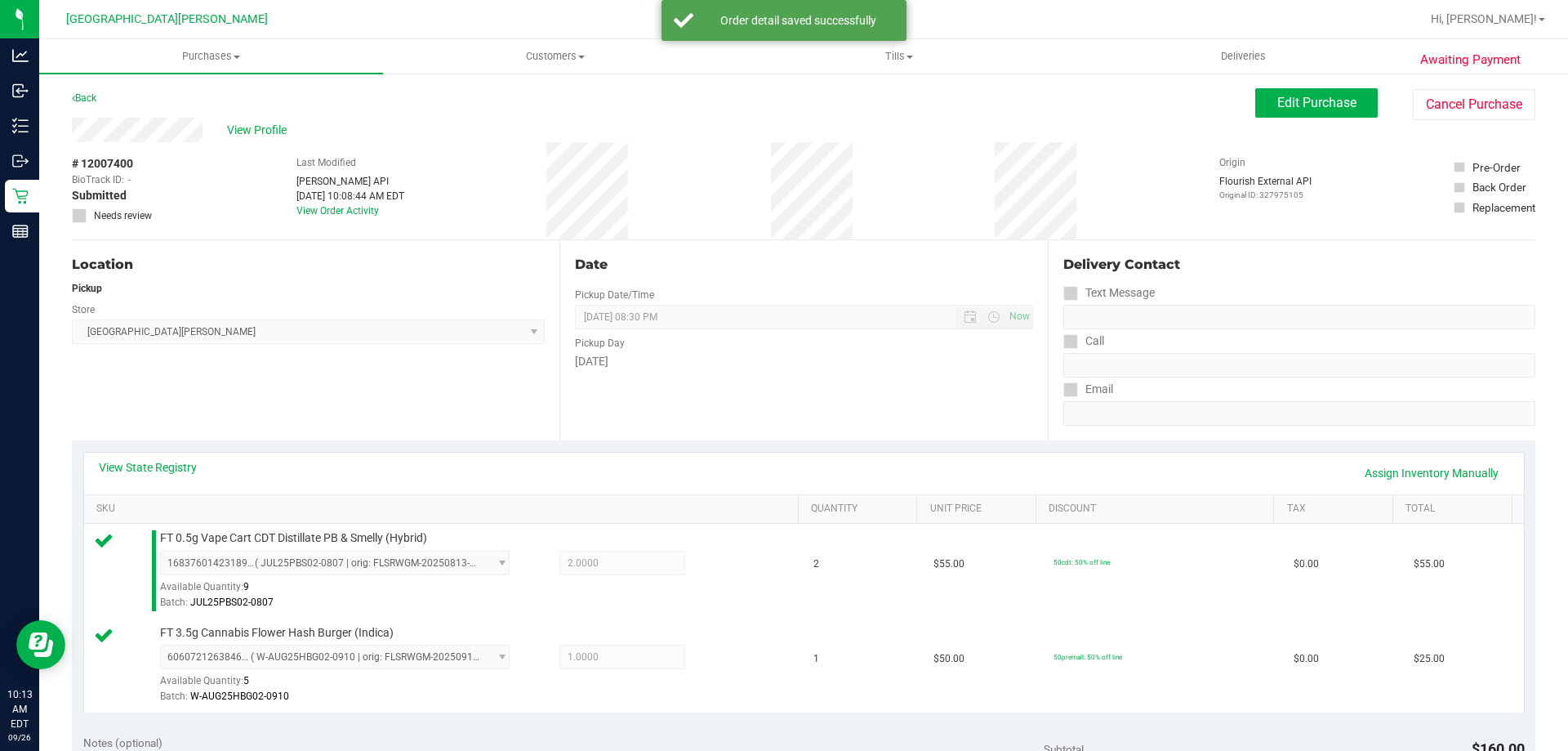
scroll to position [490, 0]
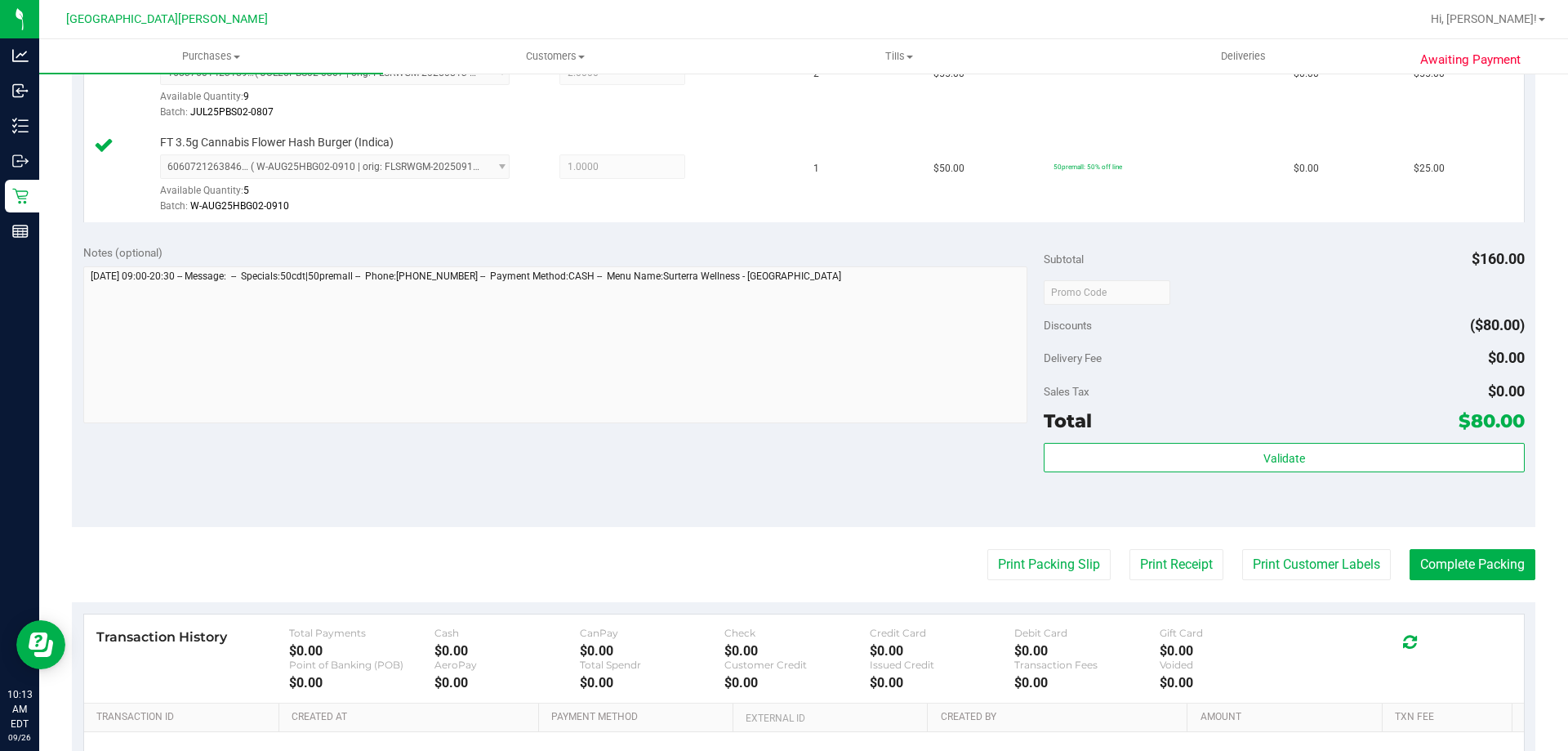
click at [1206, 476] on div "Validate" at bounding box center [1284, 479] width 480 height 74
drag, startPoint x: 1202, startPoint y: 472, endPoint x: 1193, endPoint y: 472, distance: 9.0
click at [1197, 472] on div "Validate" at bounding box center [1284, 458] width 480 height 31
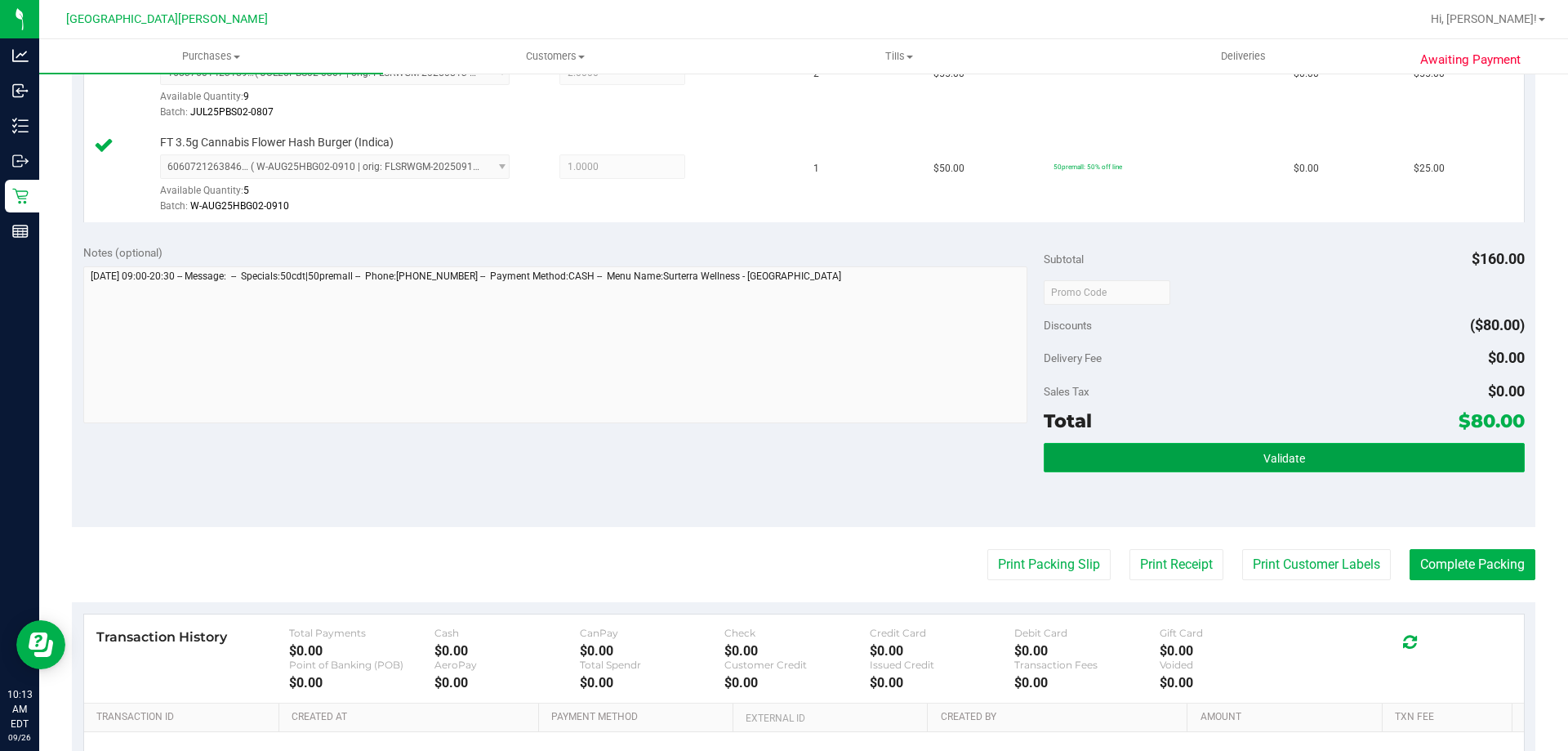
click at [1185, 464] on button "Validate" at bounding box center [1284, 458] width 480 height 29
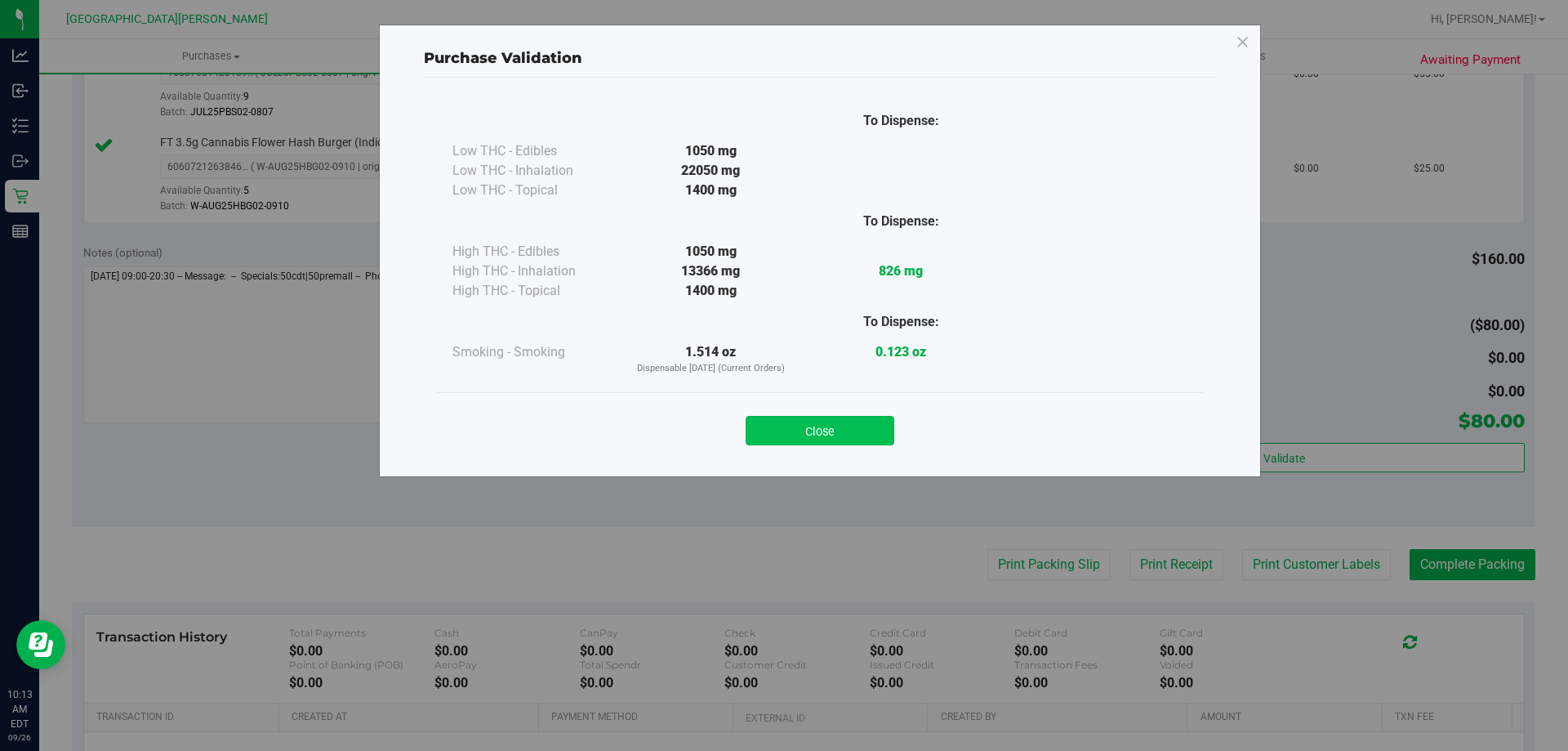
click at [883, 422] on button "Close" at bounding box center [819, 430] width 149 height 29
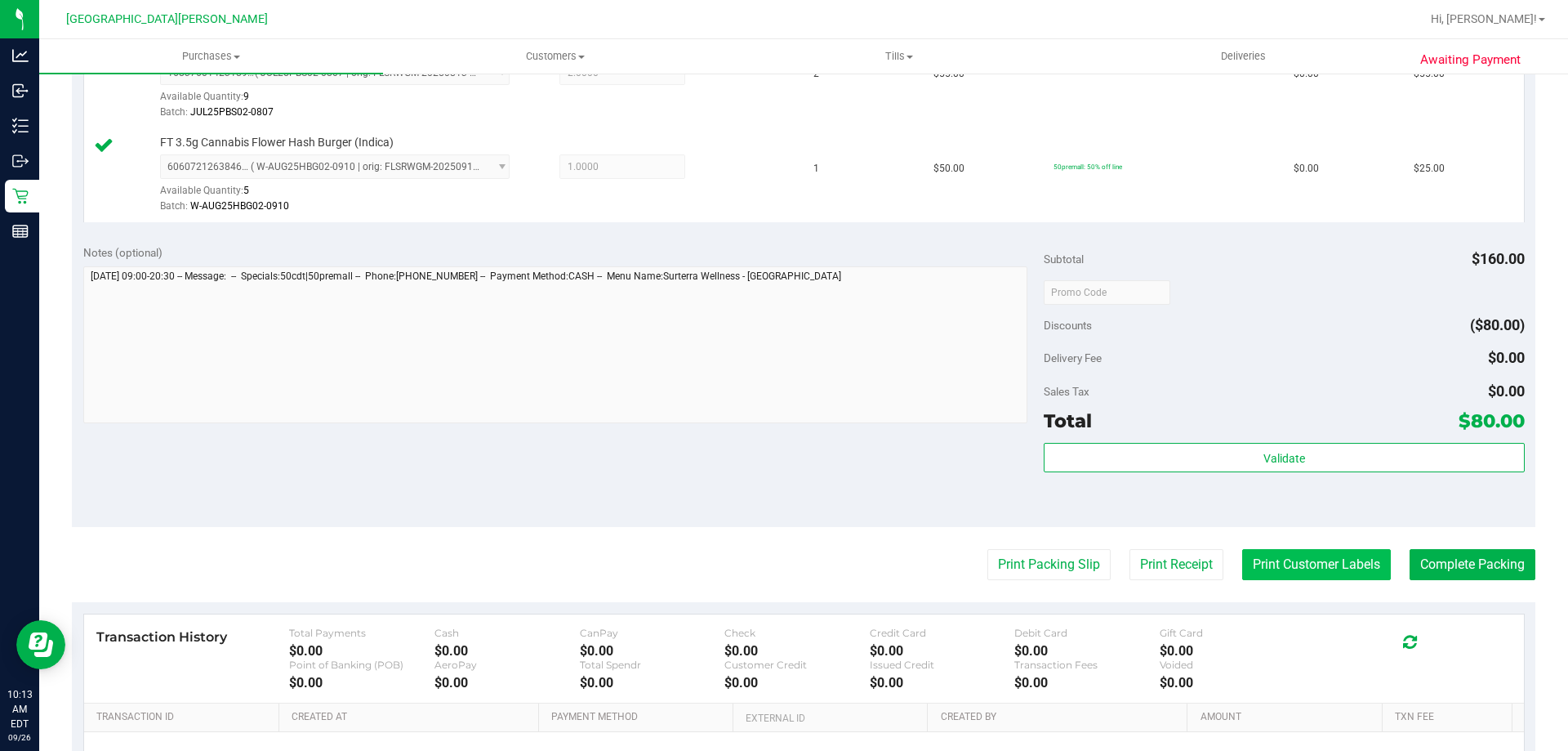
click at [1257, 576] on button "Print Customer Labels" at bounding box center [1316, 564] width 149 height 31
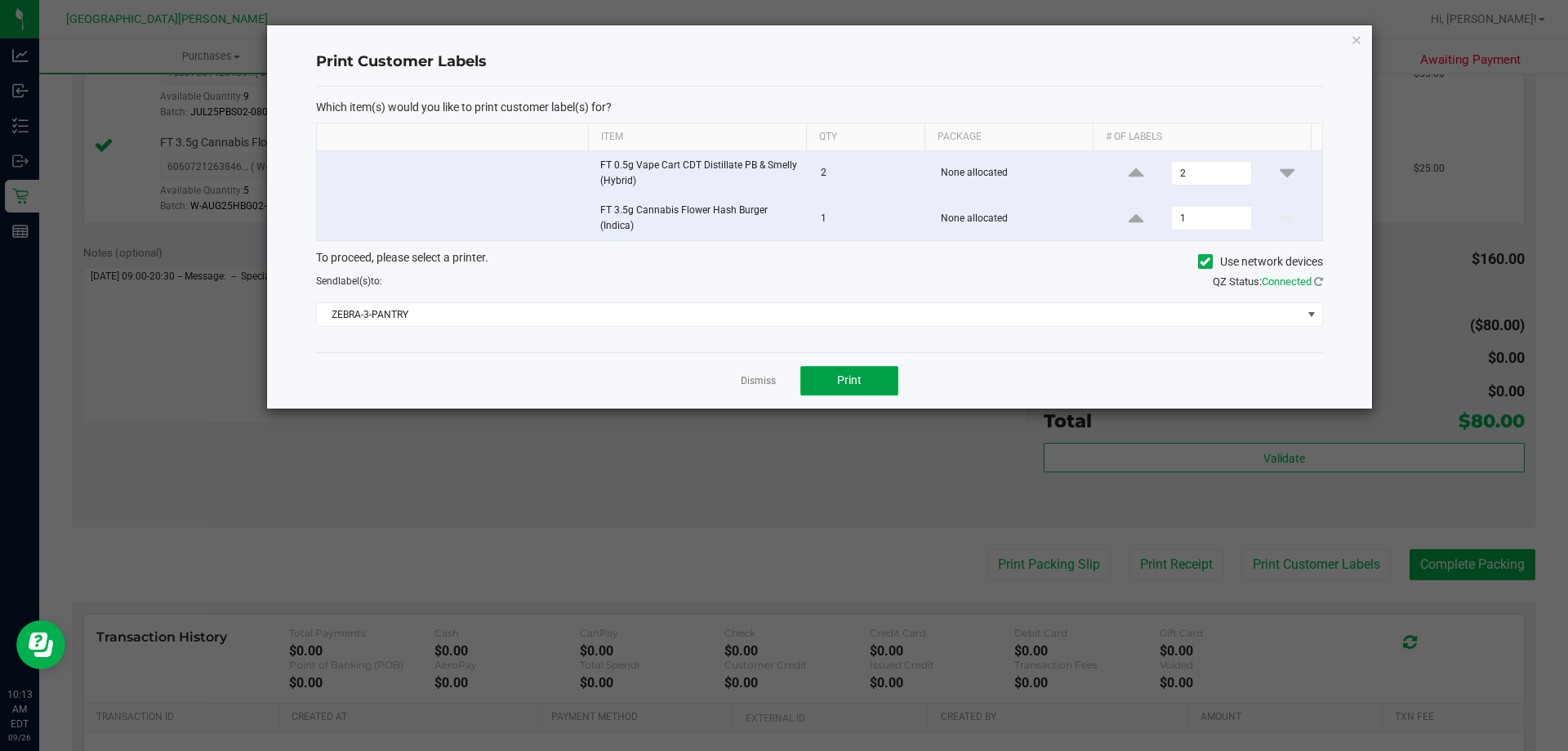
click at [865, 387] on button "Print" at bounding box center [849, 381] width 98 height 29
click at [775, 382] on link "Dismiss" at bounding box center [758, 381] width 36 height 14
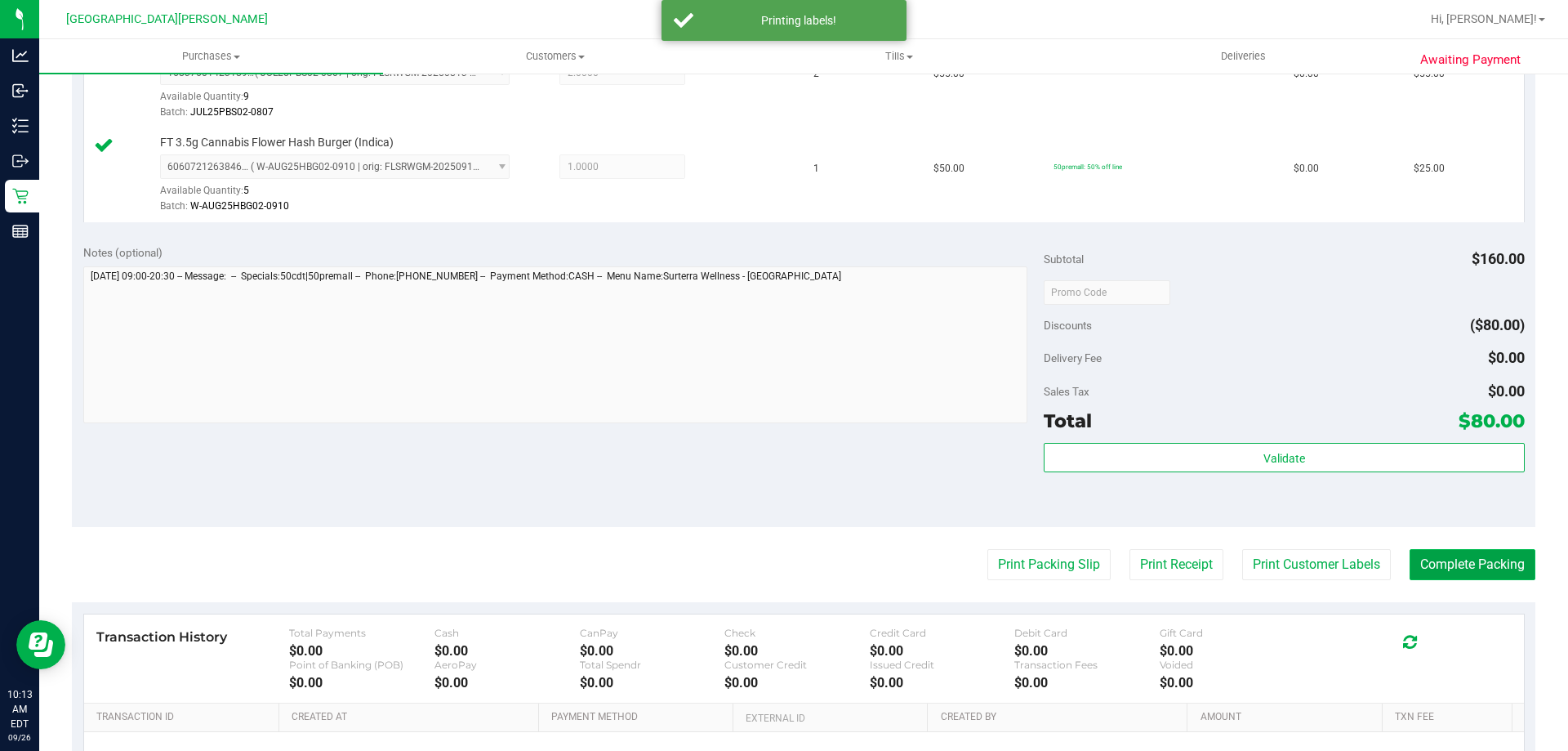
click at [1486, 563] on button "Complete Packing" at bounding box center [1472, 564] width 126 height 31
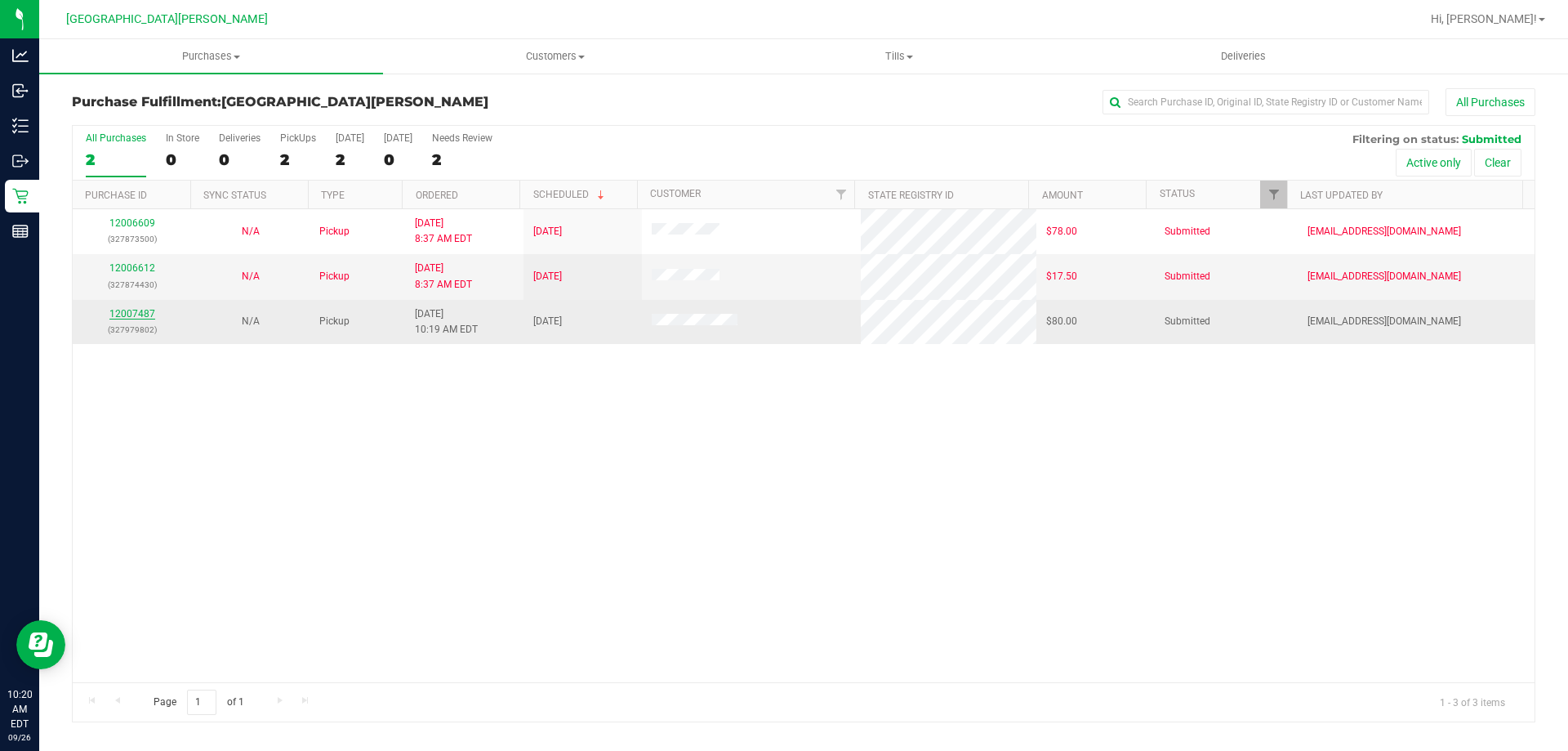
click at [122, 317] on link "12007487" at bounding box center [132, 314] width 46 height 12
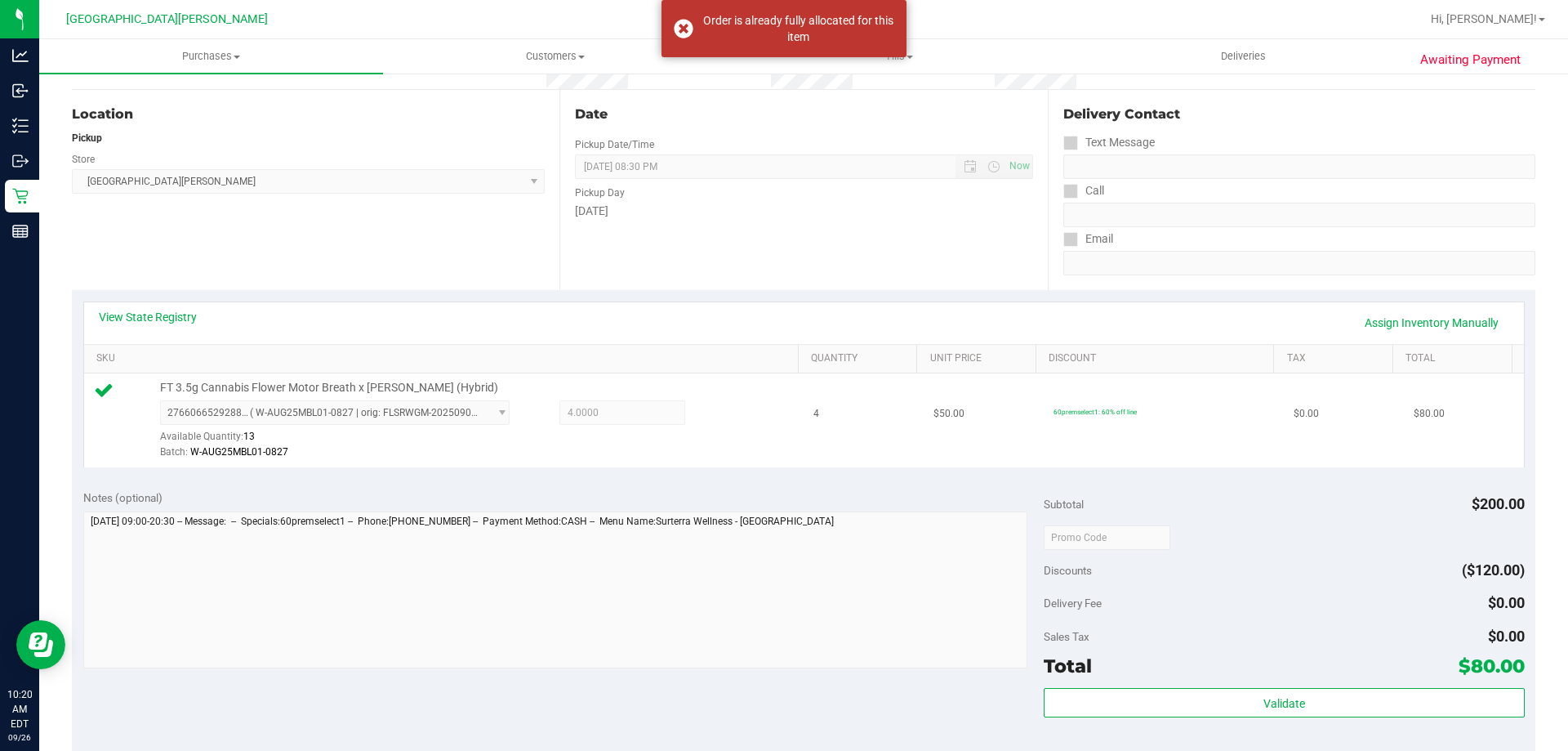
scroll to position [408, 0]
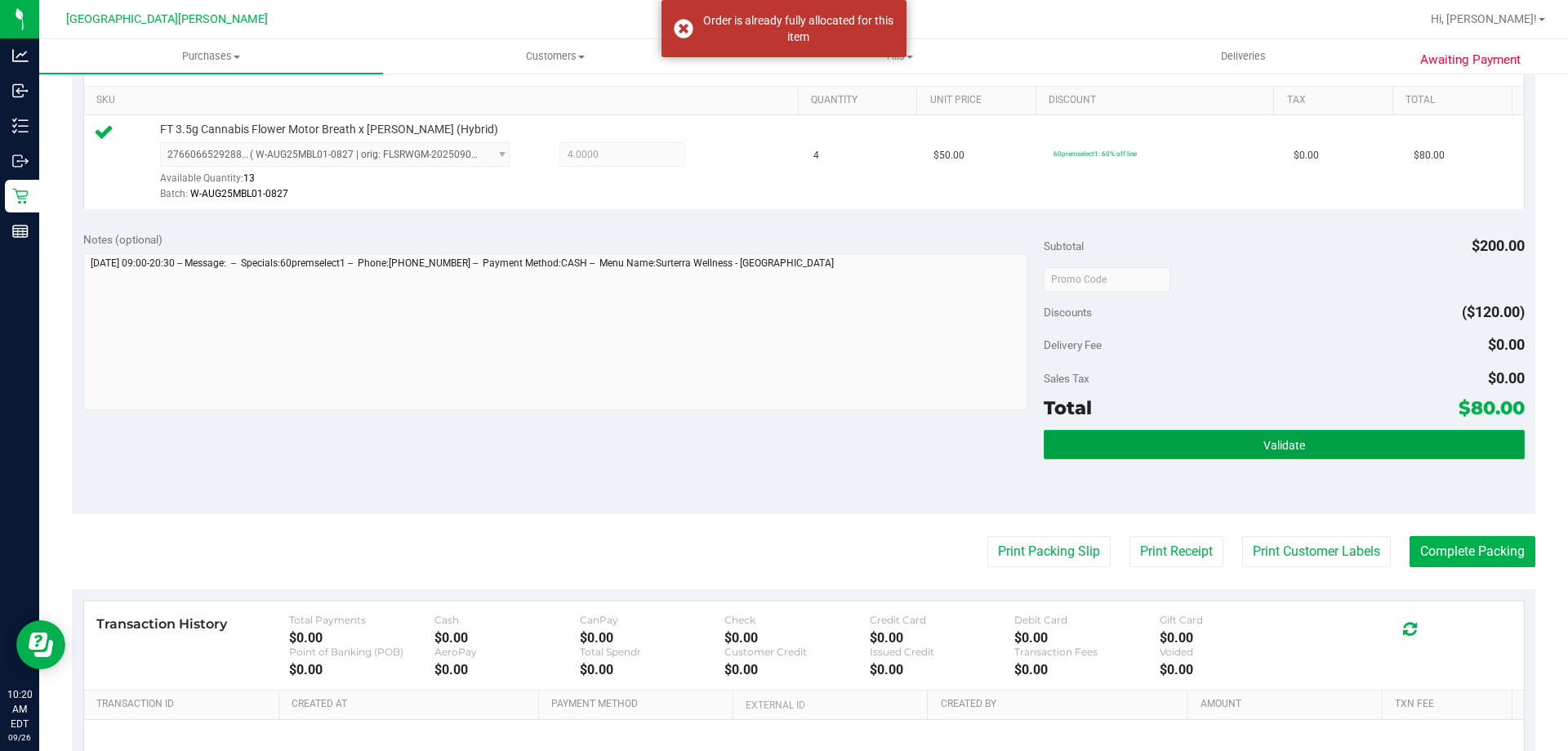
click at [1326, 437] on button "Validate" at bounding box center [1284, 444] width 480 height 29
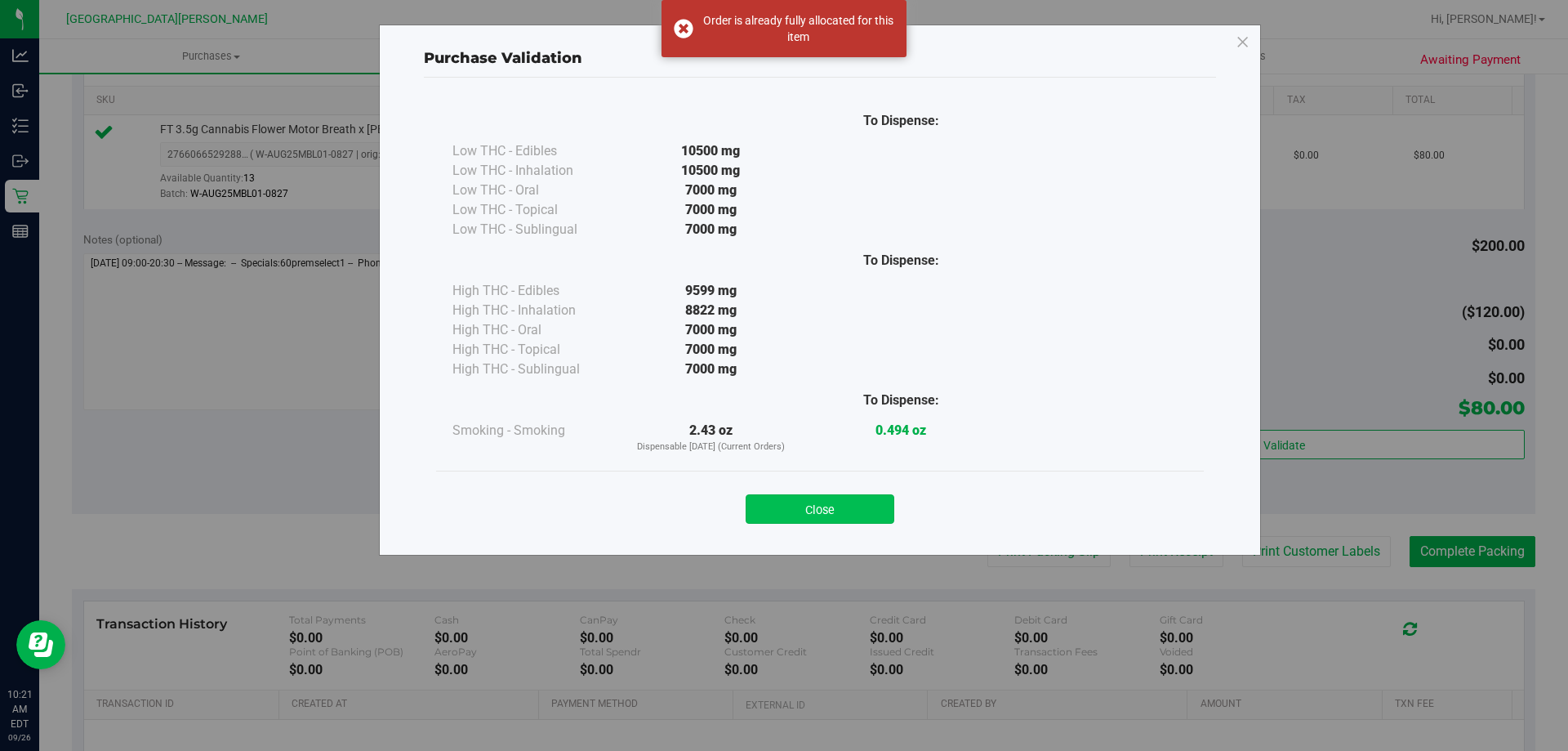
click at [832, 498] on button "Close" at bounding box center [819, 509] width 149 height 29
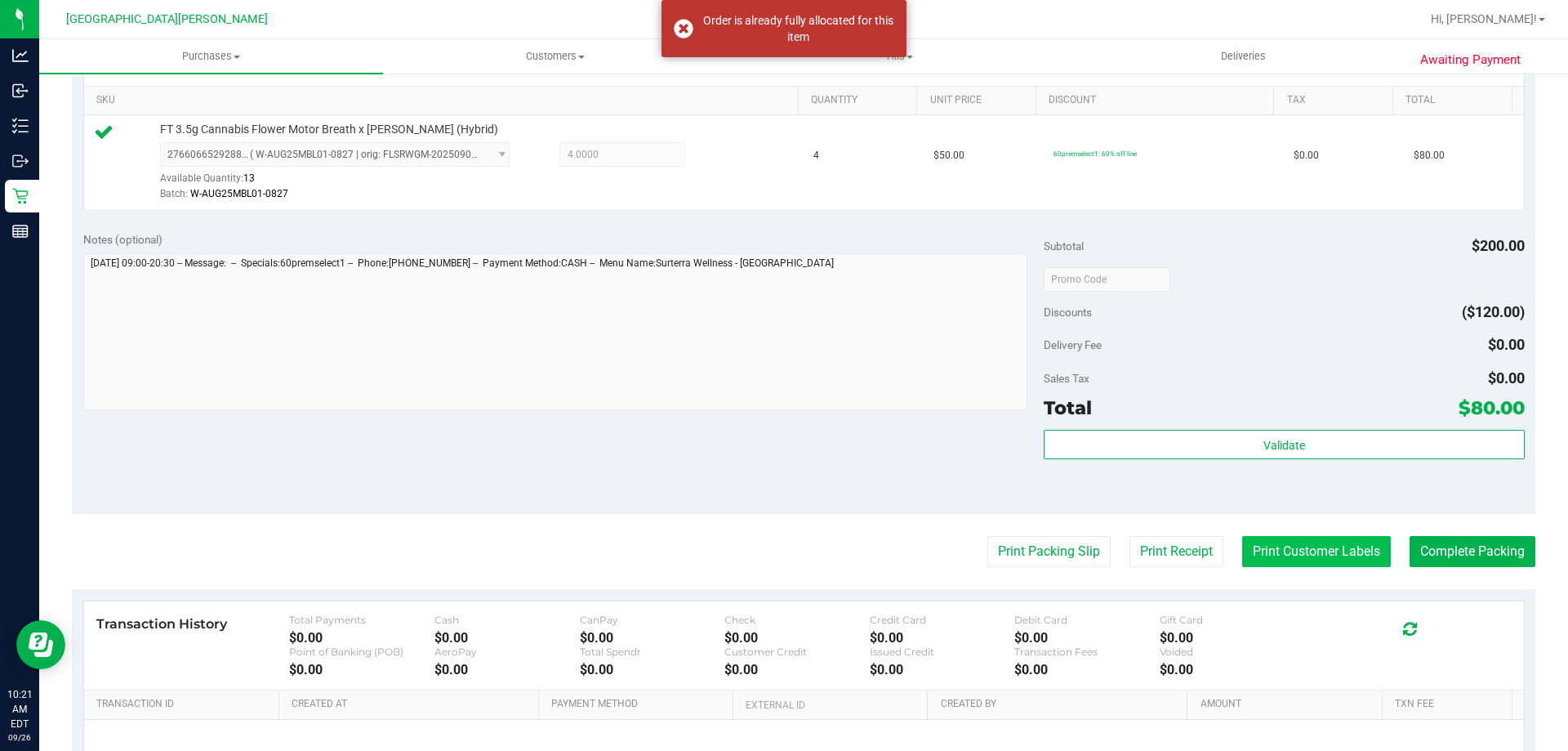
click at [1319, 552] on button "Print Customer Labels" at bounding box center [1316, 551] width 149 height 31
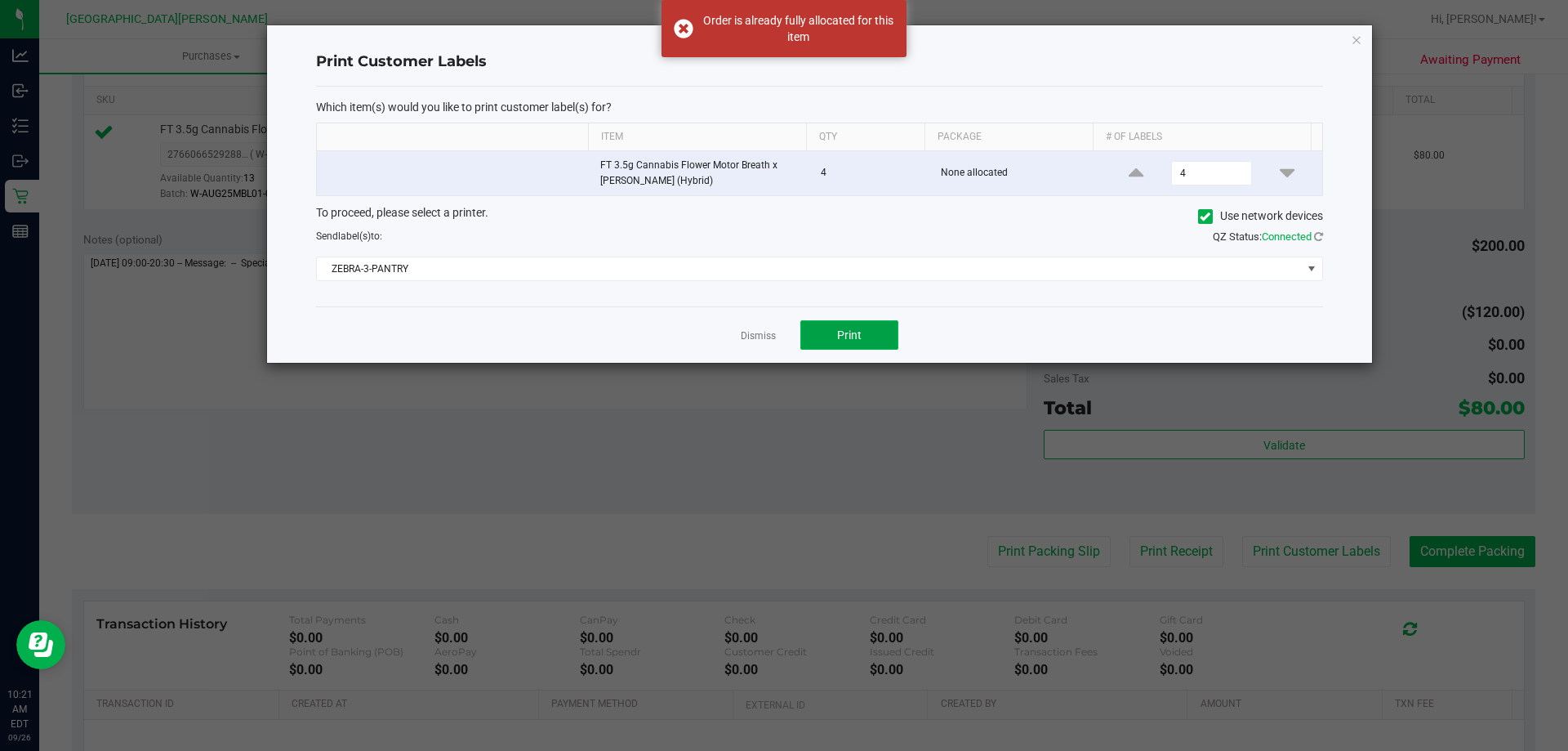
click at [851, 328] on span "Print" at bounding box center [849, 334] width 25 height 13
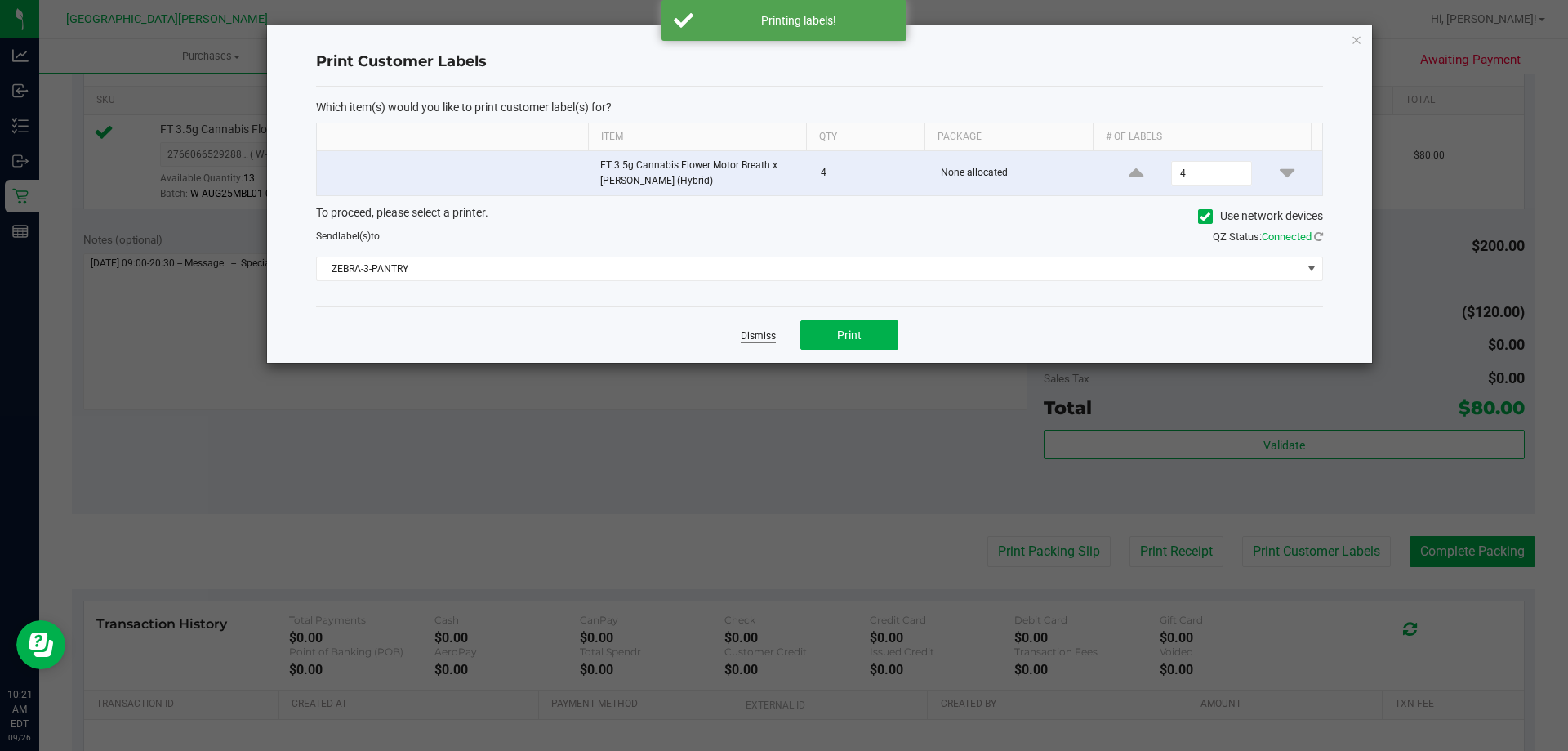
click at [764, 332] on link "Dismiss" at bounding box center [758, 335] width 36 height 14
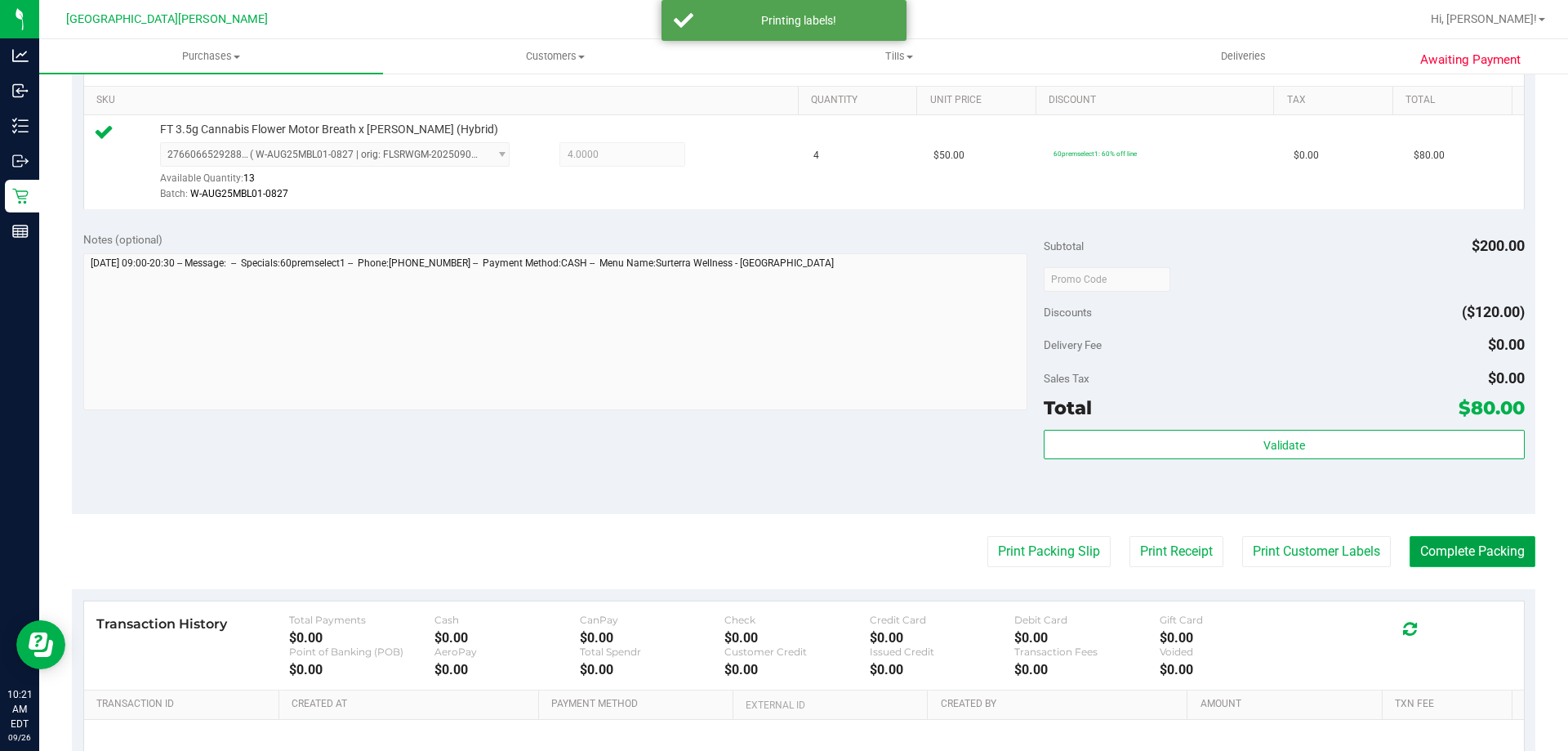
click at [1434, 537] on button "Complete Packing" at bounding box center [1472, 551] width 126 height 31
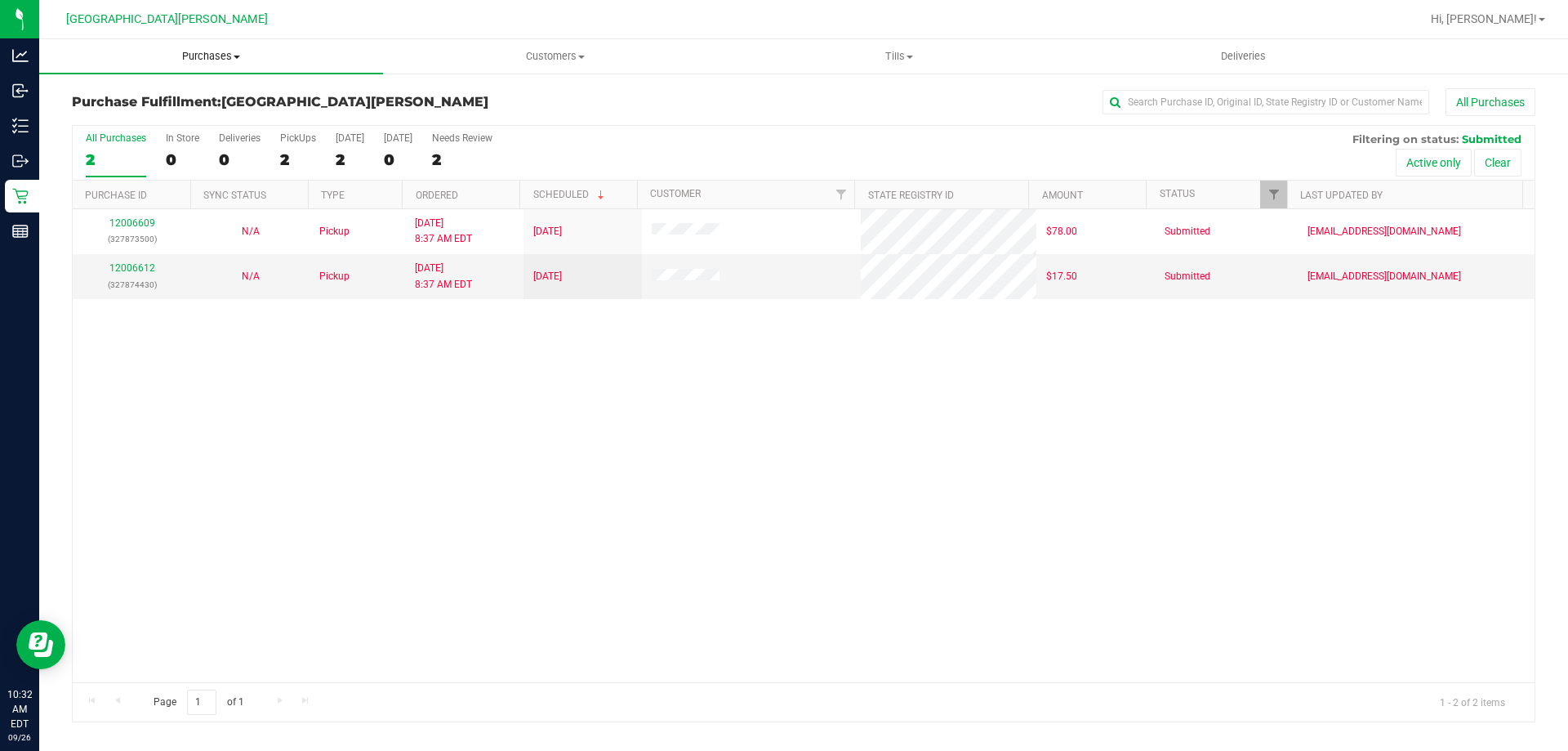
drag, startPoint x: 206, startPoint y: 55, endPoint x: 200, endPoint y: 67, distance: 13.4
click at [204, 56] on span "Purchases" at bounding box center [210, 57] width 343 height 15
click at [163, 126] on li "Fulfillment" at bounding box center [210, 118] width 343 height 20
click at [603, 591] on div "12006609 (327873500) N/A Pickup 9/26/2025 8:37 AM EDT 9/26/2025 $78.00 Submitte…" at bounding box center [804, 445] width 1461 height 473
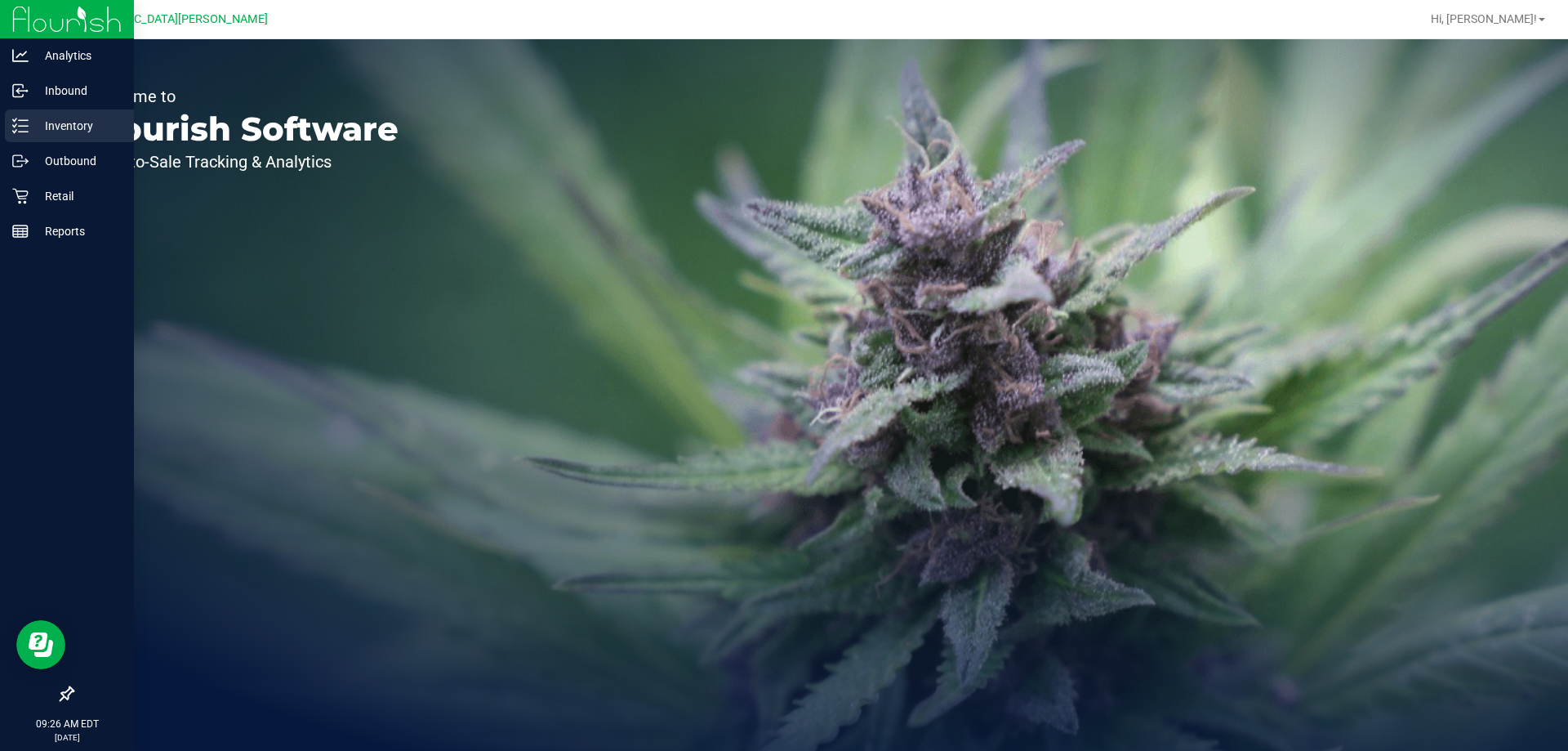
click at [26, 114] on div "Inventory" at bounding box center [69, 126] width 129 height 33
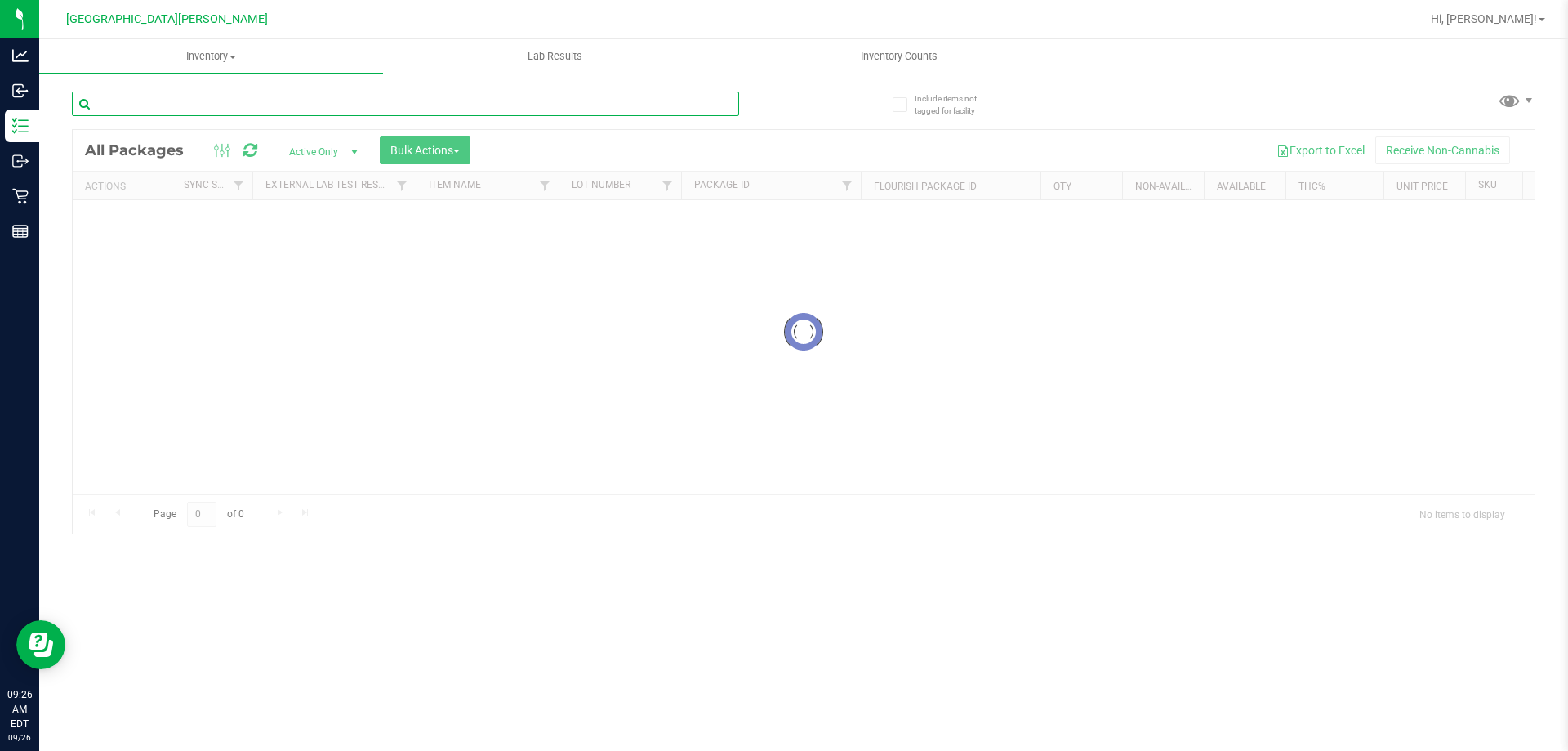
click at [321, 108] on input "text" at bounding box center [405, 103] width 667 height 25
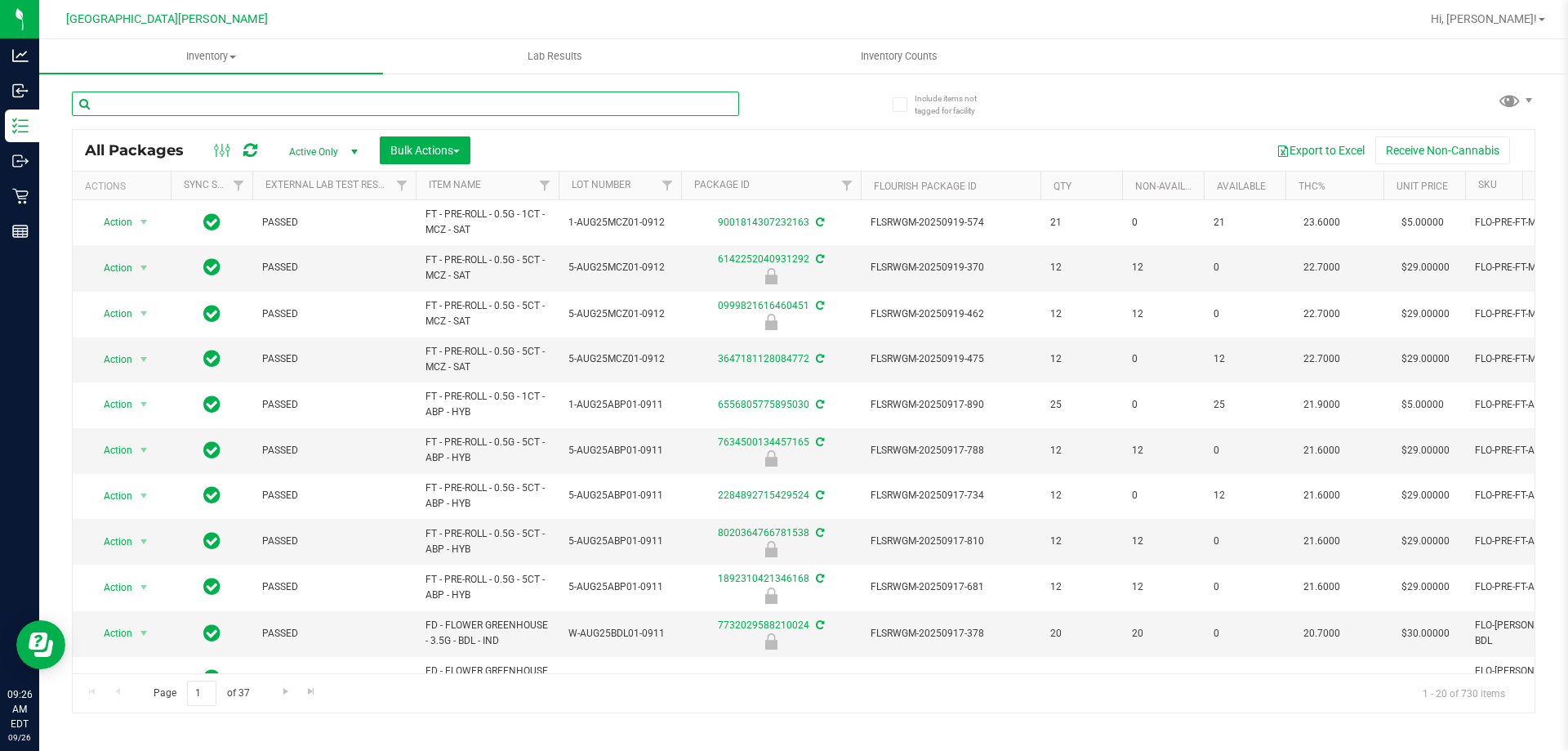
click at [318, 104] on input "text" at bounding box center [405, 103] width 667 height 25
type input "7879461197707732"
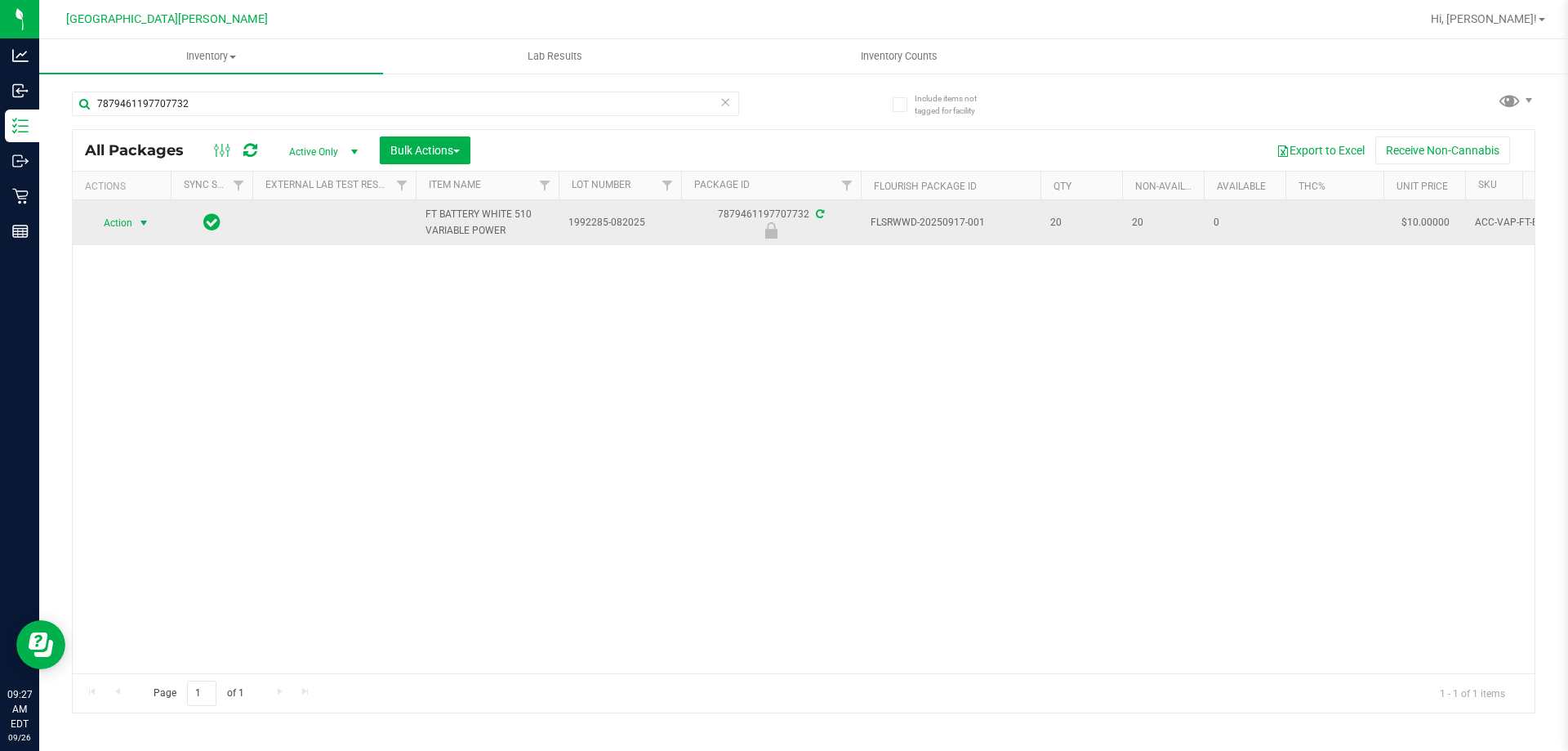
click at [146, 217] on span "select" at bounding box center [144, 223] width 13 height 13
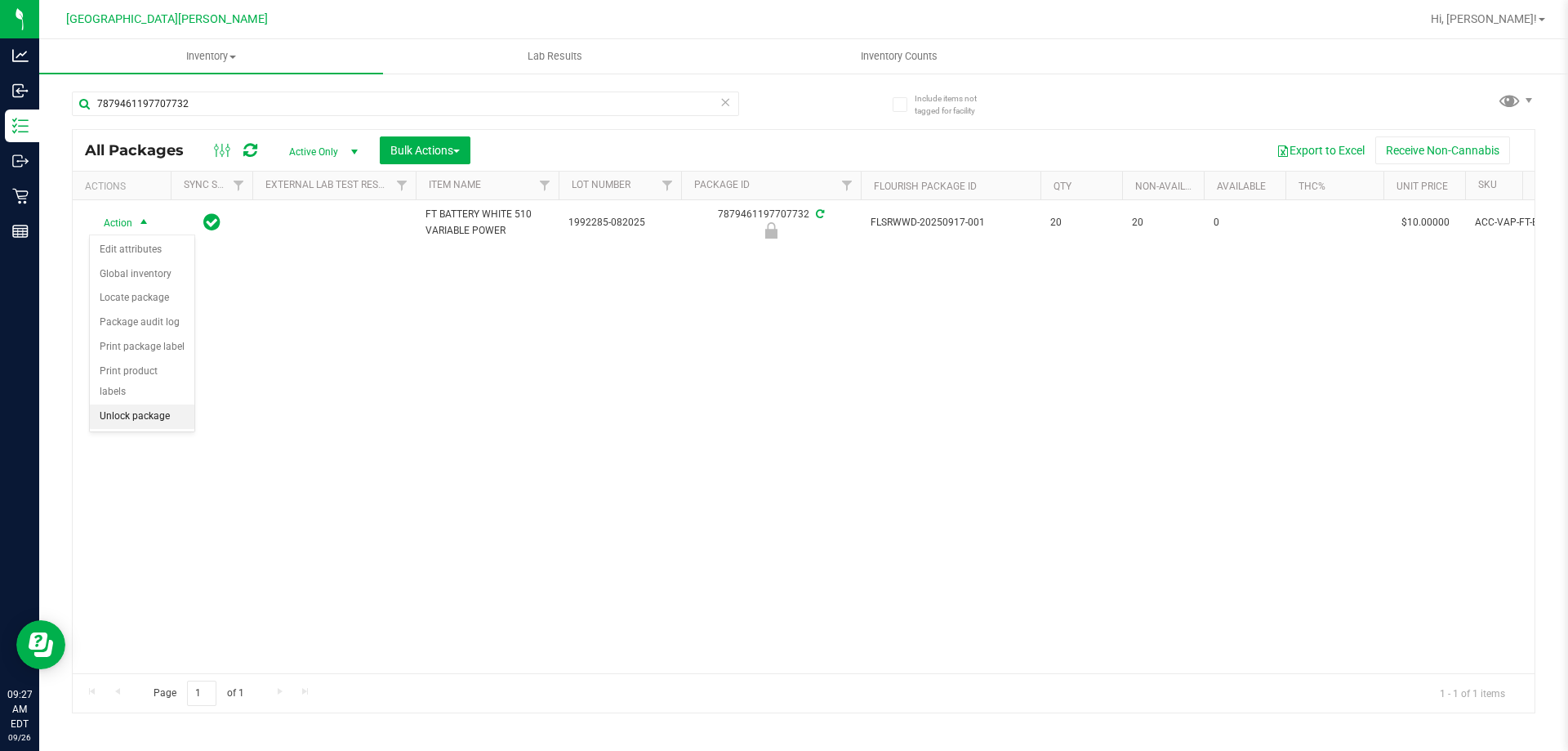
click at [130, 405] on li "Unlock package" at bounding box center [142, 417] width 105 height 25
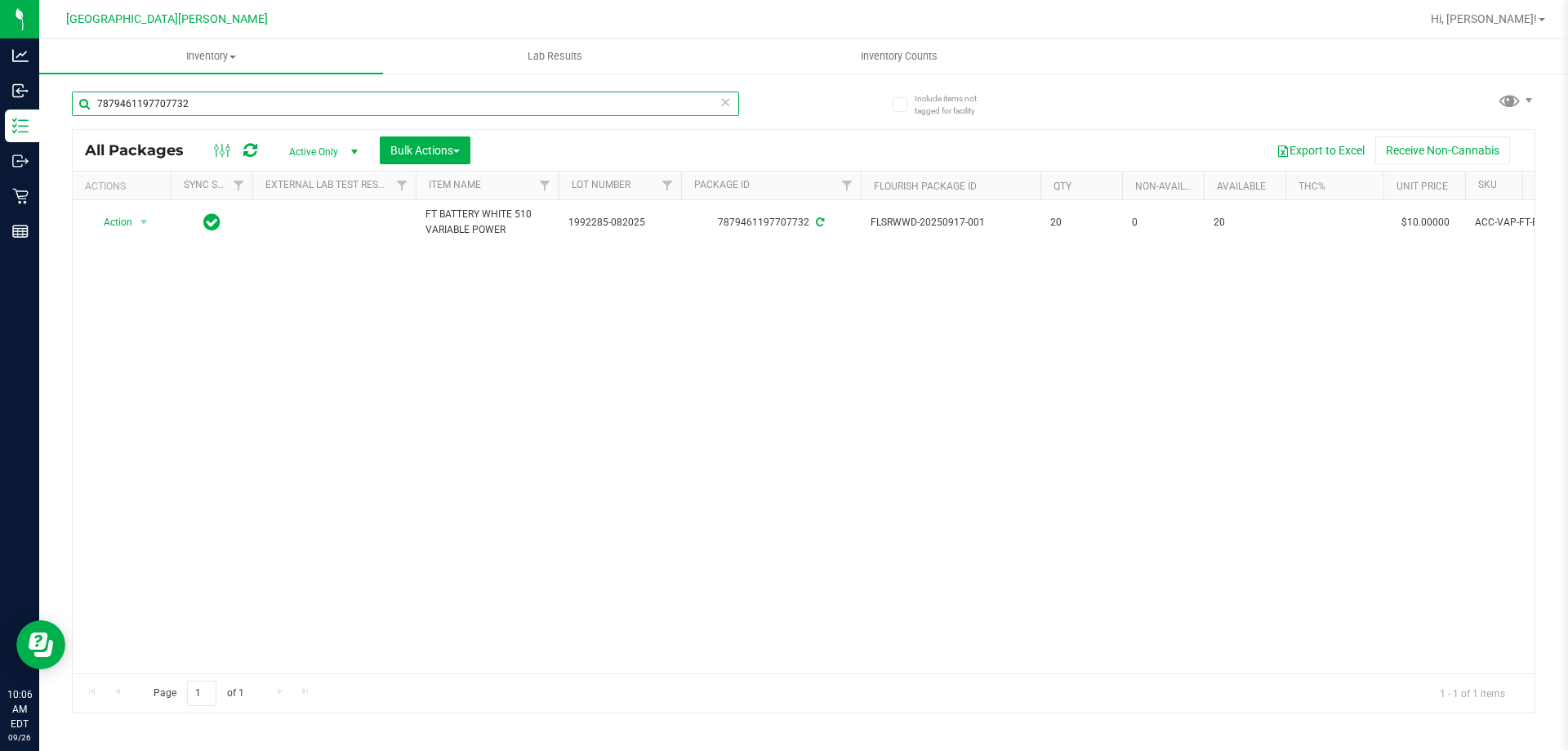
click at [215, 101] on input "7879461197707732" at bounding box center [405, 103] width 667 height 25
type input "5442953184774647"
click at [144, 222] on span "select" at bounding box center [144, 223] width 13 height 13
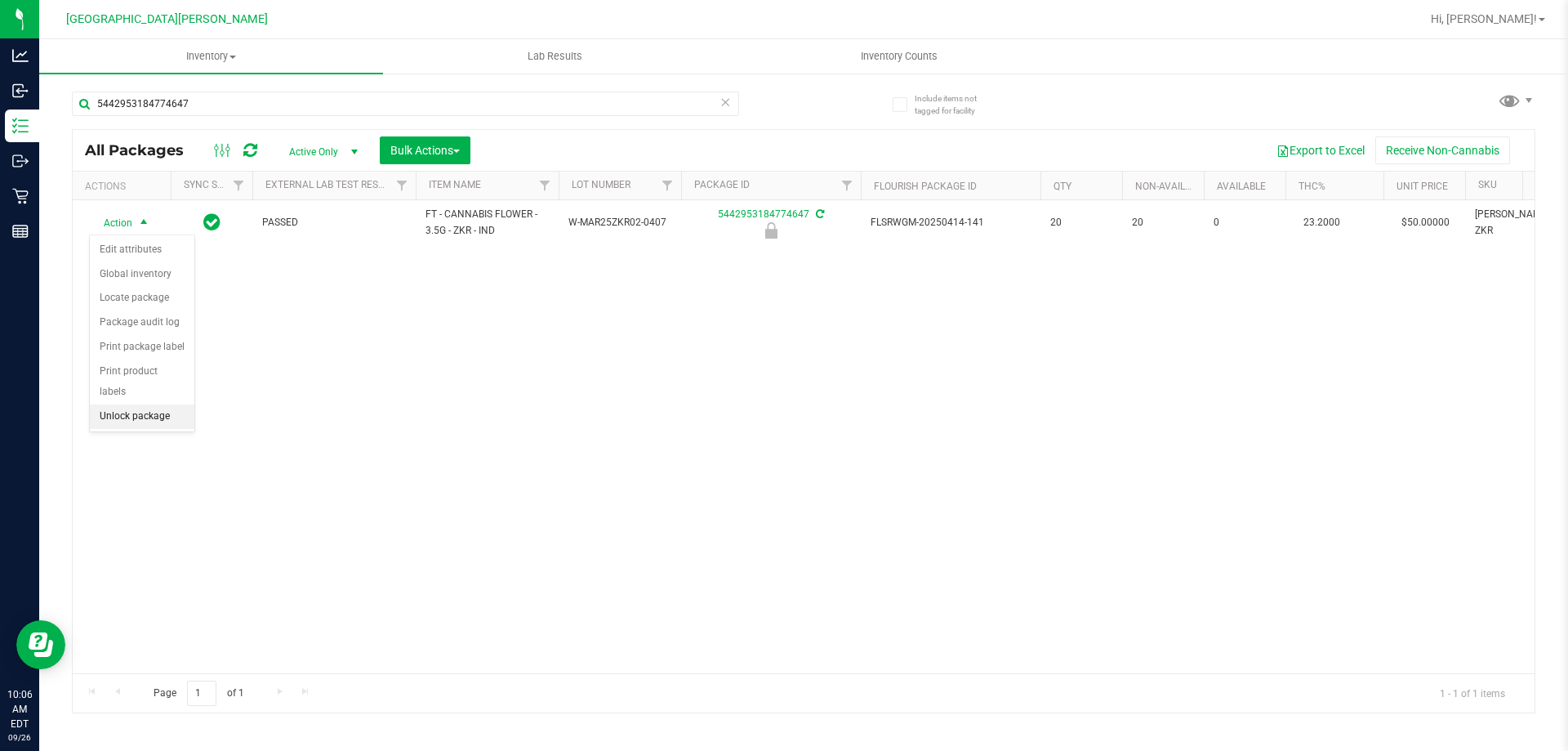
click at [136, 405] on li "Unlock package" at bounding box center [142, 417] width 105 height 25
